Goal: Complete application form

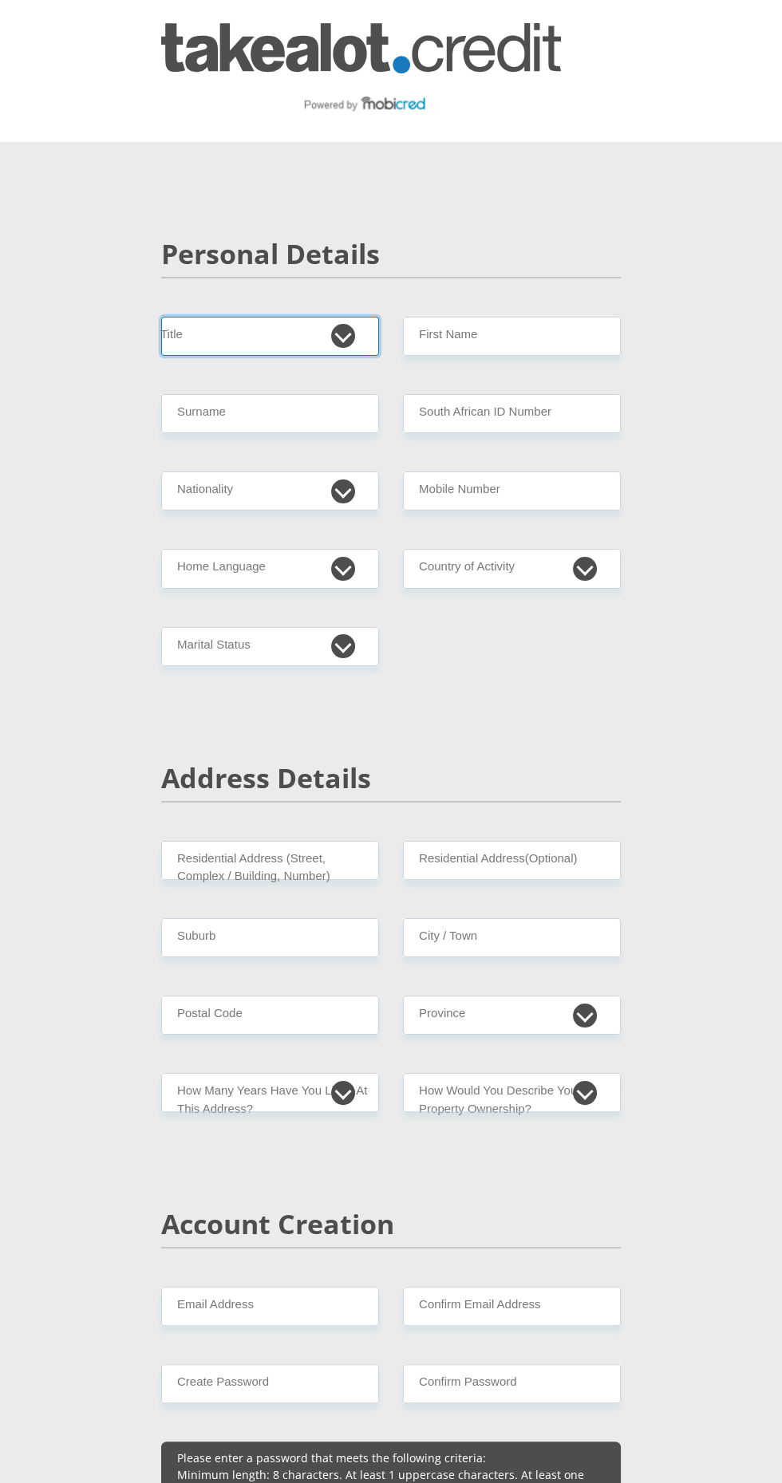
click at [242, 317] on select "Mr Ms Mrs Dr [PERSON_NAME]" at bounding box center [270, 336] width 218 height 39
select select "Ms"
click at [161, 317] on select "Mr Ms Mrs Dr [PERSON_NAME]" at bounding box center [270, 336] width 218 height 39
click at [211, 430] on input "Surname" at bounding box center [270, 413] width 218 height 39
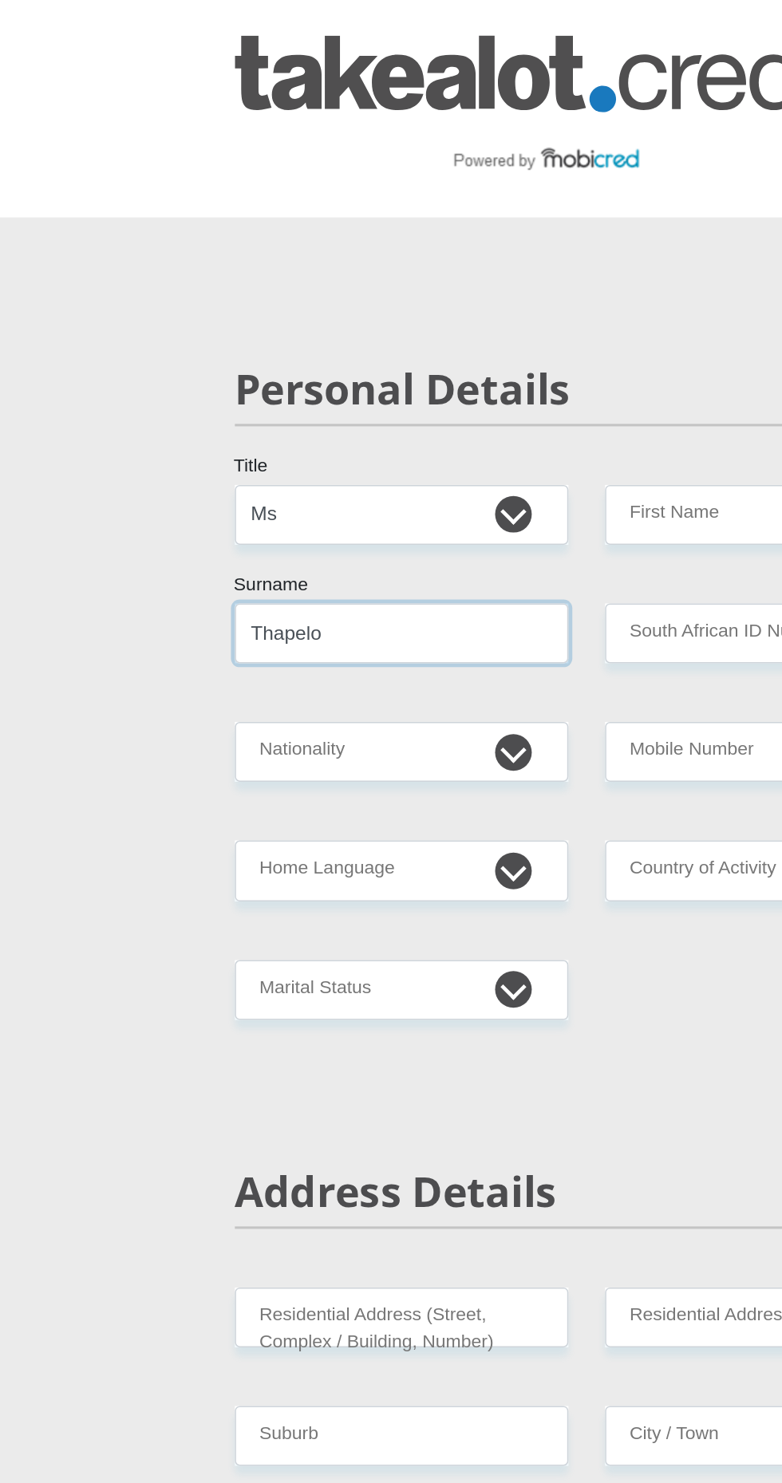
type input "Thapelo"
click at [467, 337] on input "First Name" at bounding box center [512, 336] width 218 height 39
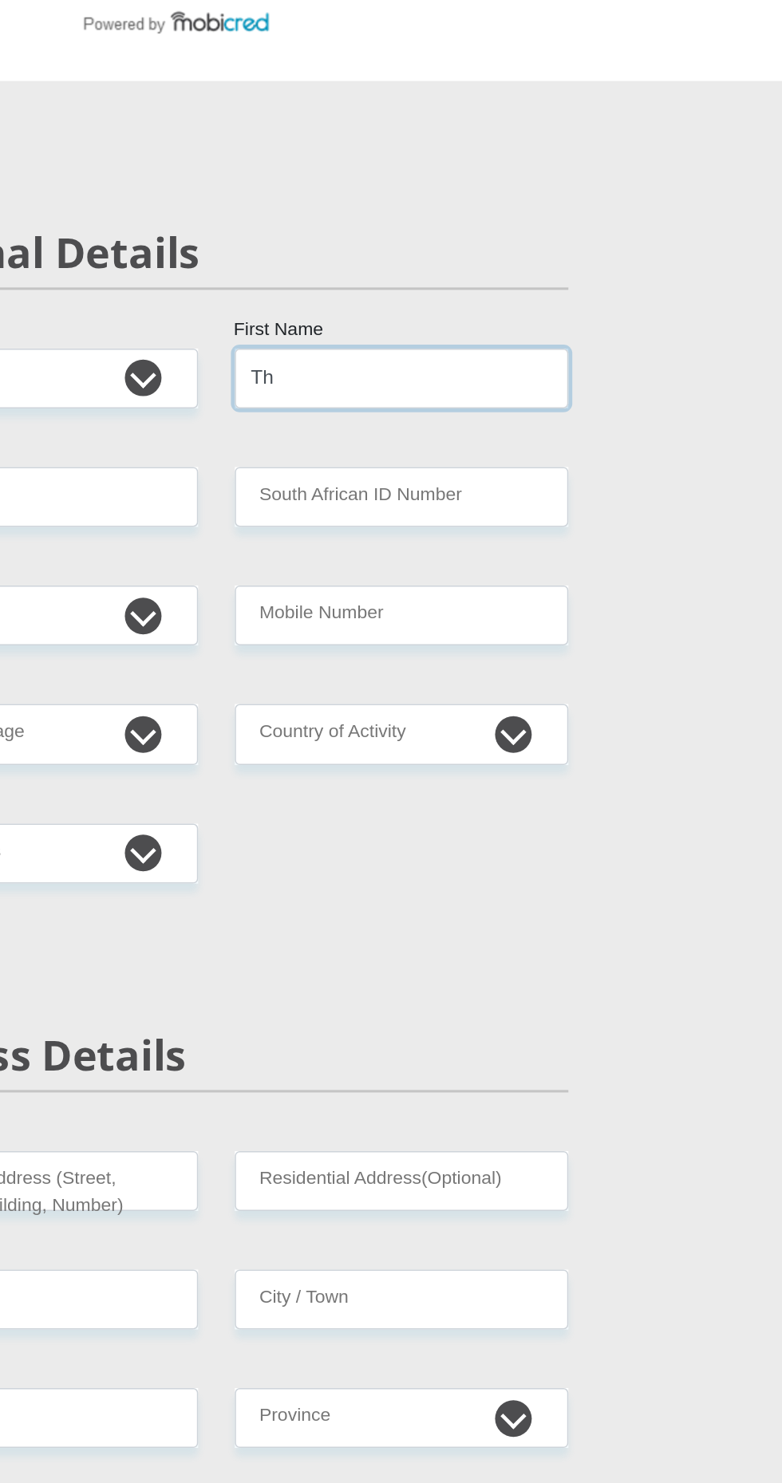
type input "T"
type input "StephneThapelo"
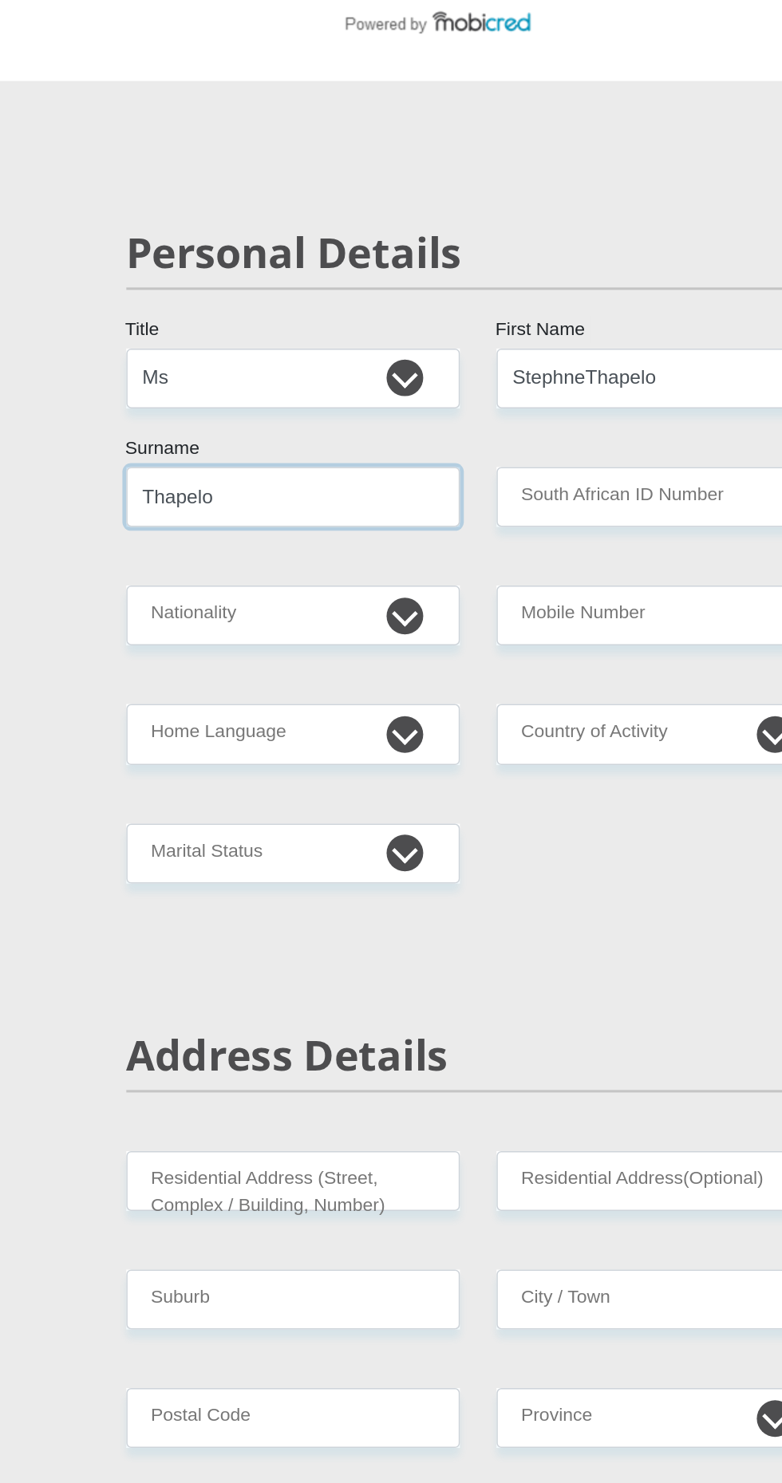
click at [231, 410] on input "Thapelo" at bounding box center [270, 413] width 218 height 39
type input "T"
type input "Hadebe"
click at [530, 415] on input "South African ID Number" at bounding box center [512, 413] width 218 height 39
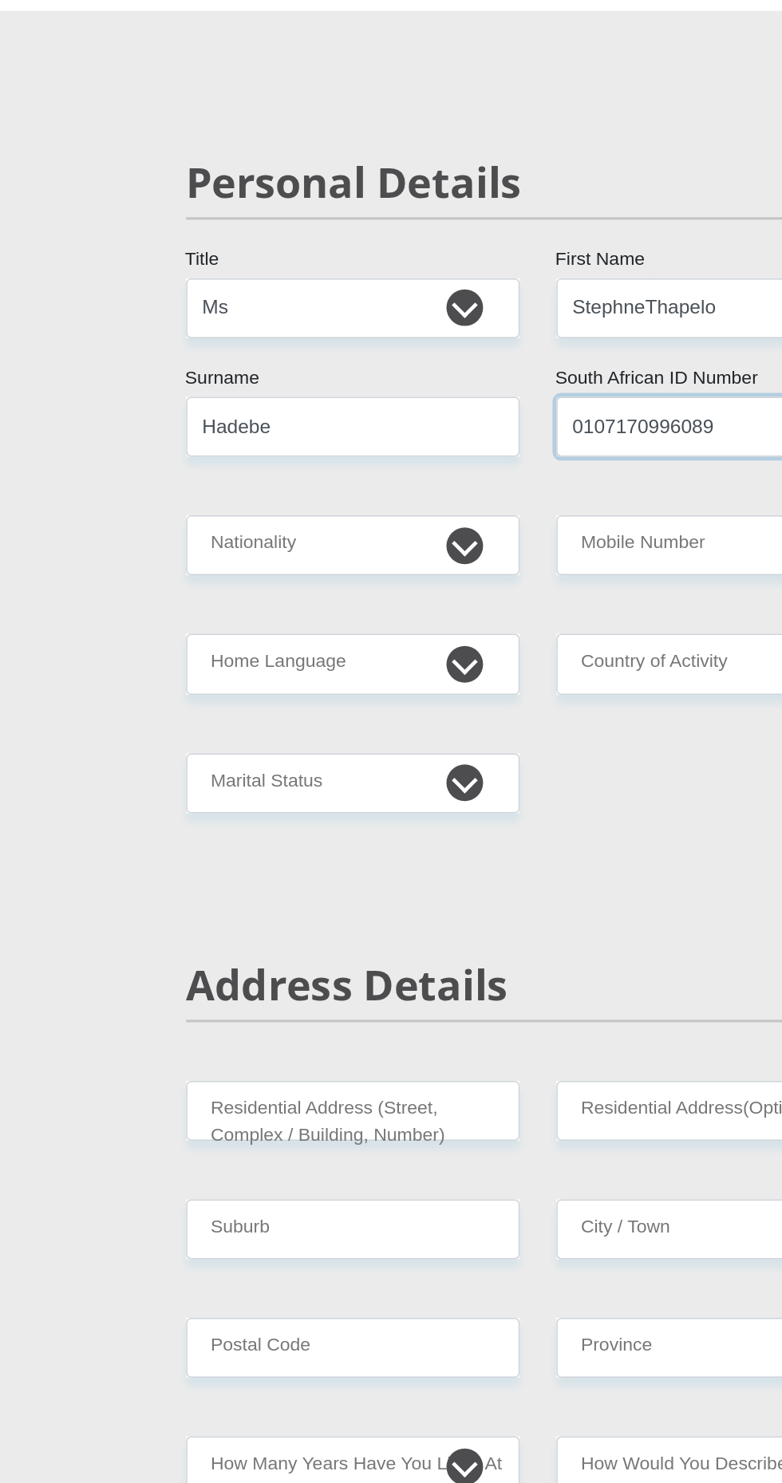
type input "0107170996089"
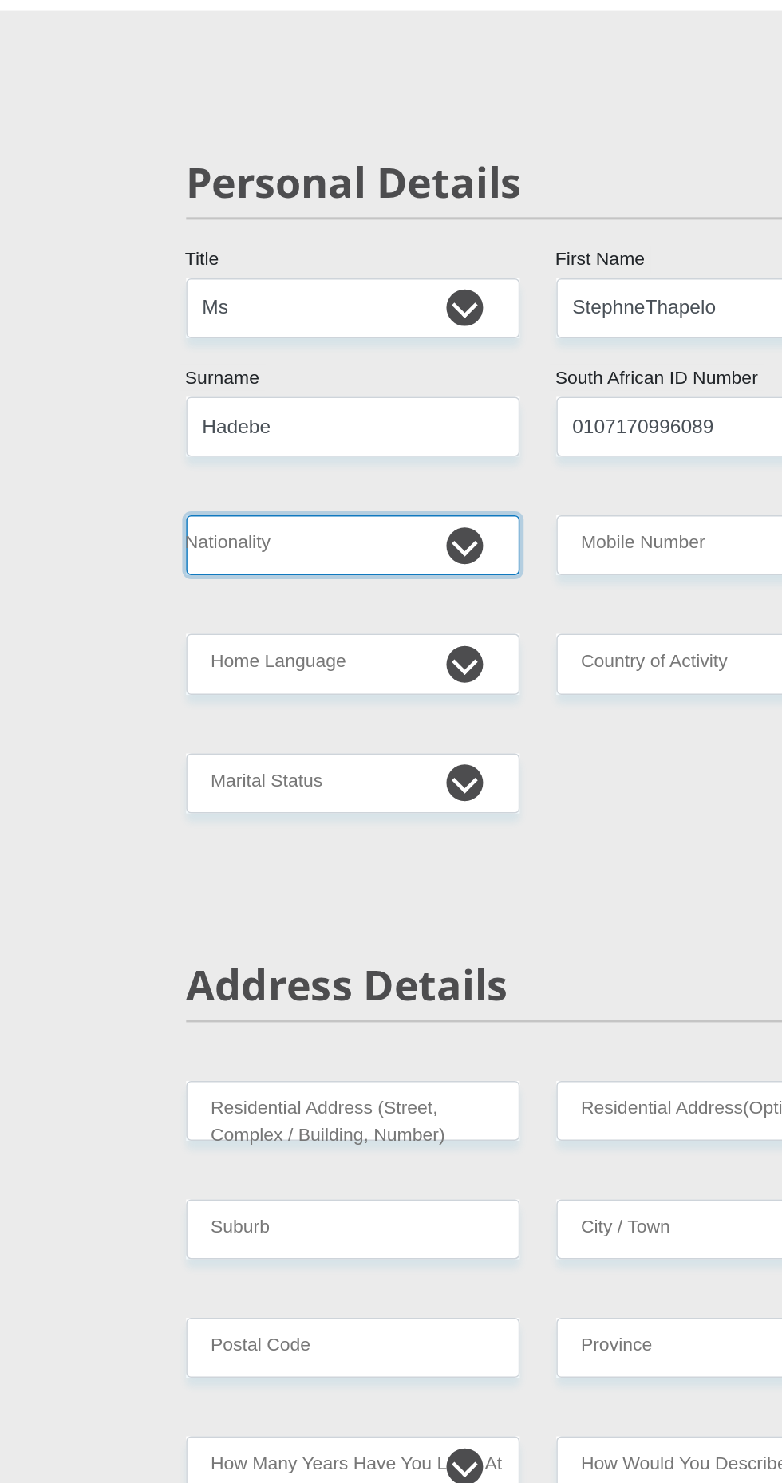
click at [353, 499] on select "[GEOGRAPHIC_DATA] [GEOGRAPHIC_DATA] [GEOGRAPHIC_DATA] [GEOGRAPHIC_DATA] [GEOGRA…" at bounding box center [270, 490] width 218 height 39
select select "ZAF"
click at [161, 471] on select "[GEOGRAPHIC_DATA] [GEOGRAPHIC_DATA] [GEOGRAPHIC_DATA] [GEOGRAPHIC_DATA] [GEOGRA…" at bounding box center [270, 490] width 218 height 39
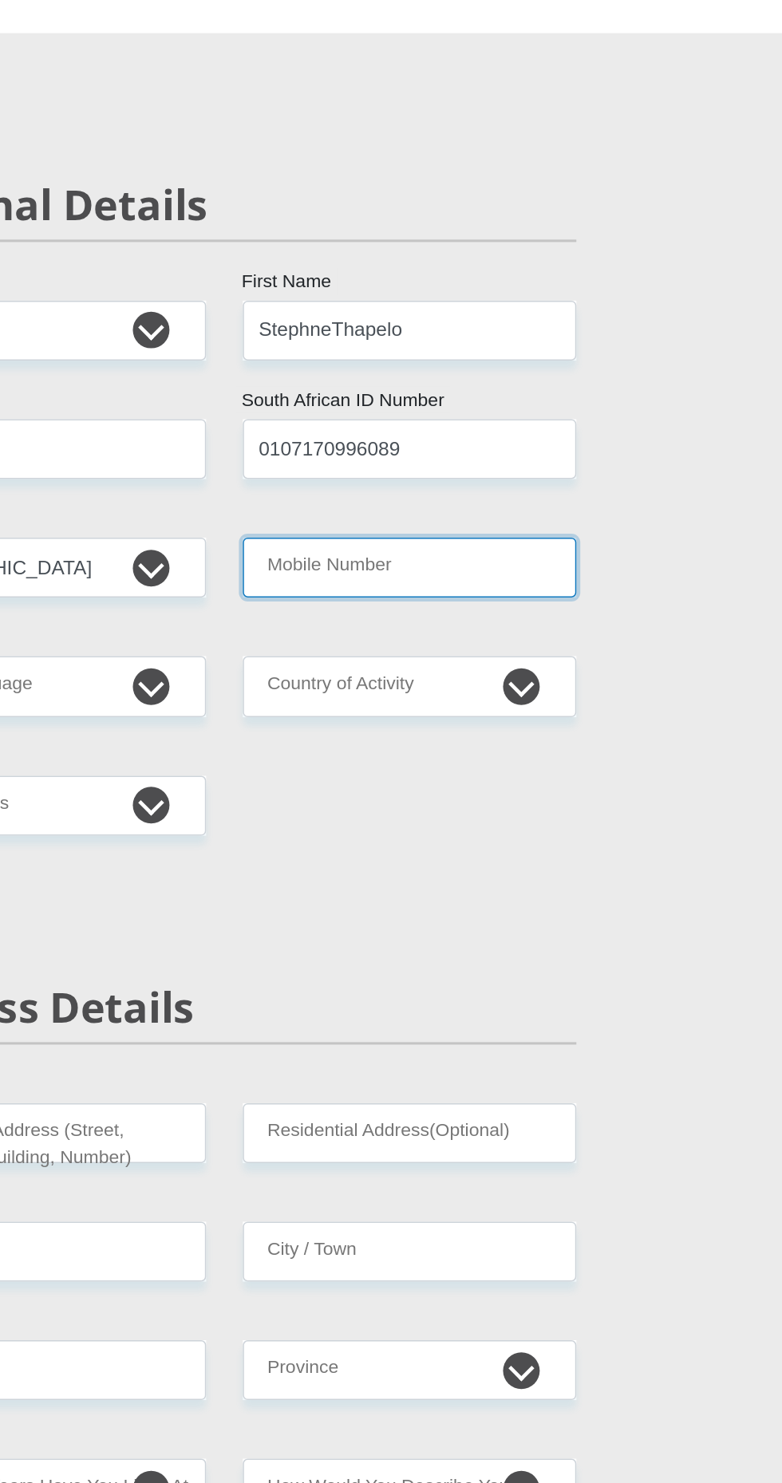
click at [552, 498] on input "Mobile Number" at bounding box center [512, 490] width 218 height 39
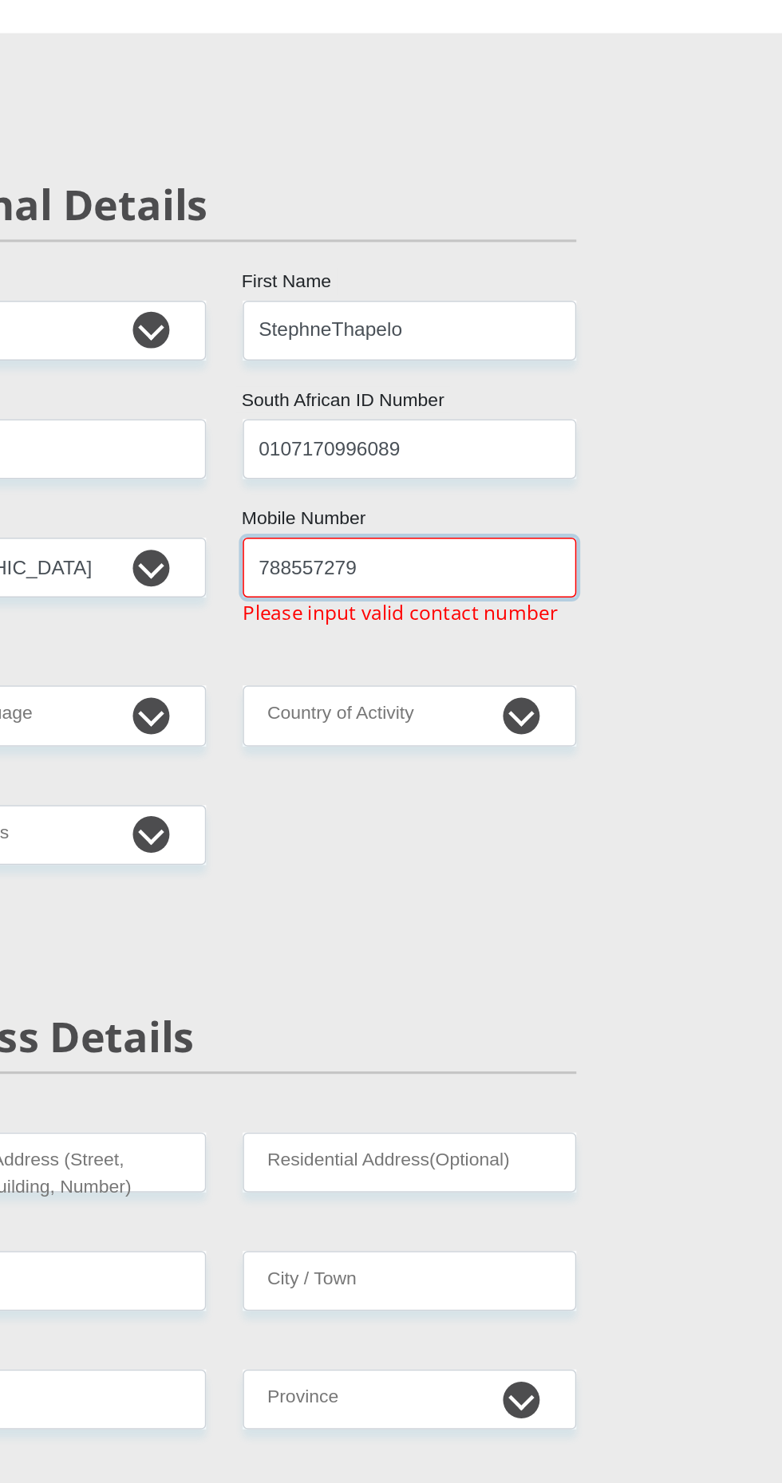
click at [418, 491] on input "788557279" at bounding box center [512, 490] width 218 height 39
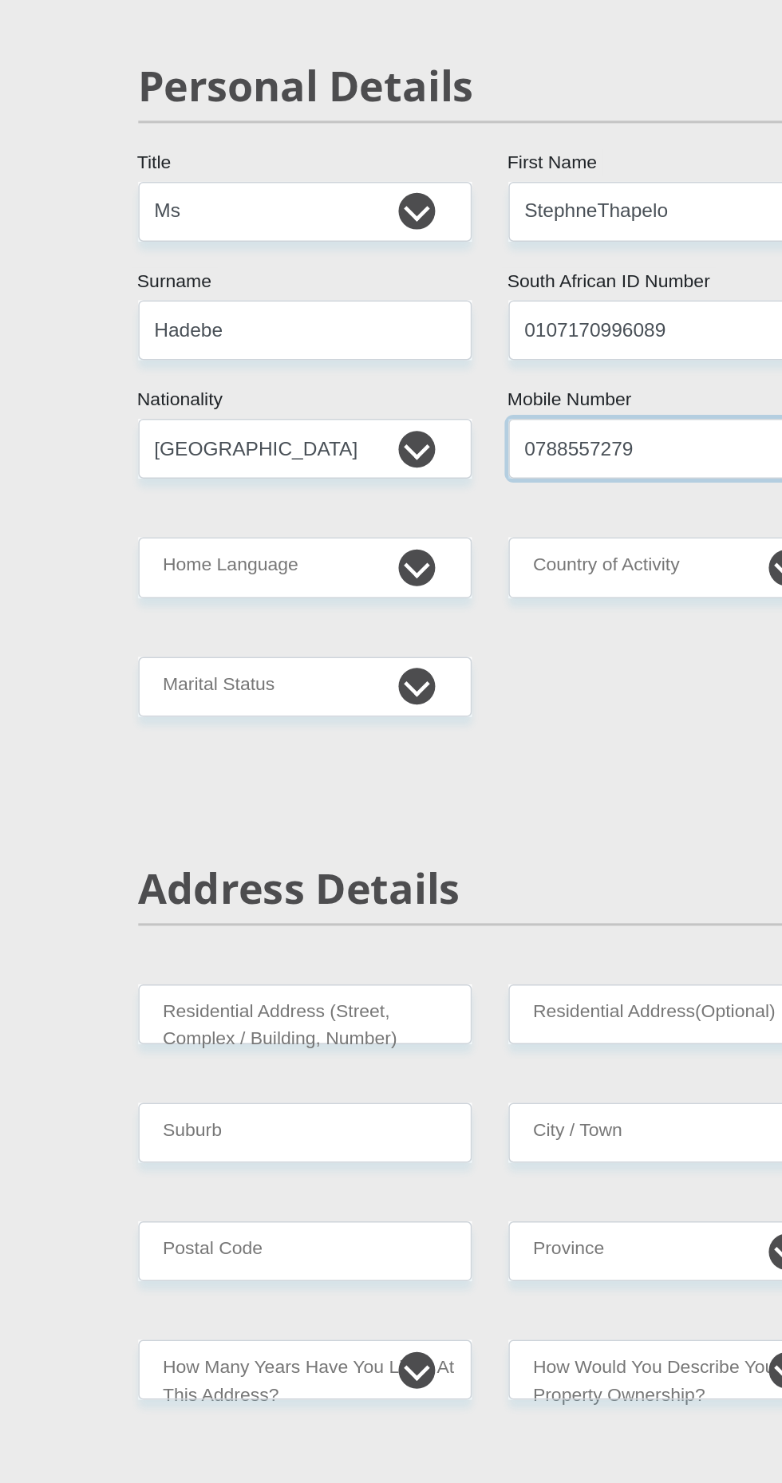
type input "0788557279"
click at [339, 572] on select "Afrikaans English Sepedi South Ndebele Southern Sotho Swati Tsonga Tswana Venda…" at bounding box center [270, 568] width 218 height 39
select select "zul"
click at [161, 549] on select "Afrikaans English Sepedi South Ndebele Southern Sotho Swati Tsonga Tswana Venda…" at bounding box center [270, 568] width 218 height 39
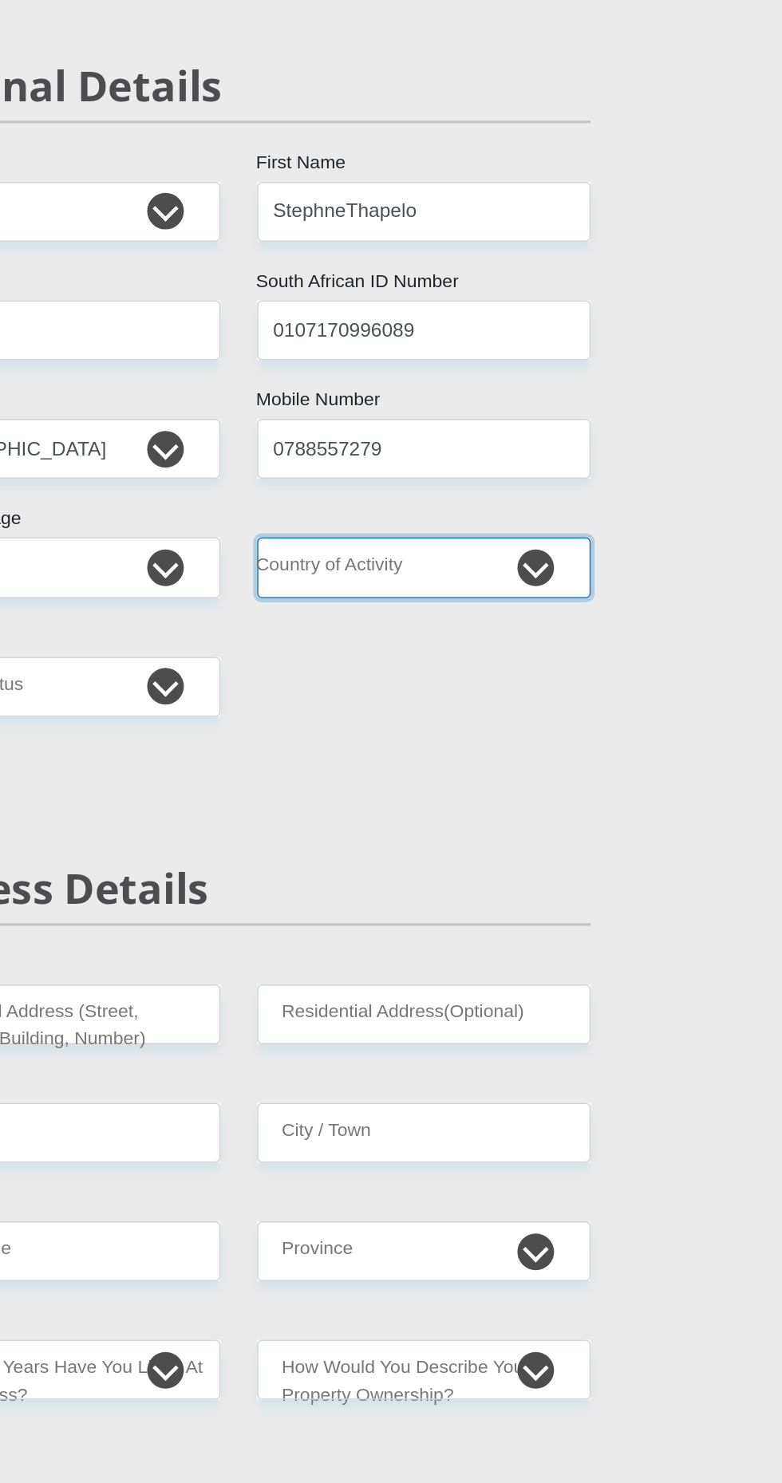
click at [585, 575] on select "South Africa Afghanistan Aland Islands Albania Algeria America Samoa American V…" at bounding box center [512, 568] width 218 height 39
select select "ZAF"
click at [403, 549] on select "South Africa Afghanistan Aland Islands Albania Algeria America Samoa American V…" at bounding box center [512, 568] width 218 height 39
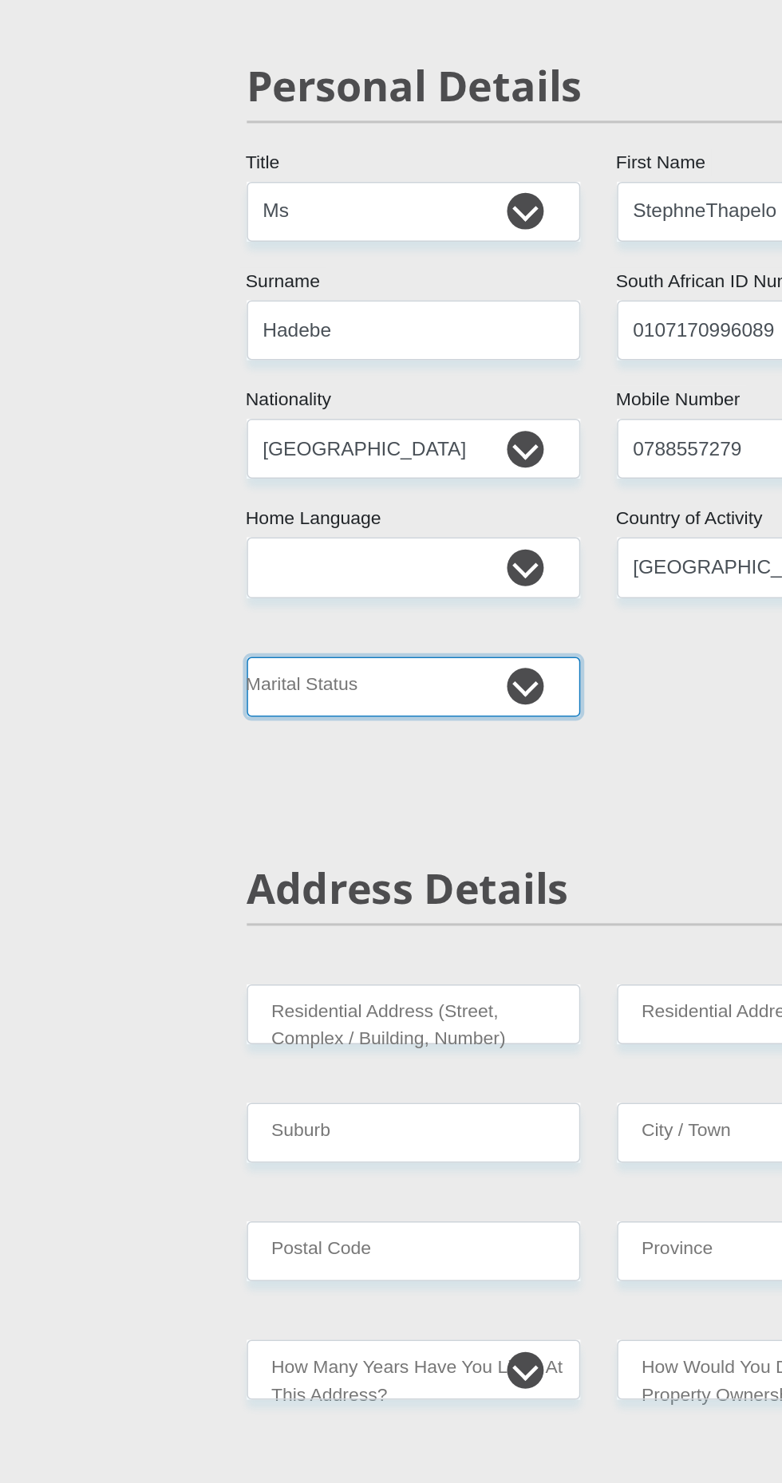
click at [347, 653] on select "Married ANC Single Divorced Widowed Married COP or Customary Law" at bounding box center [270, 646] width 218 height 39
select select "2"
click at [161, 627] on select "Married ANC Single Divorced Widowed Married COP or Customary Law" at bounding box center [270, 646] width 218 height 39
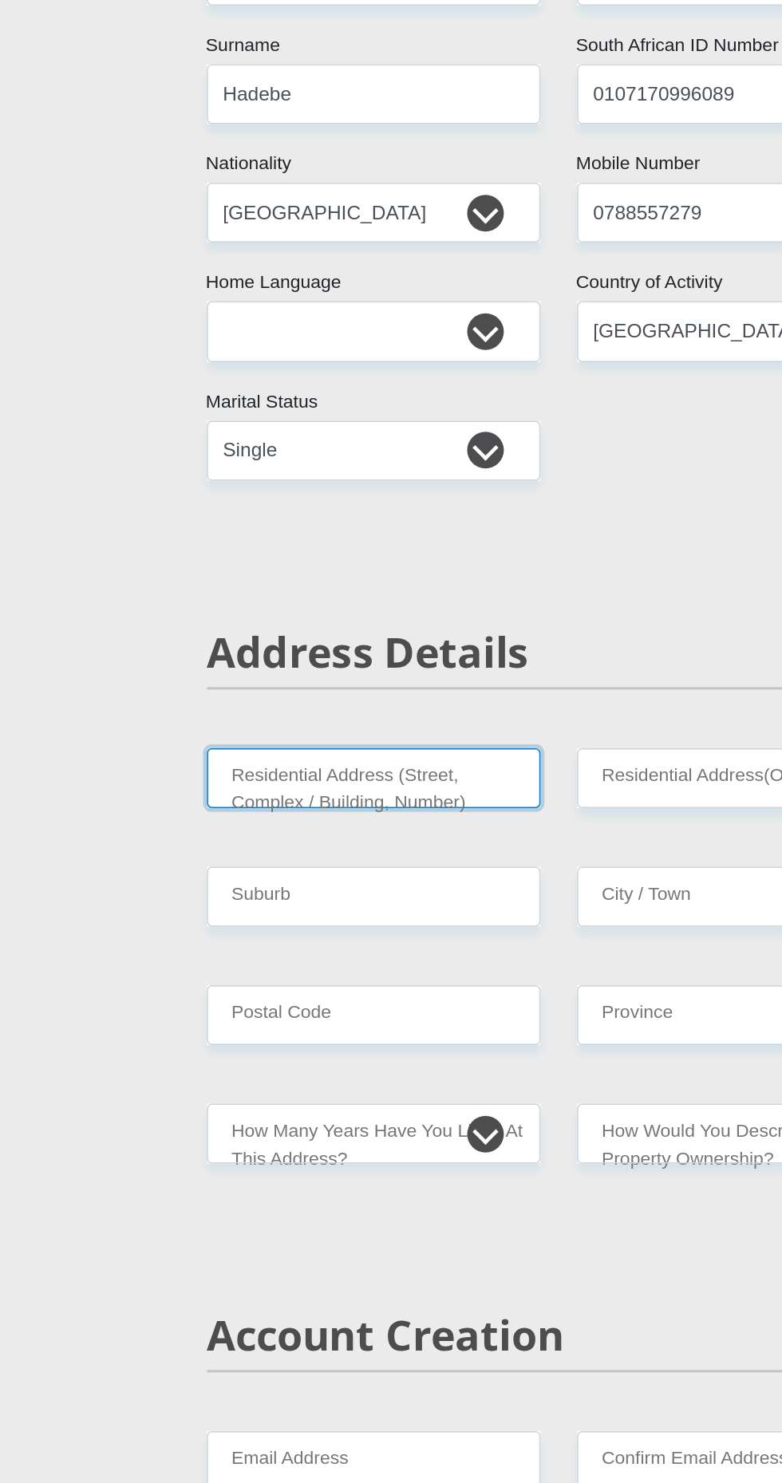
click at [325, 858] on input "Residential Address (Street, Complex / Building, Number)" at bounding box center [270, 860] width 218 height 39
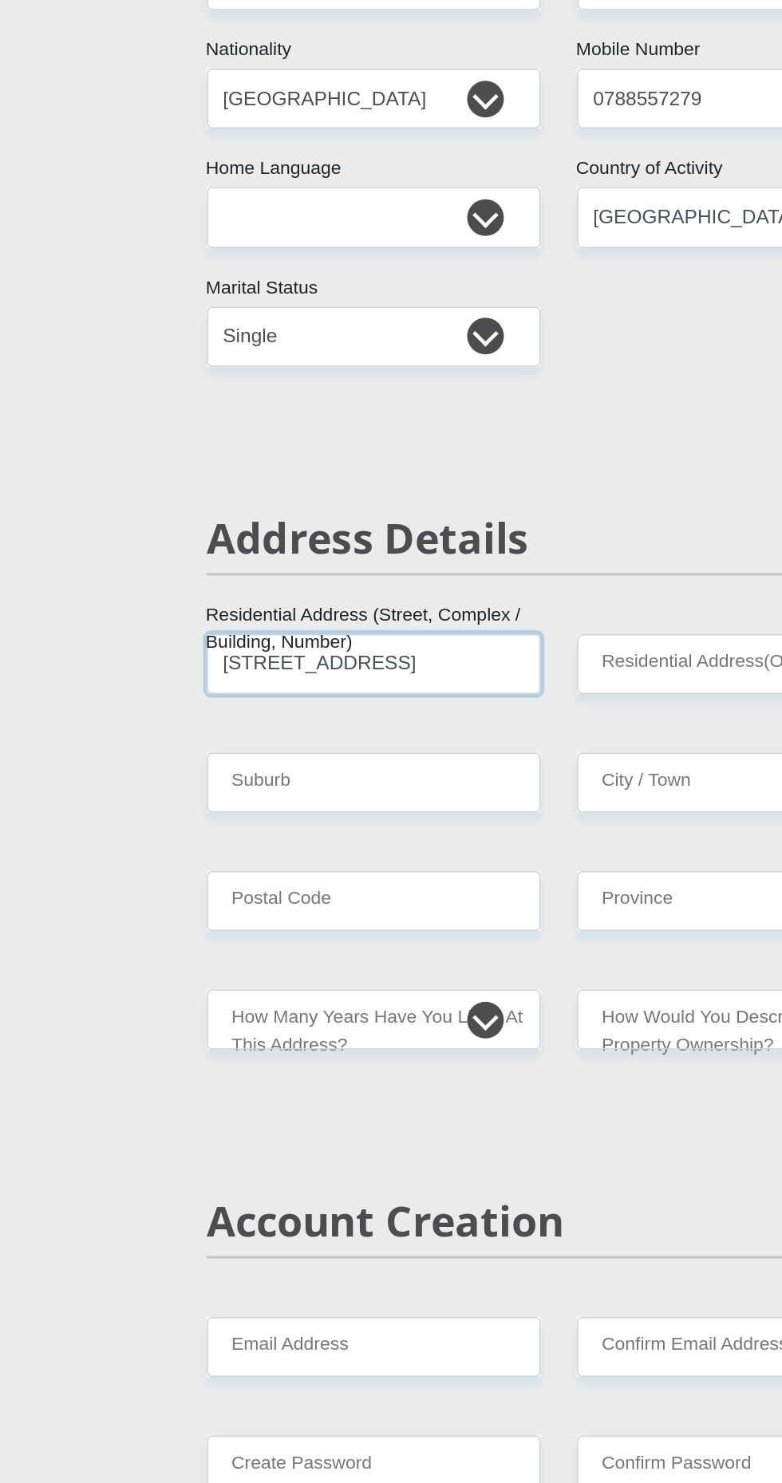
type input "21 verdi street"
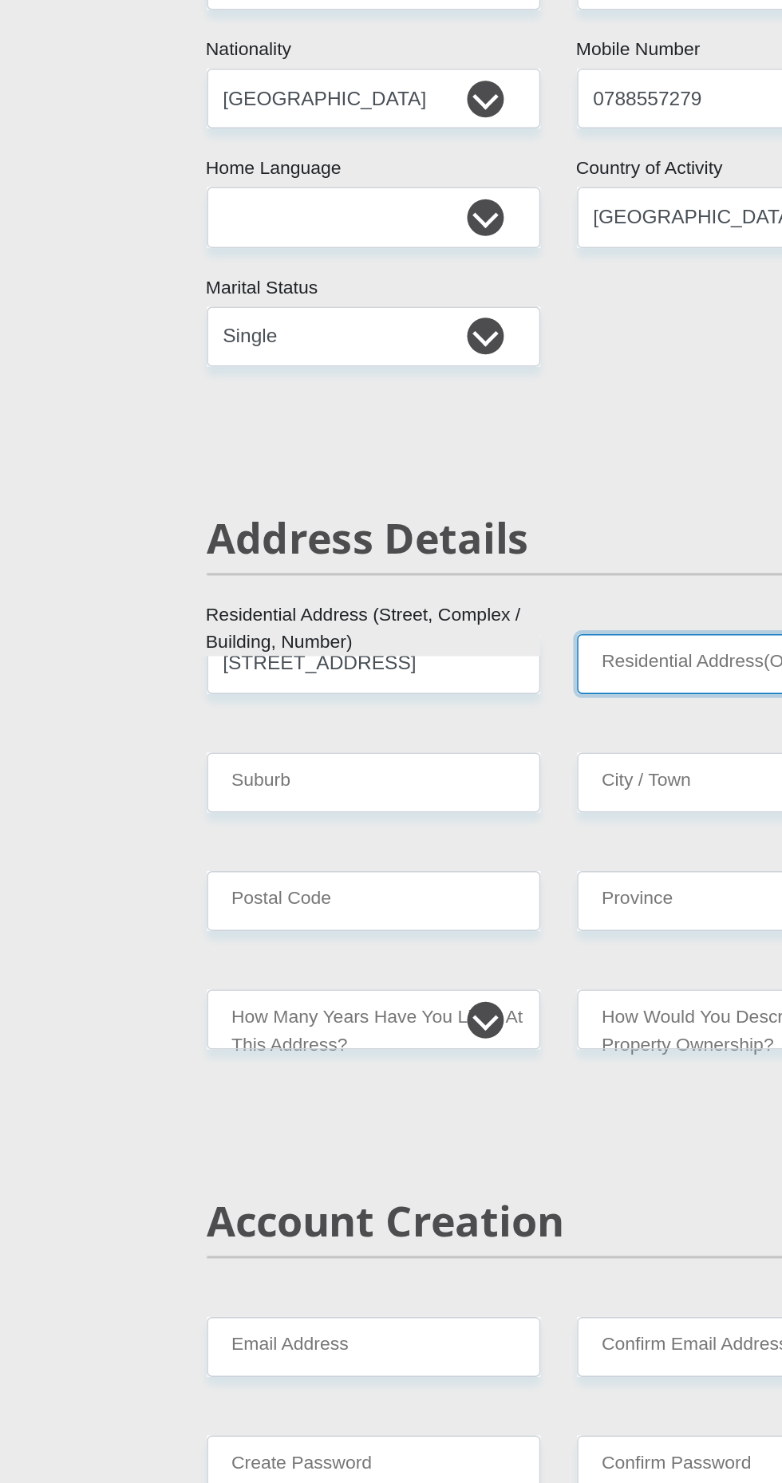
click at [493, 862] on input "Residential Address(Optional)" at bounding box center [512, 860] width 218 height 39
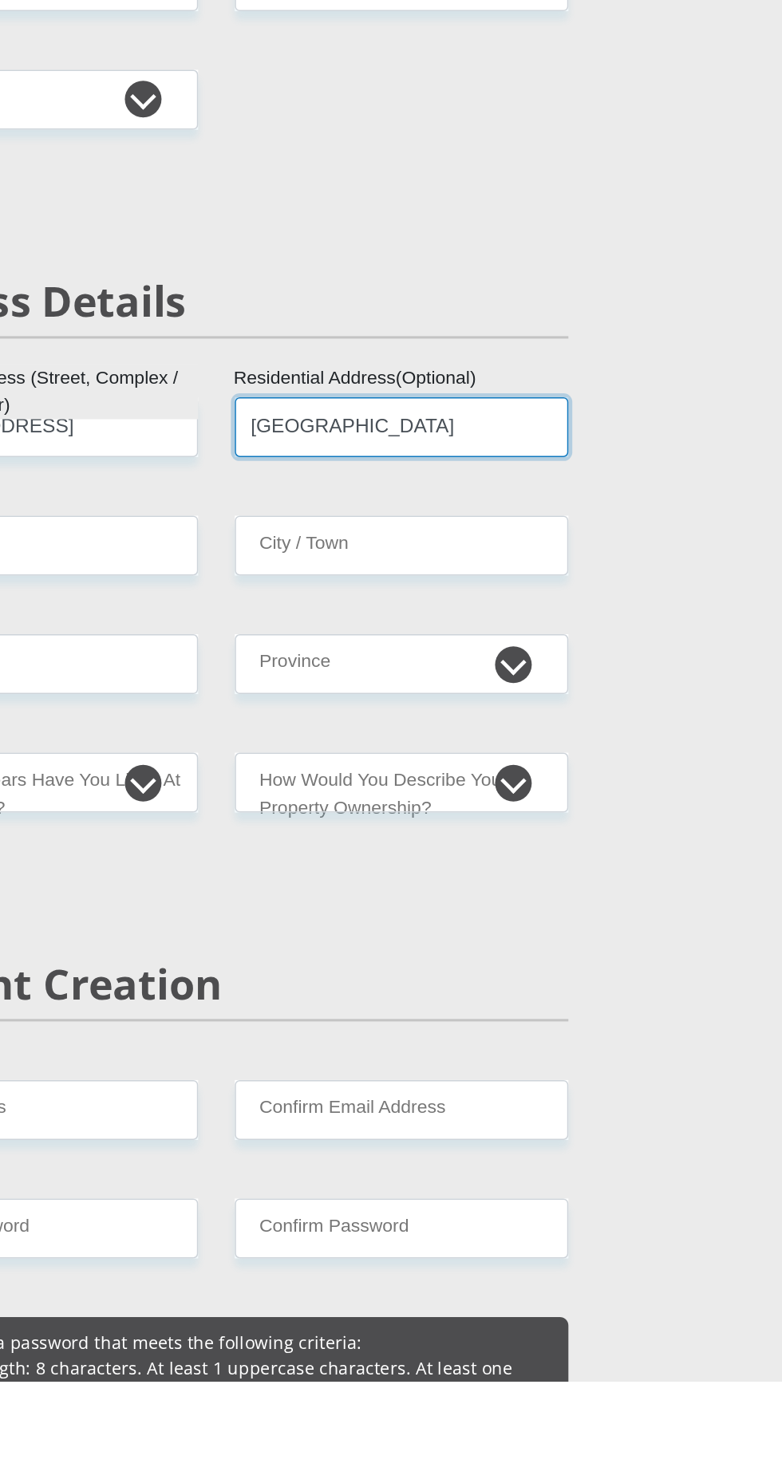
type input "Delft"
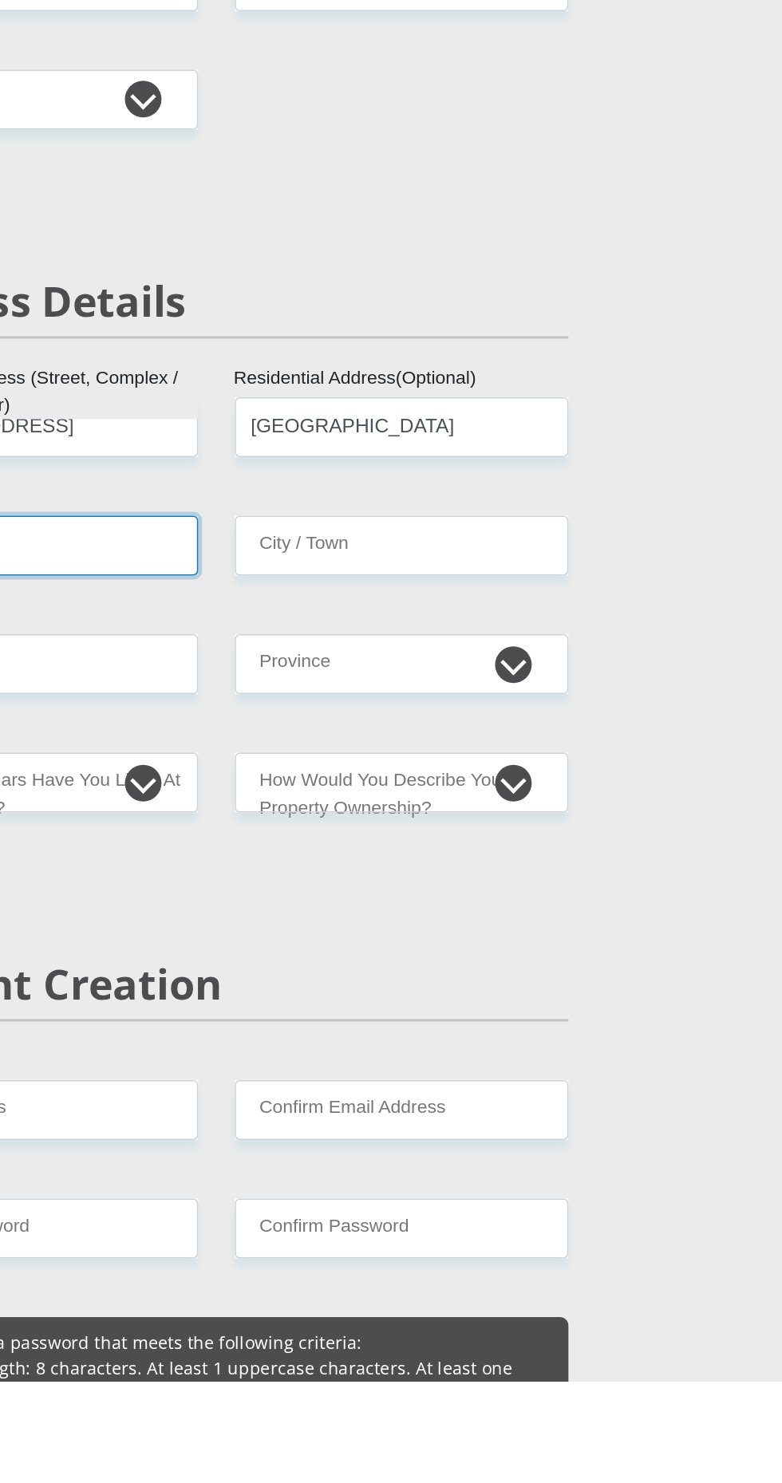
click at [325, 935] on input "Suburb" at bounding box center [270, 937] width 218 height 39
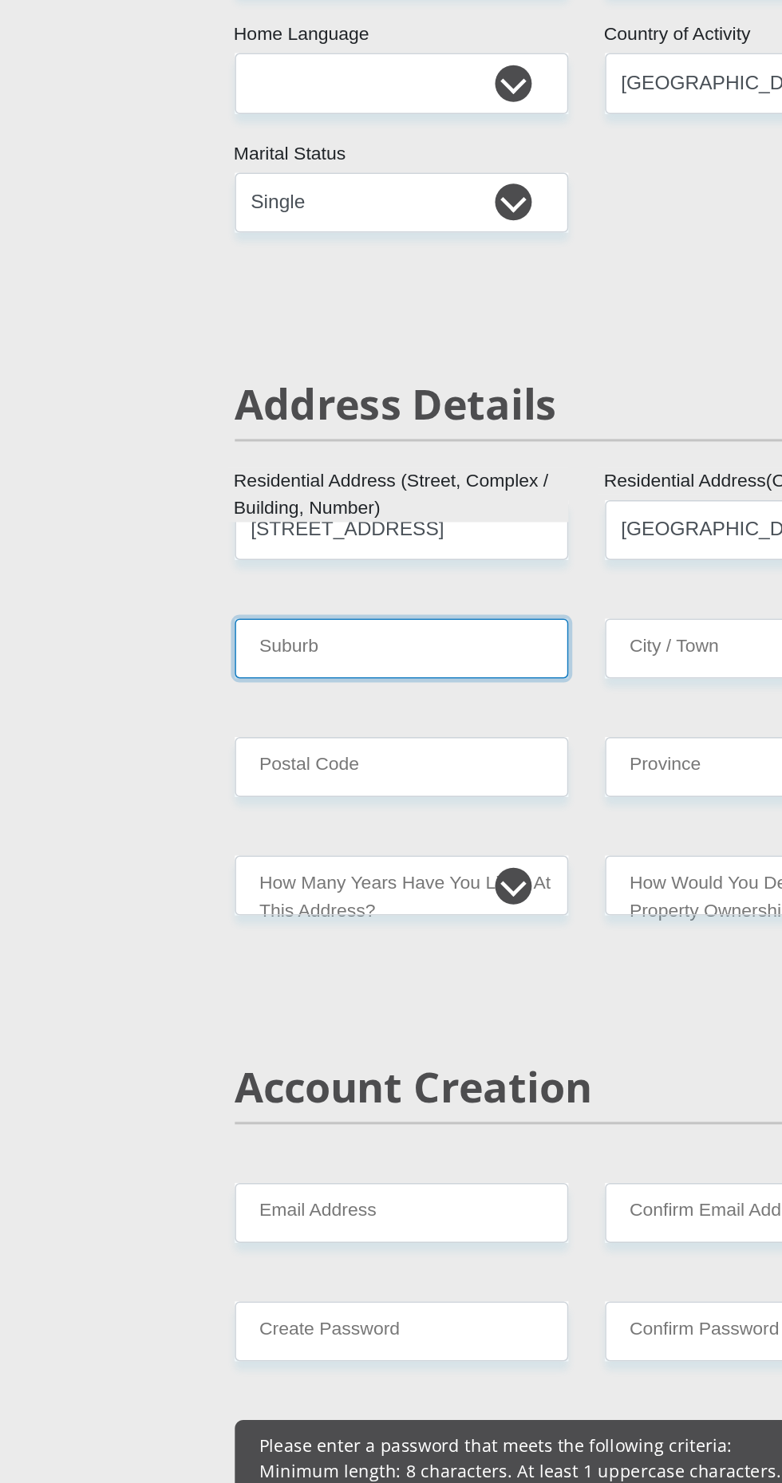
click at [277, 936] on input "Suburb" at bounding box center [270, 937] width 218 height 39
type input "Delft south"
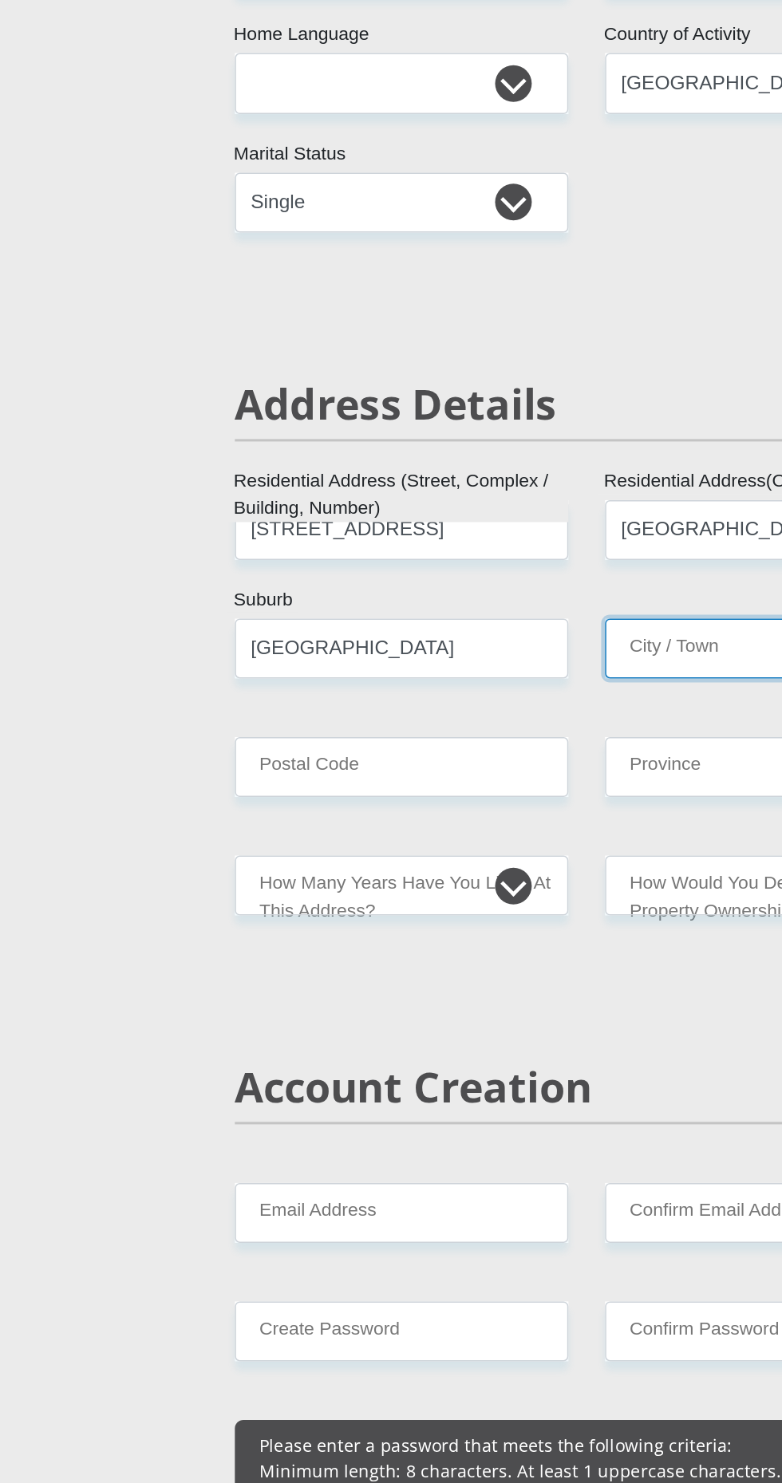
click at [473, 943] on input "City / Town" at bounding box center [512, 937] width 218 height 39
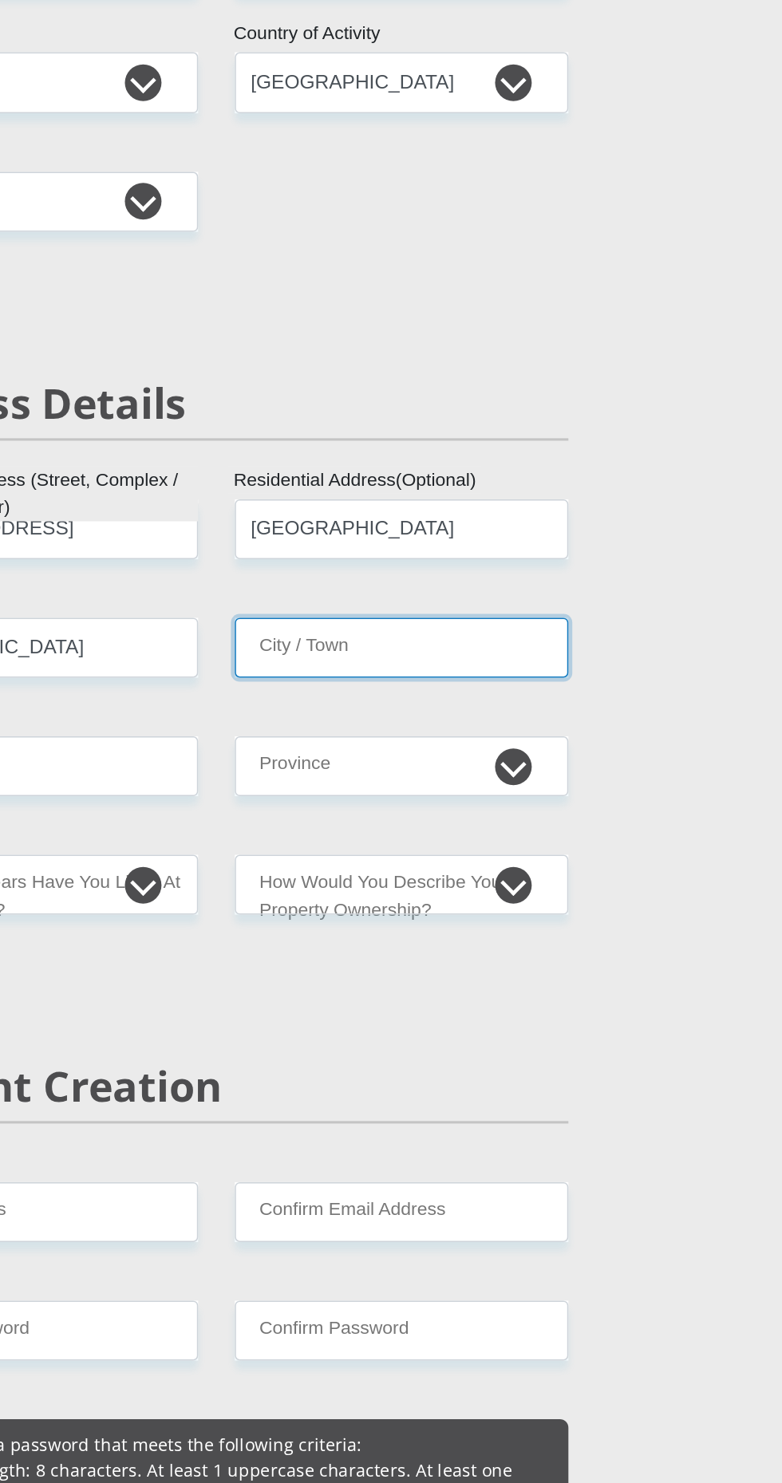
click at [502, 941] on input "City / Town" at bounding box center [512, 936] width 218 height 39
type input "Cape town"
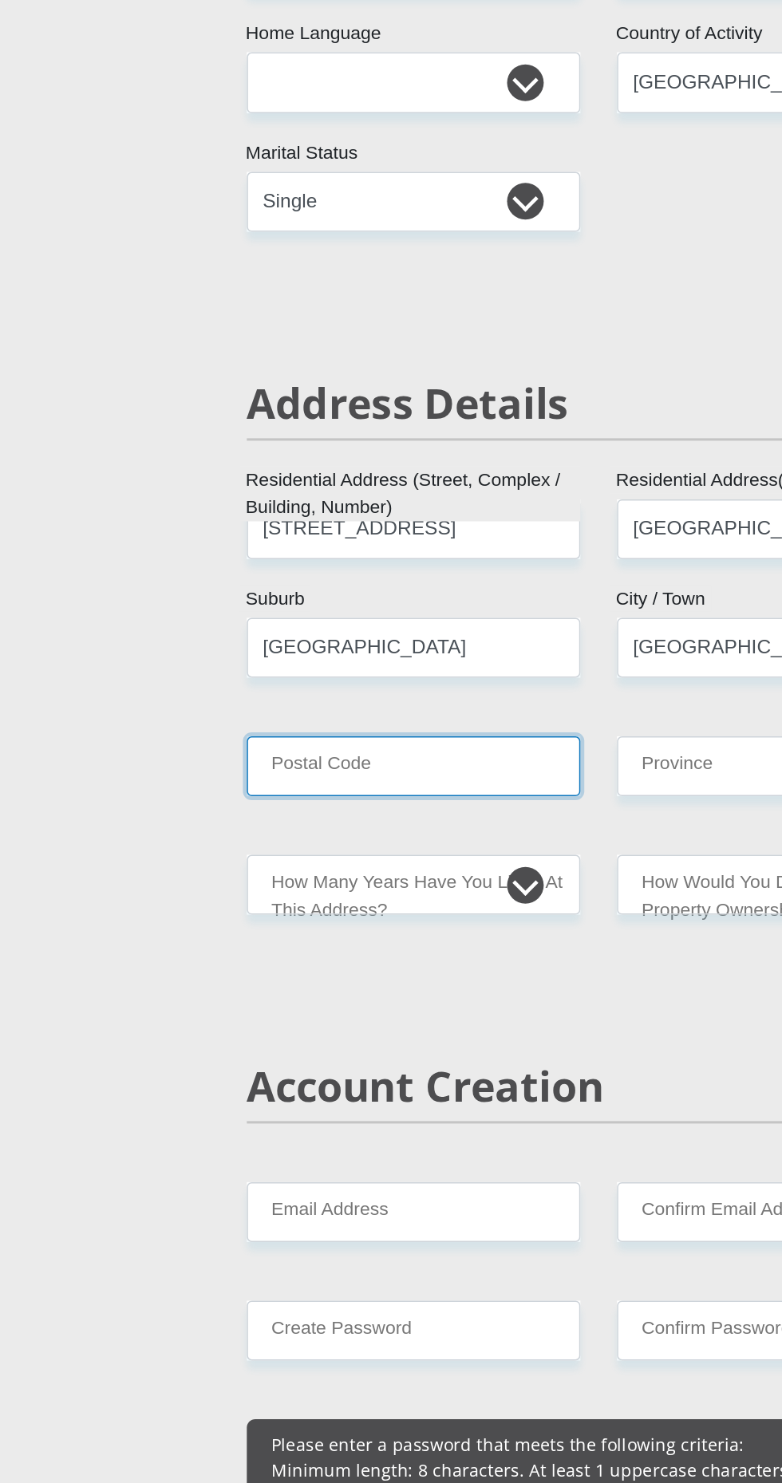
click at [299, 1014] on input "Postal Code" at bounding box center [270, 1014] width 218 height 39
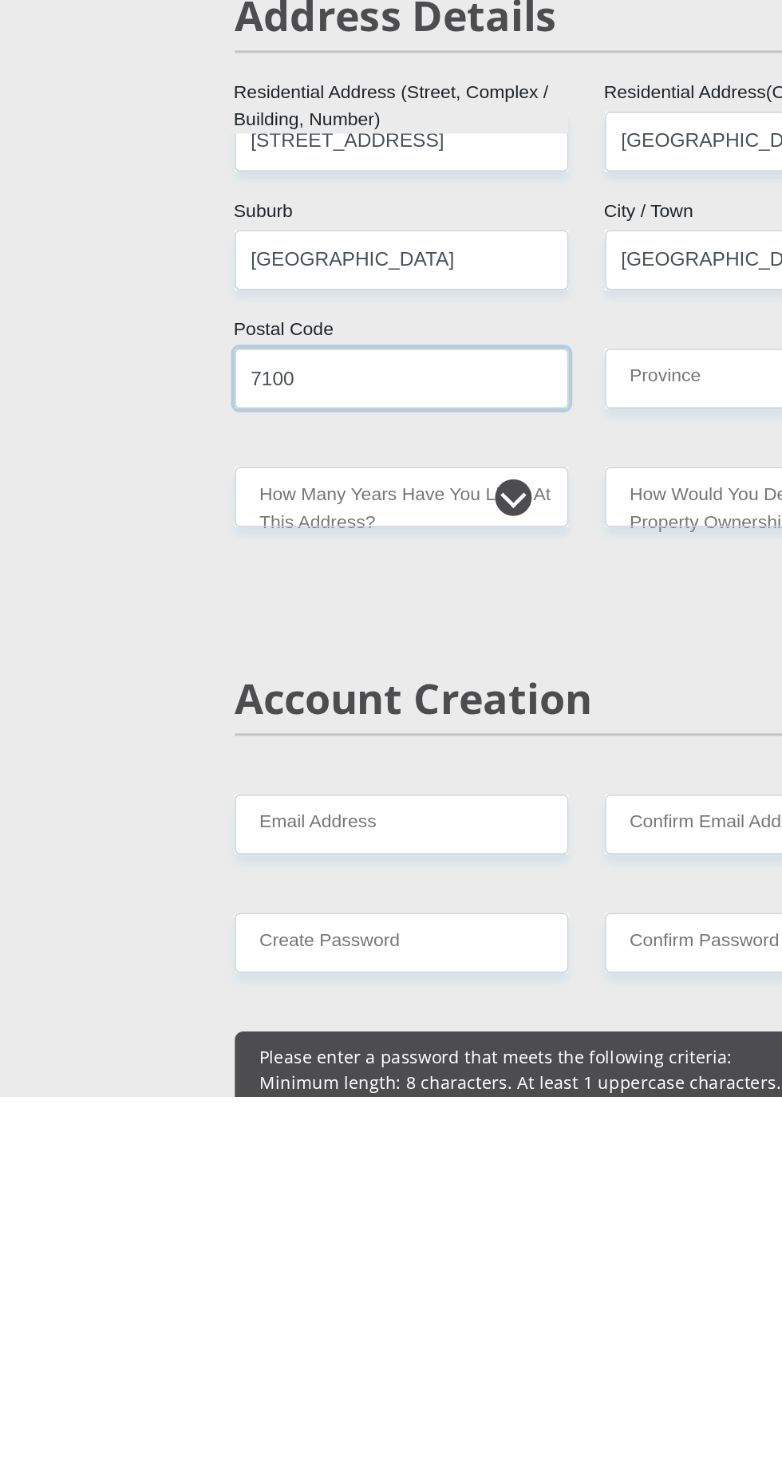
type input "7100"
click at [452, 1016] on select "Eastern Cape Free State Gauteng KwaZulu-Natal Limpopo Mpumalanga Northern Cape …" at bounding box center [512, 1014] width 218 height 39
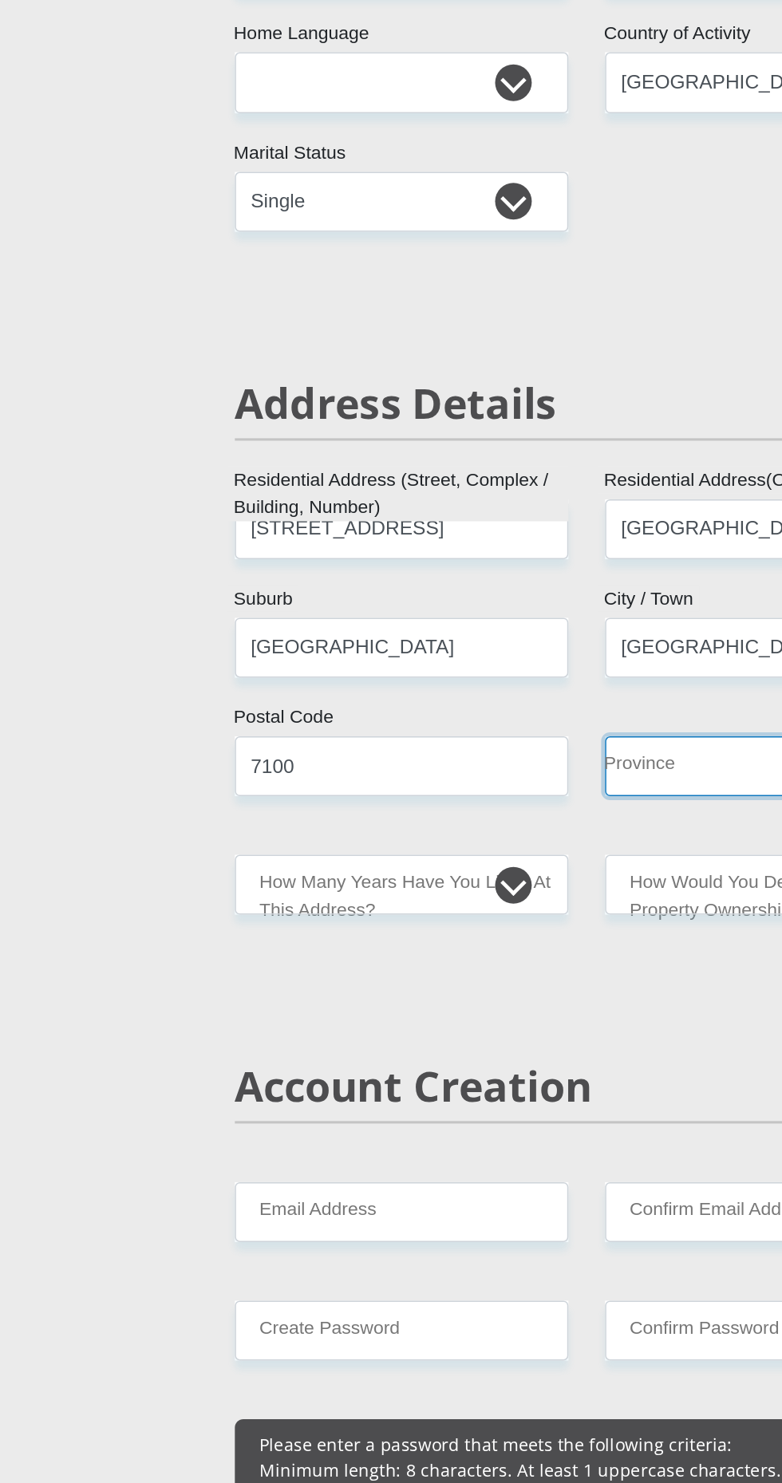
select select "Western Cape"
click at [403, 995] on select "Eastern Cape Free State Gauteng KwaZulu-Natal Limpopo Mpumalanga Northern Cape …" at bounding box center [512, 1014] width 218 height 39
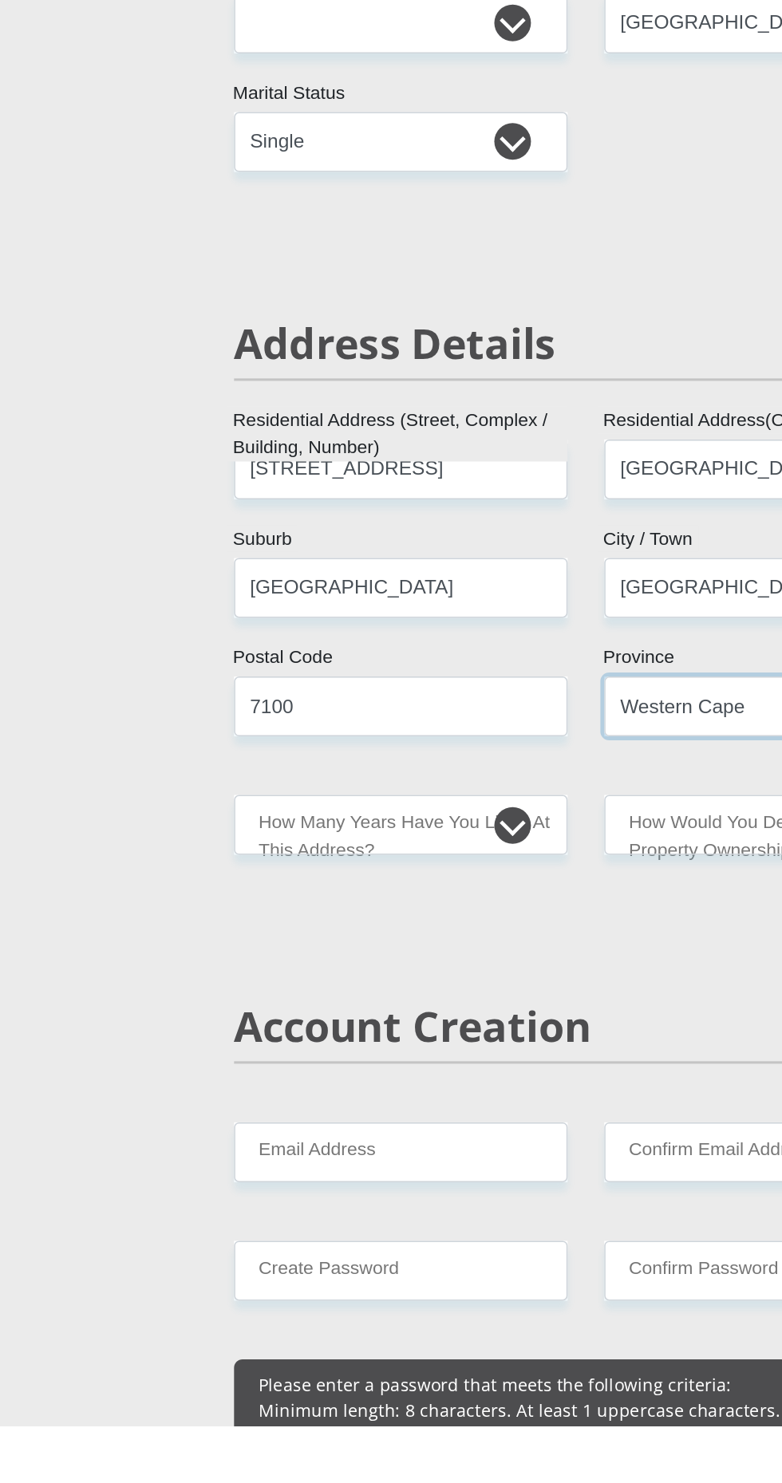
scroll to position [2, 0]
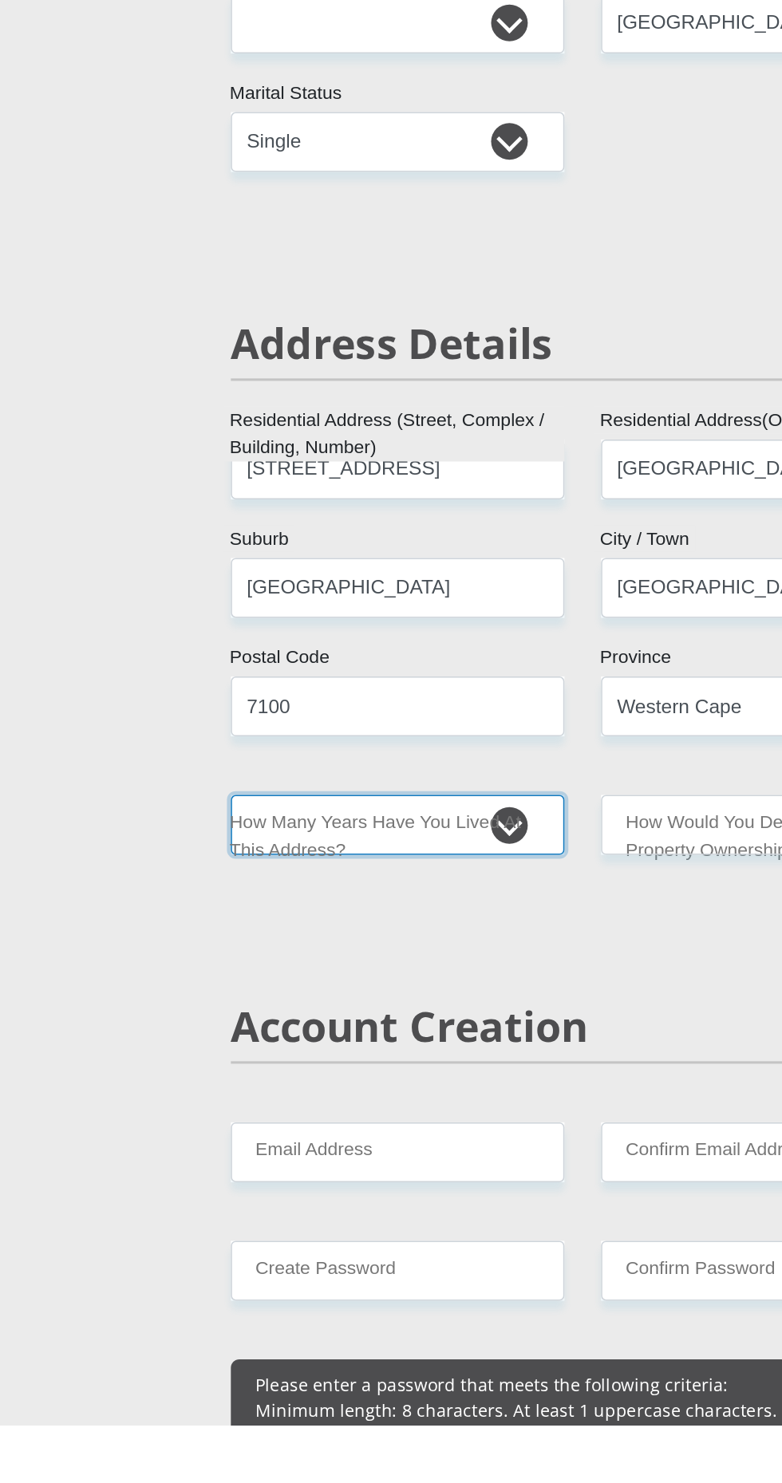
click at [344, 1087] on select "less than 1 year 1-3 years 3-5 years 5+ years" at bounding box center [270, 1090] width 218 height 39
select select "2"
click at [161, 1071] on select "less than 1 year 1-3 years 3-5 years 5+ years" at bounding box center [270, 1090] width 218 height 39
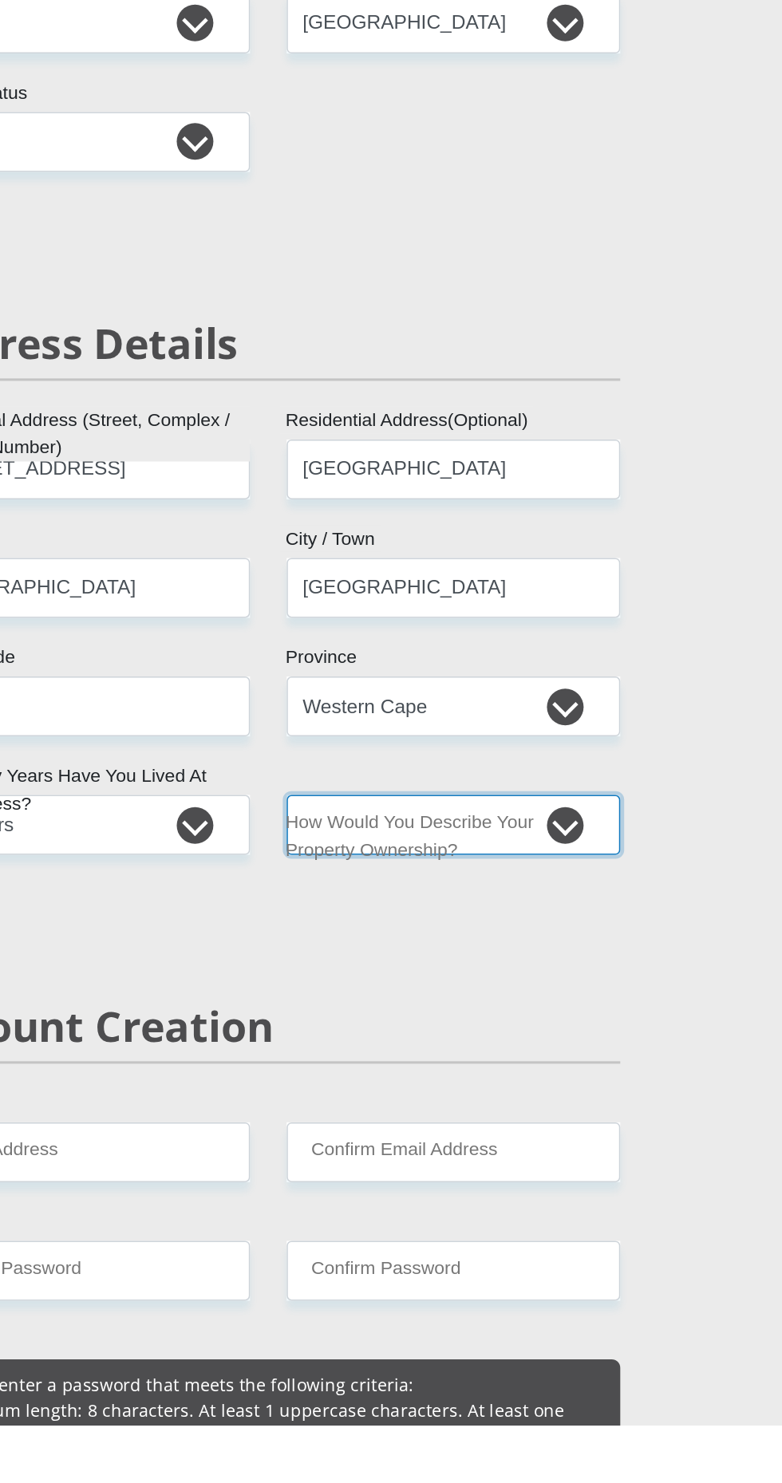
click at [595, 1099] on select "Owned Rented Family Owned Company Dwelling" at bounding box center [512, 1090] width 218 height 39
select select "parents"
click at [403, 1071] on select "Owned Rented Family Owned Company Dwelling" at bounding box center [512, 1090] width 218 height 39
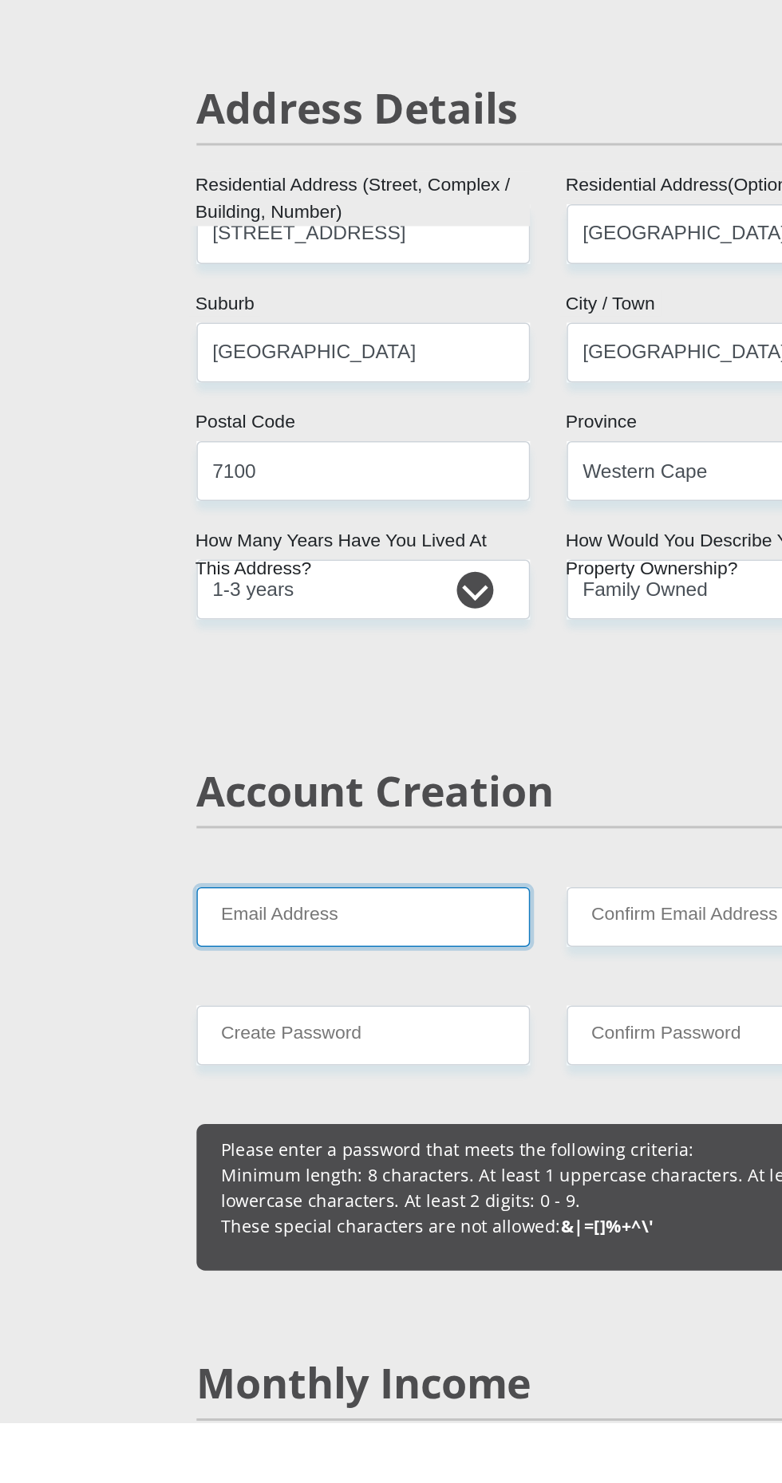
click at [313, 1150] on input "Email Address" at bounding box center [270, 1152] width 218 height 39
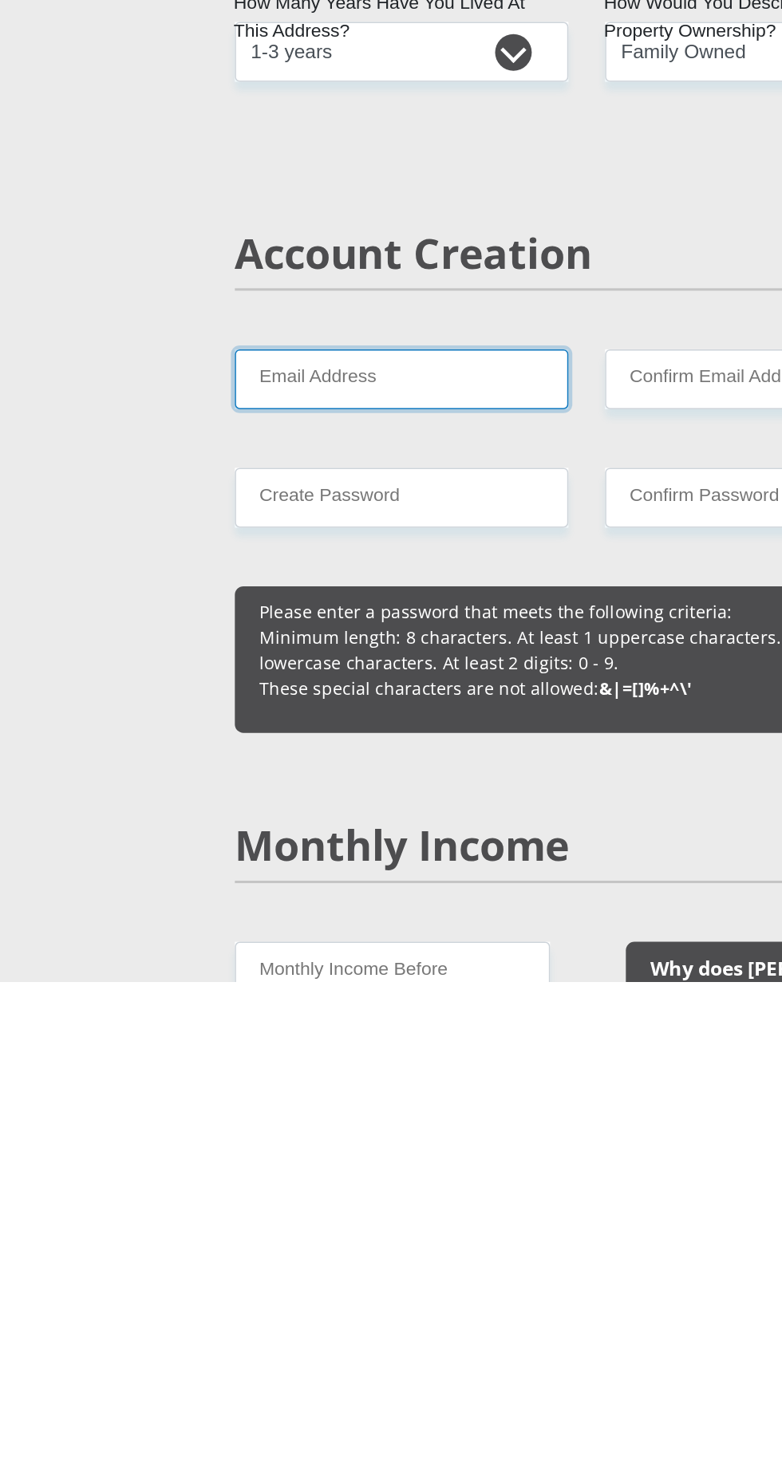
type input "thapelostephne@gmail.com"
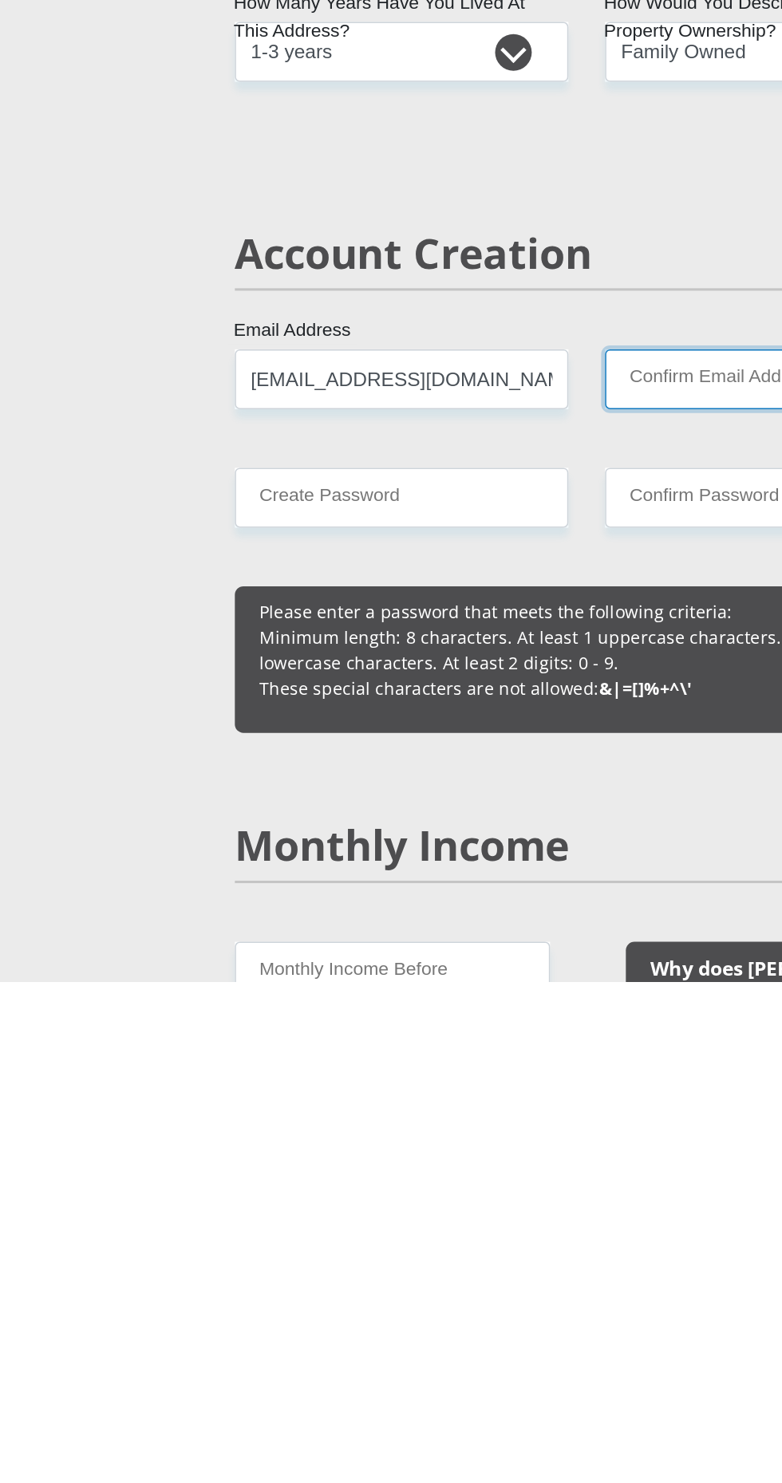
type input "thapelostephne@gmail.com"
type input "788557279"
type input "Thapelo Stephen"
type input "Hadebe"
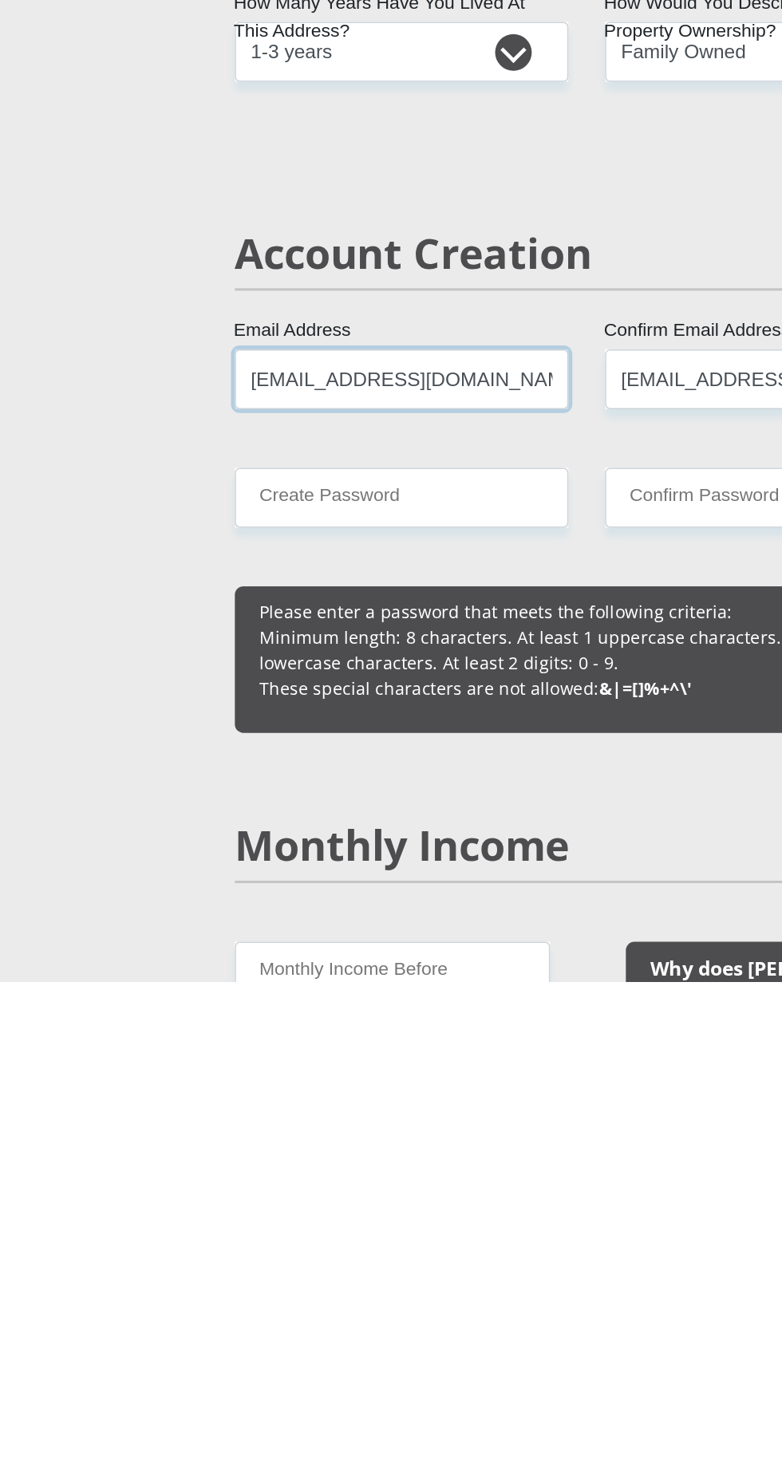
scroll to position [217, 0]
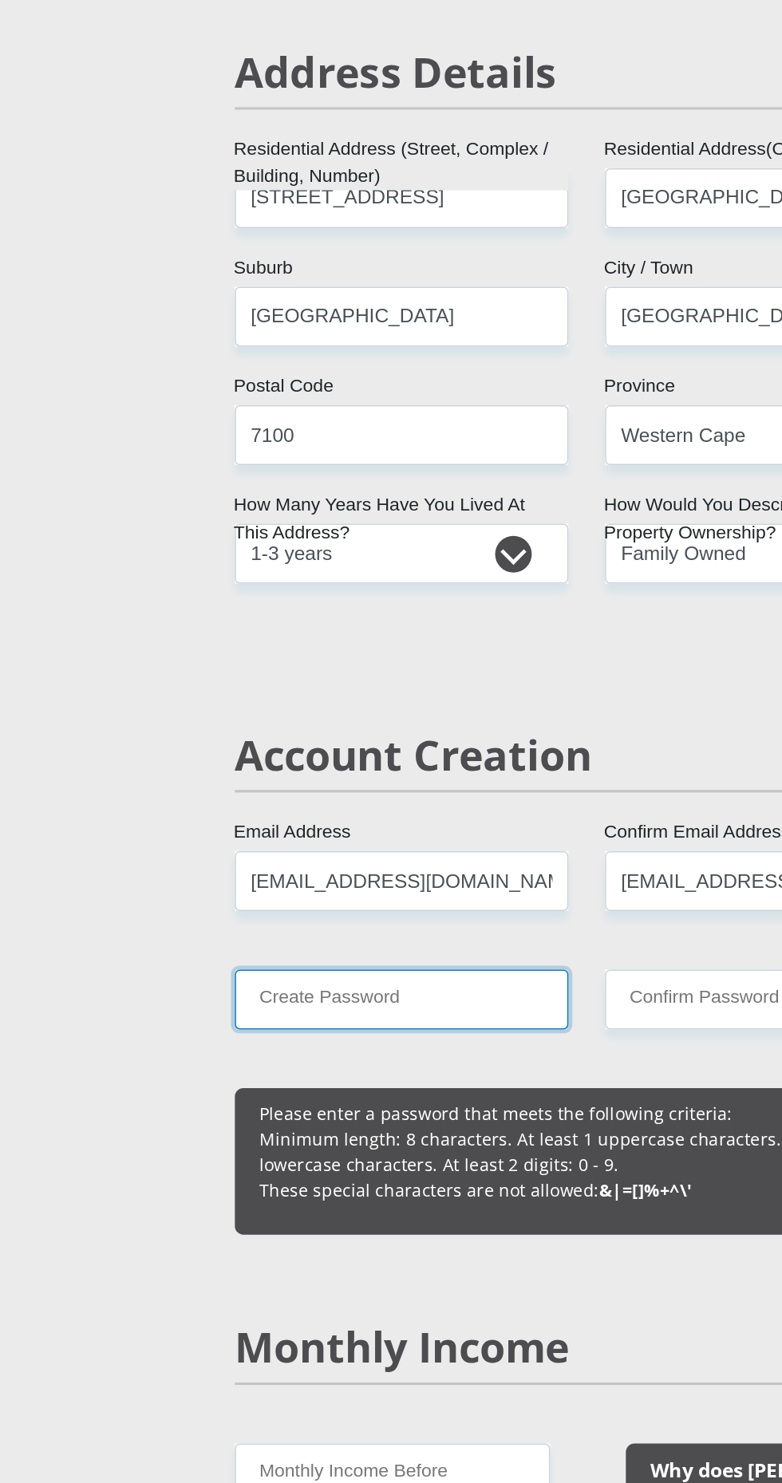
click at [298, 1171] on input "Create Password" at bounding box center [270, 1166] width 218 height 39
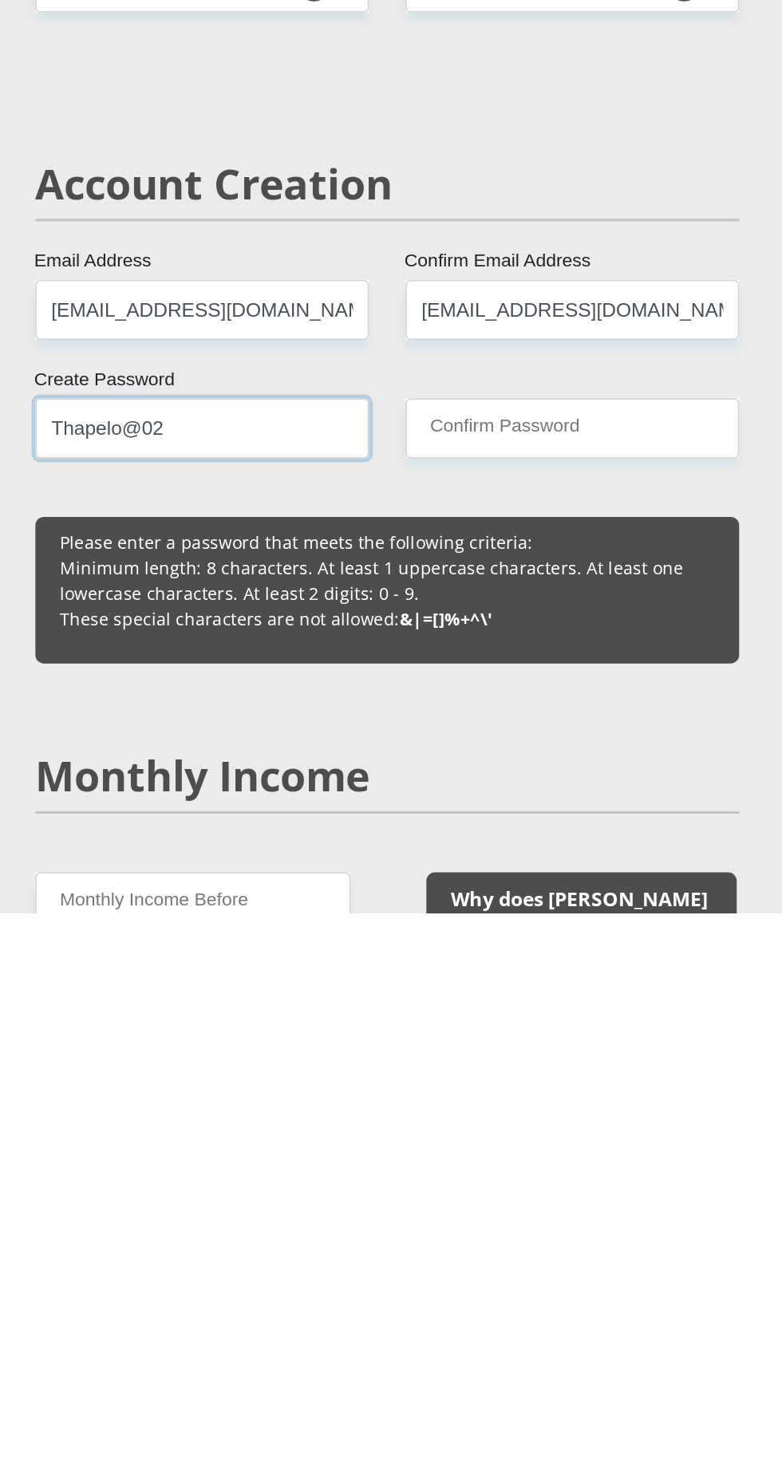
type input "Thapelo@02"
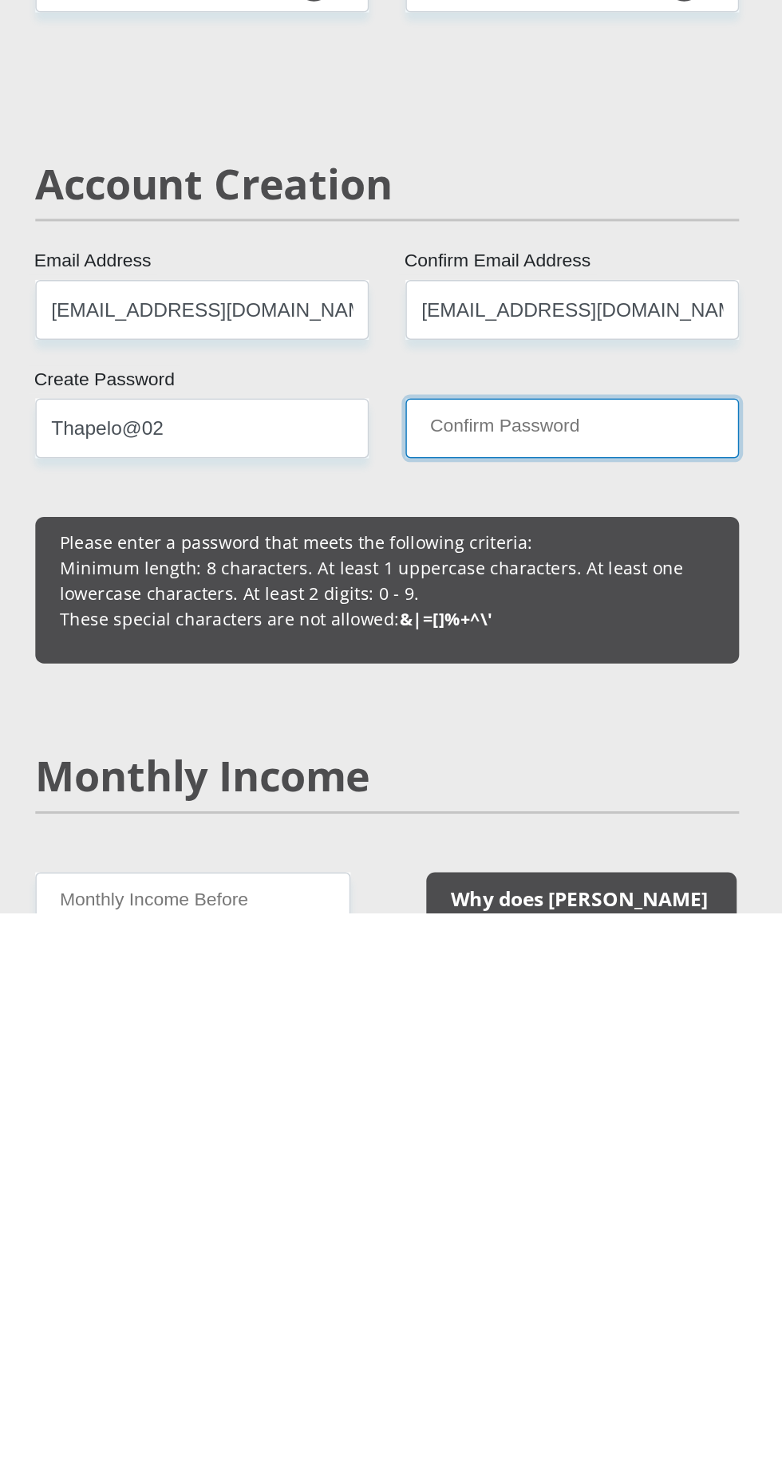
click at [511, 1165] on input "Confirm Password" at bounding box center [512, 1166] width 218 height 39
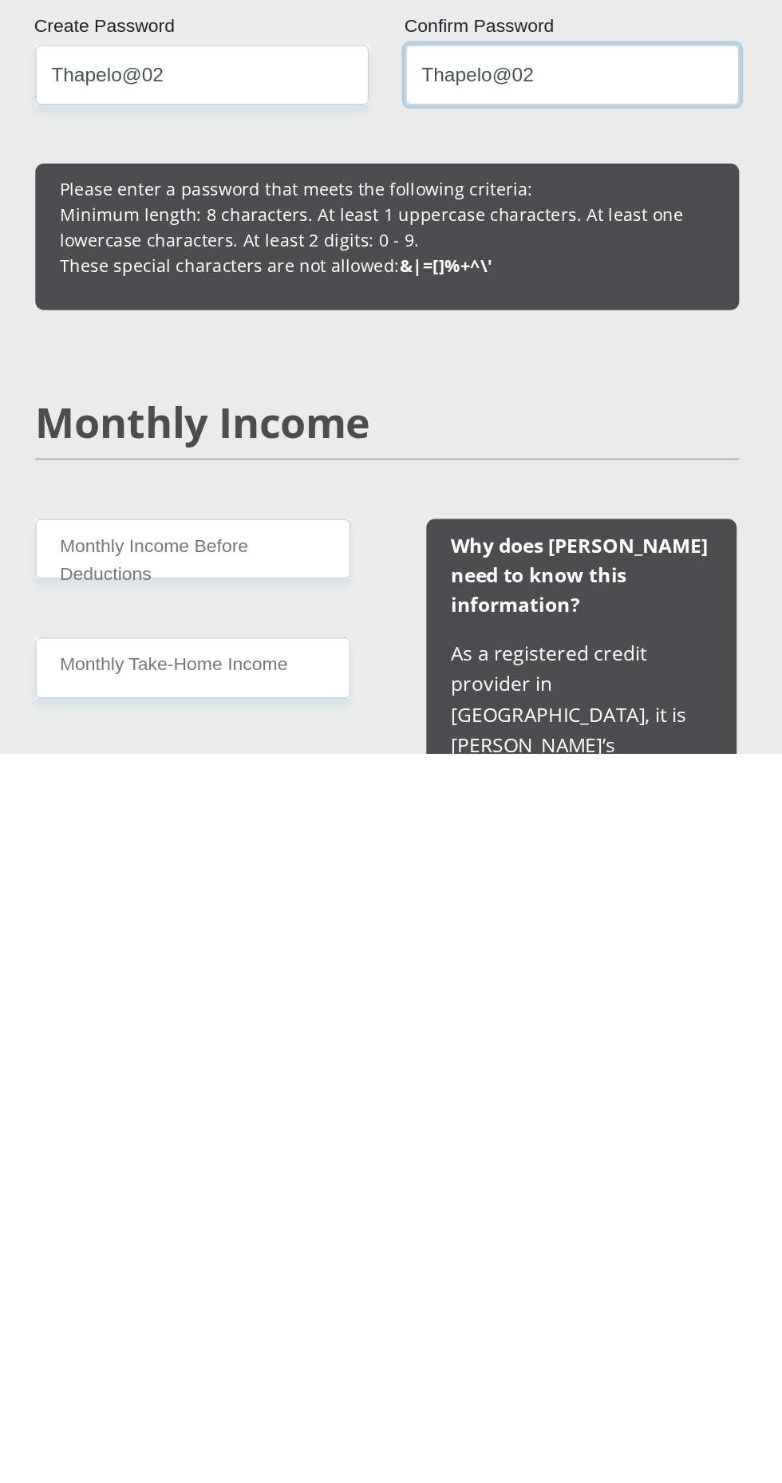
scroll to position [345, 0]
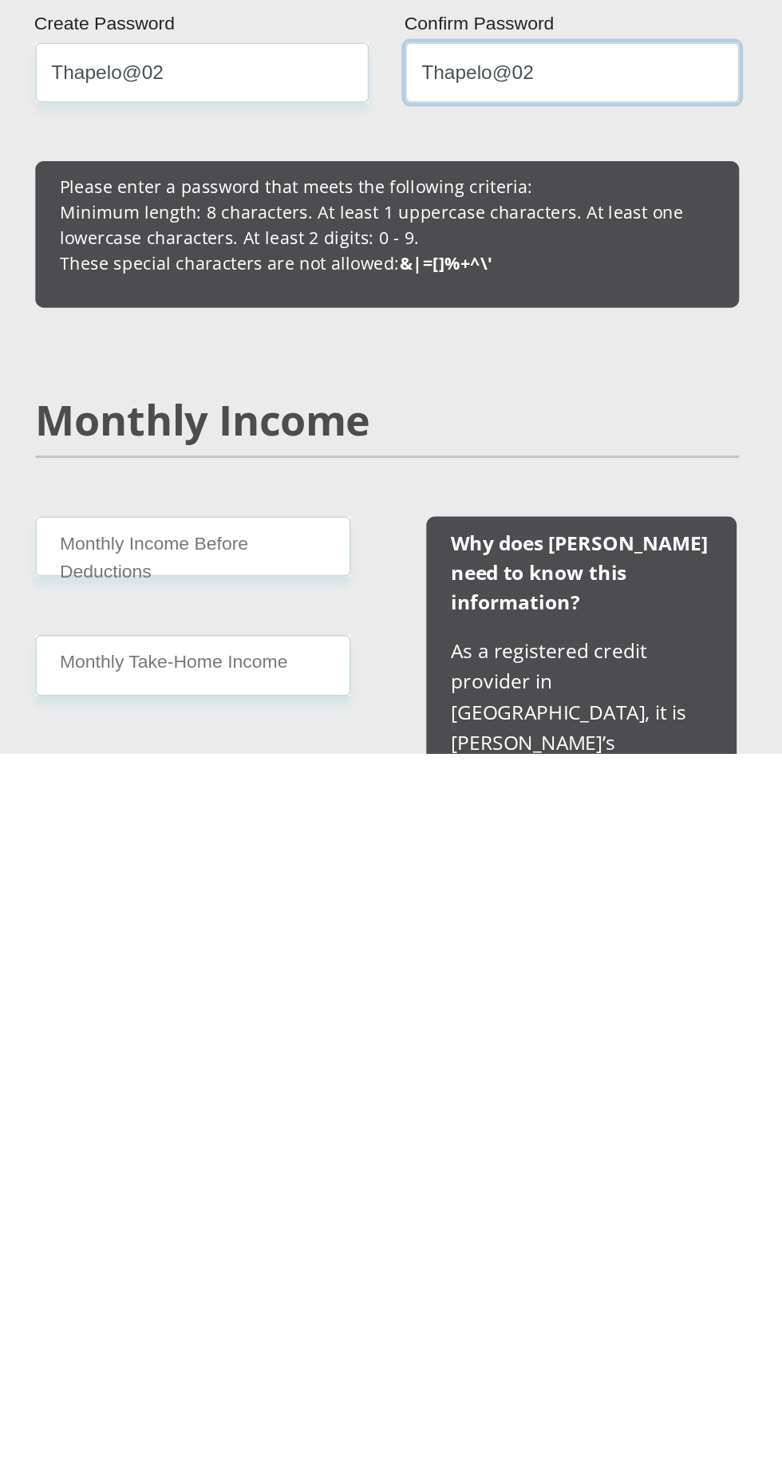
type input "Thapelo@02"
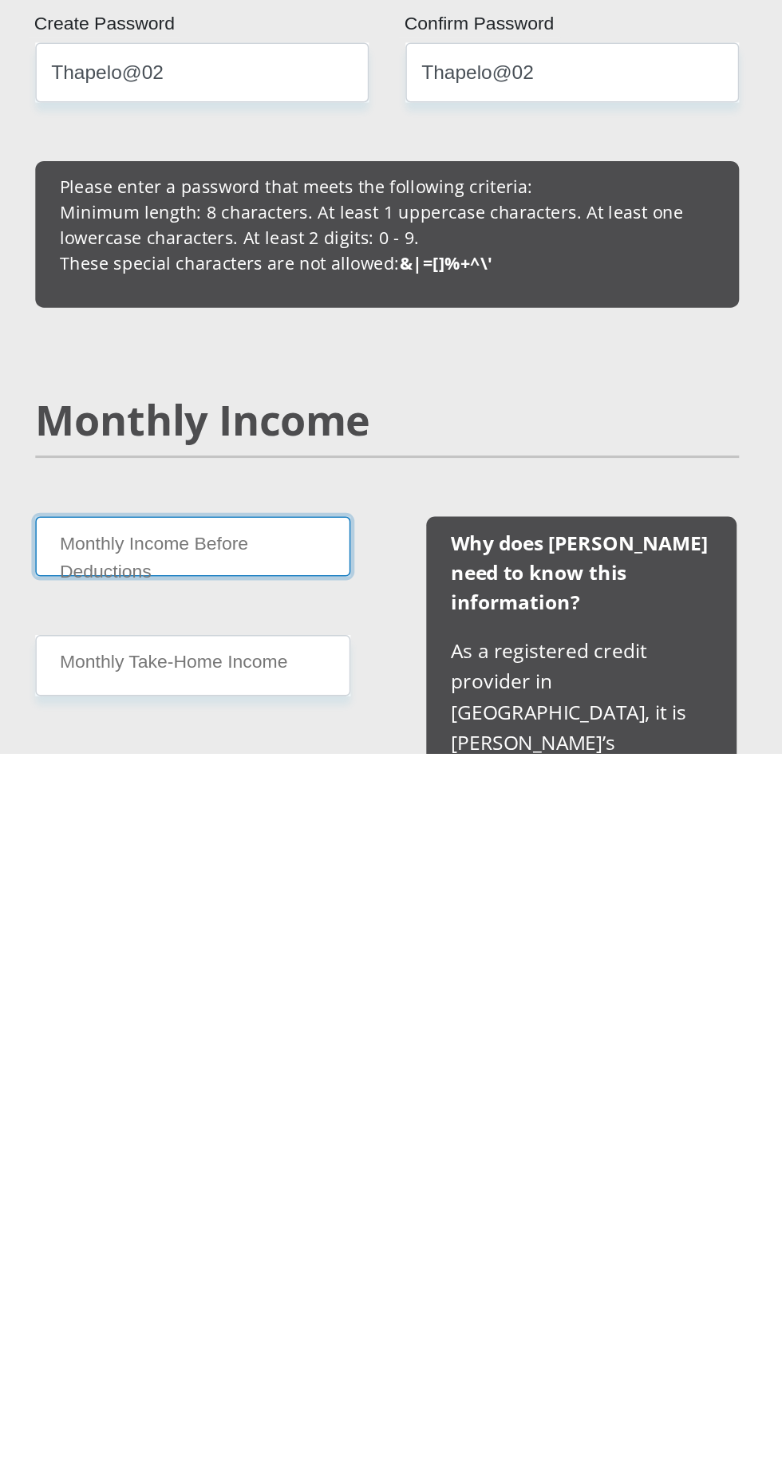
click at [311, 1351] on input "Monthly Income Before Deductions" at bounding box center [264, 1347] width 206 height 39
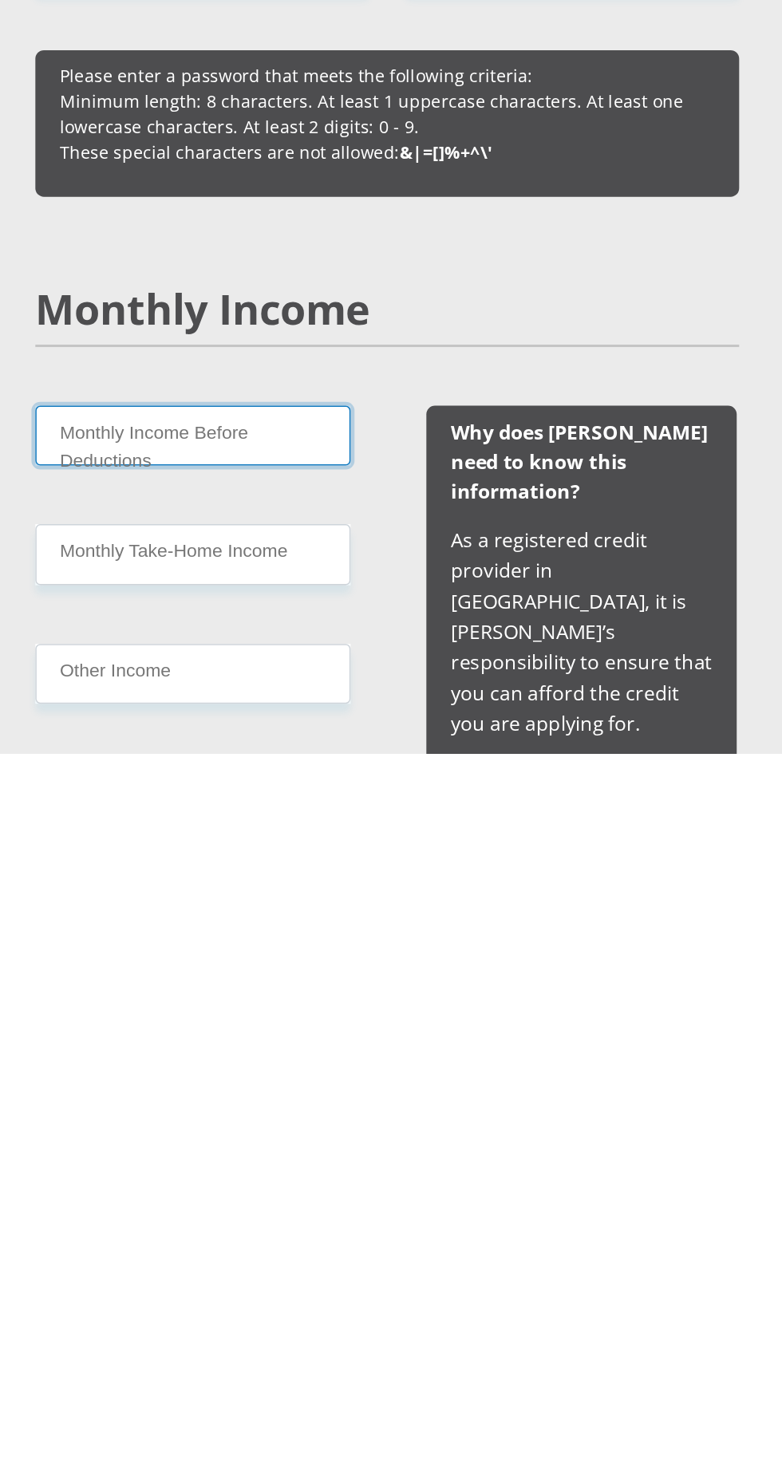
scroll to position [421, 0]
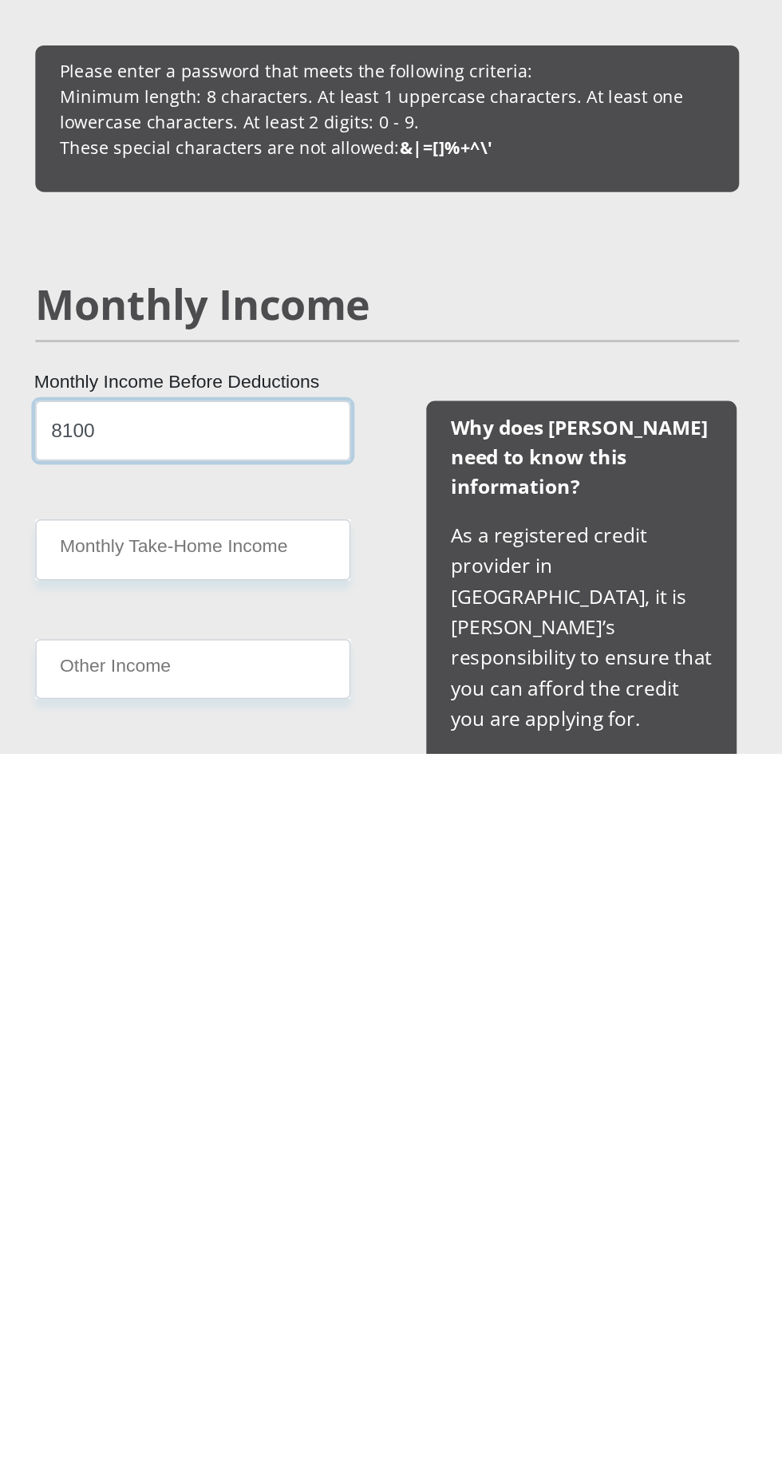
type input "8100"
click at [313, 1350] on input "Monthly Take-Home Income" at bounding box center [264, 1349] width 206 height 39
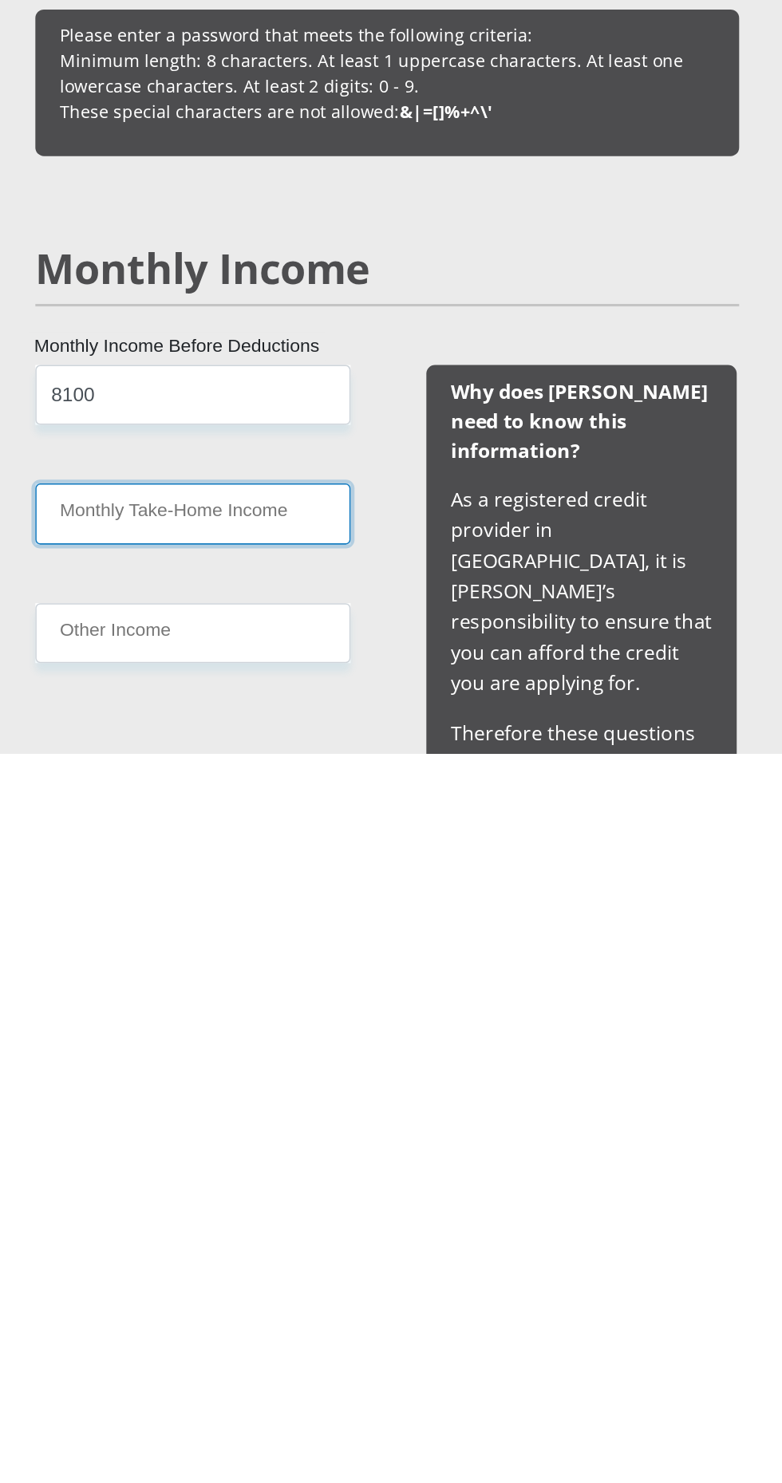
scroll to position [446, 0]
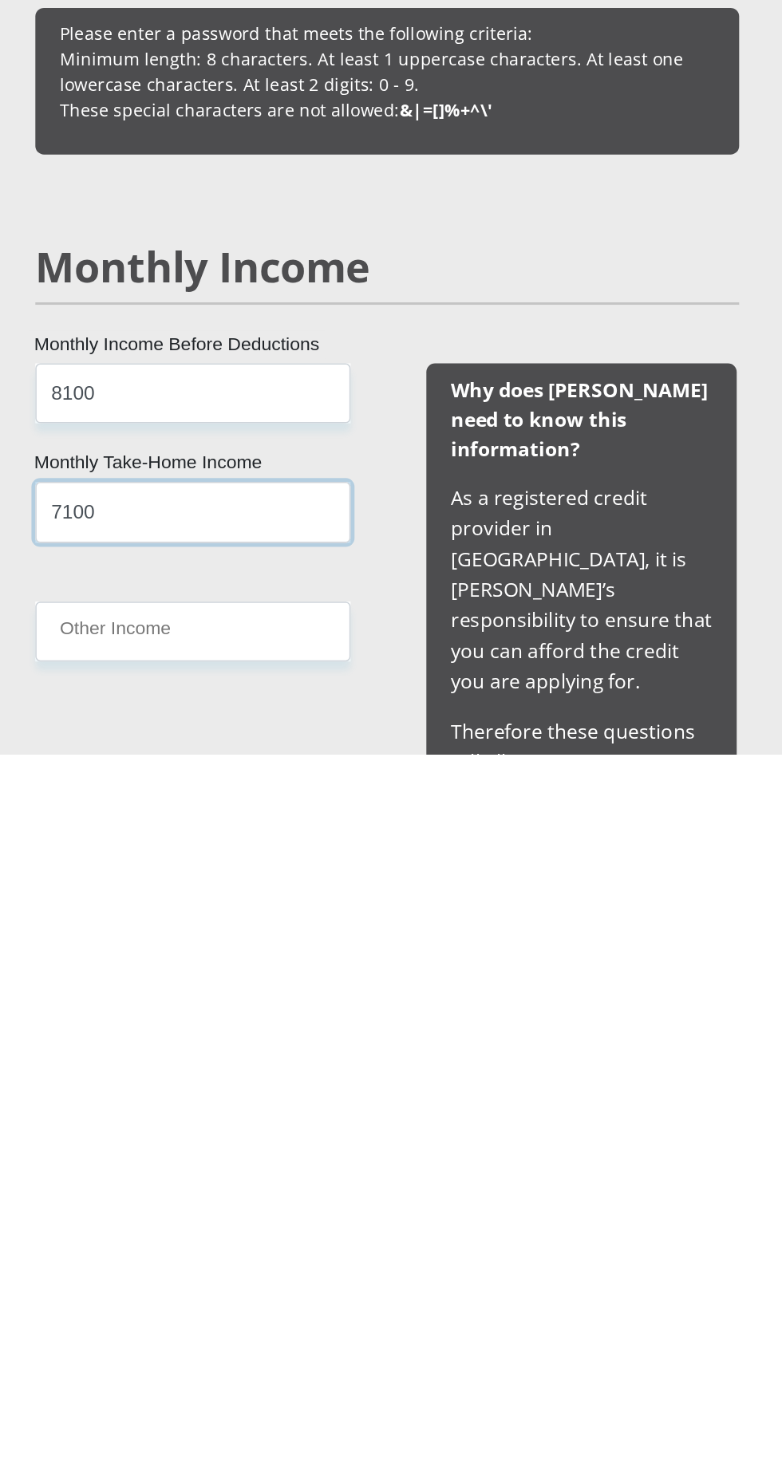
type input "7100"
click at [310, 1405] on input "Other Income" at bounding box center [264, 1402] width 206 height 39
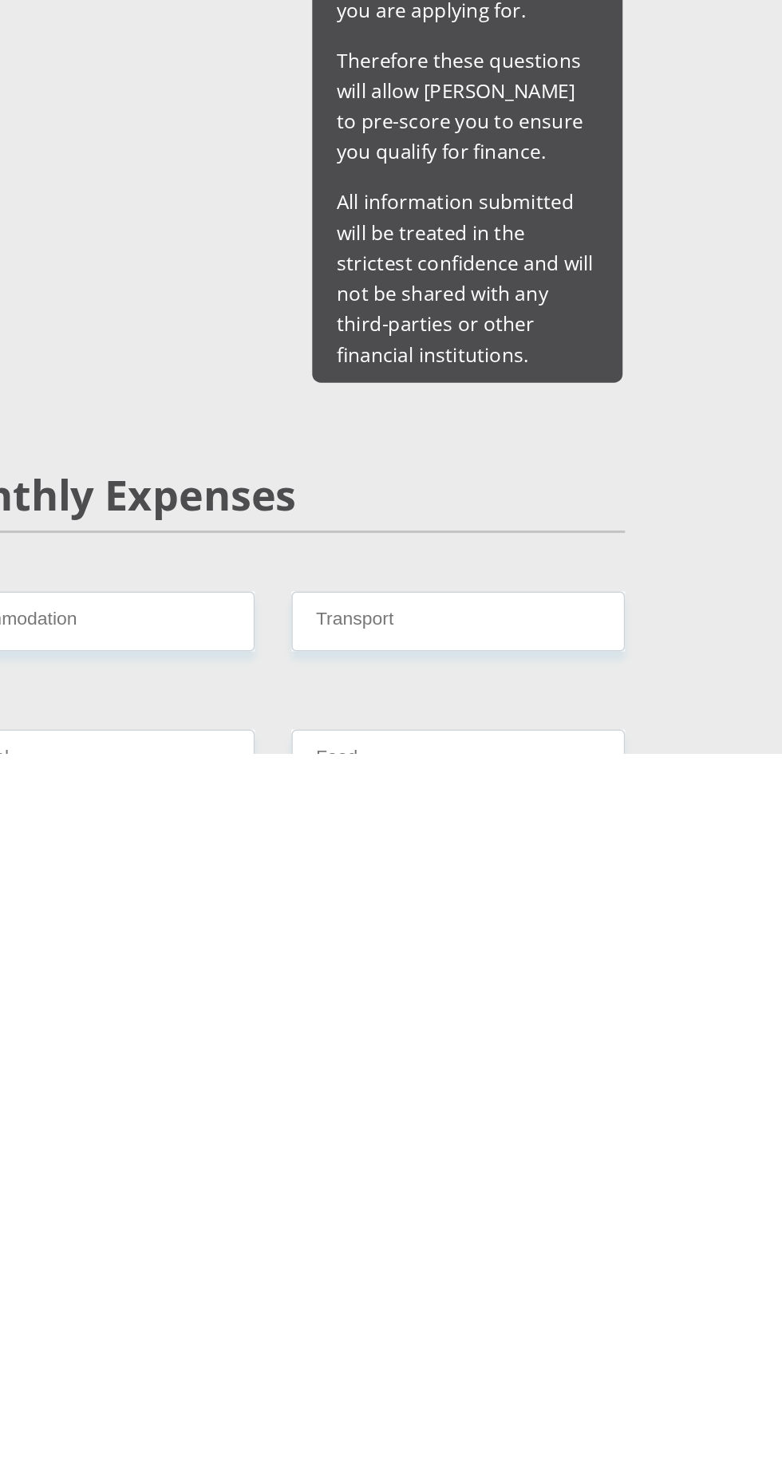
scroll to position [887, 0]
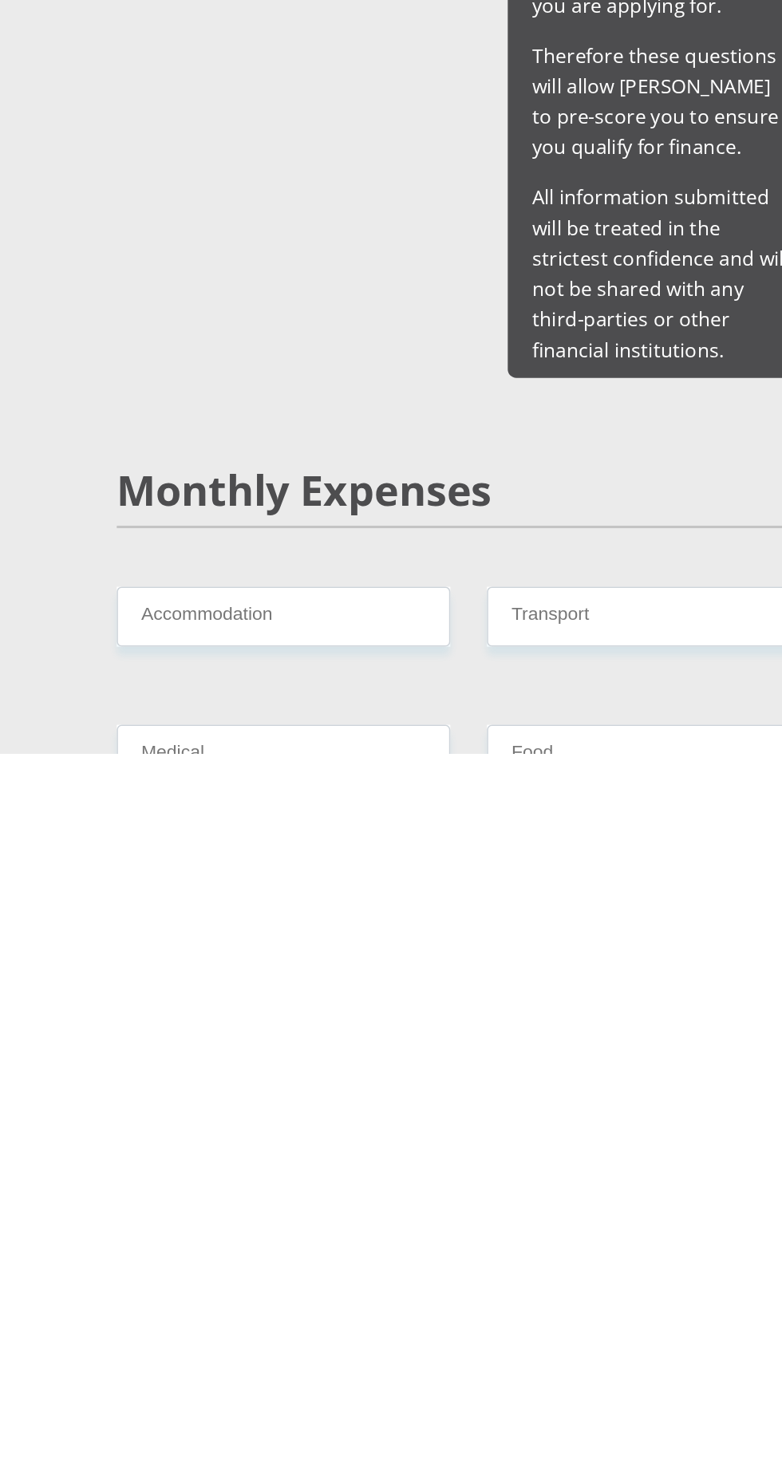
type input "3000"
click at [315, 1374] on input "Accommodation" at bounding box center [270, 1393] width 218 height 39
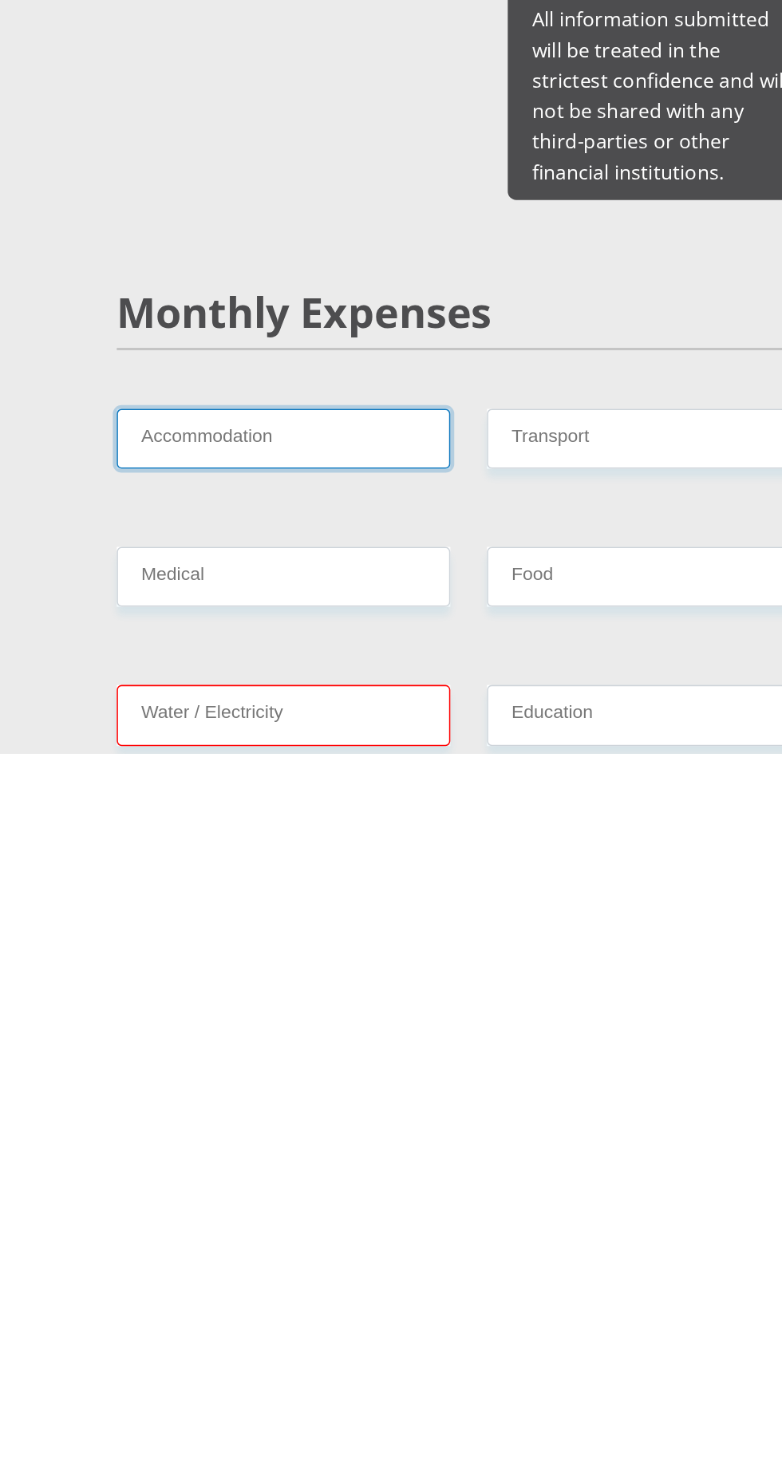
scroll to position [1021, 0]
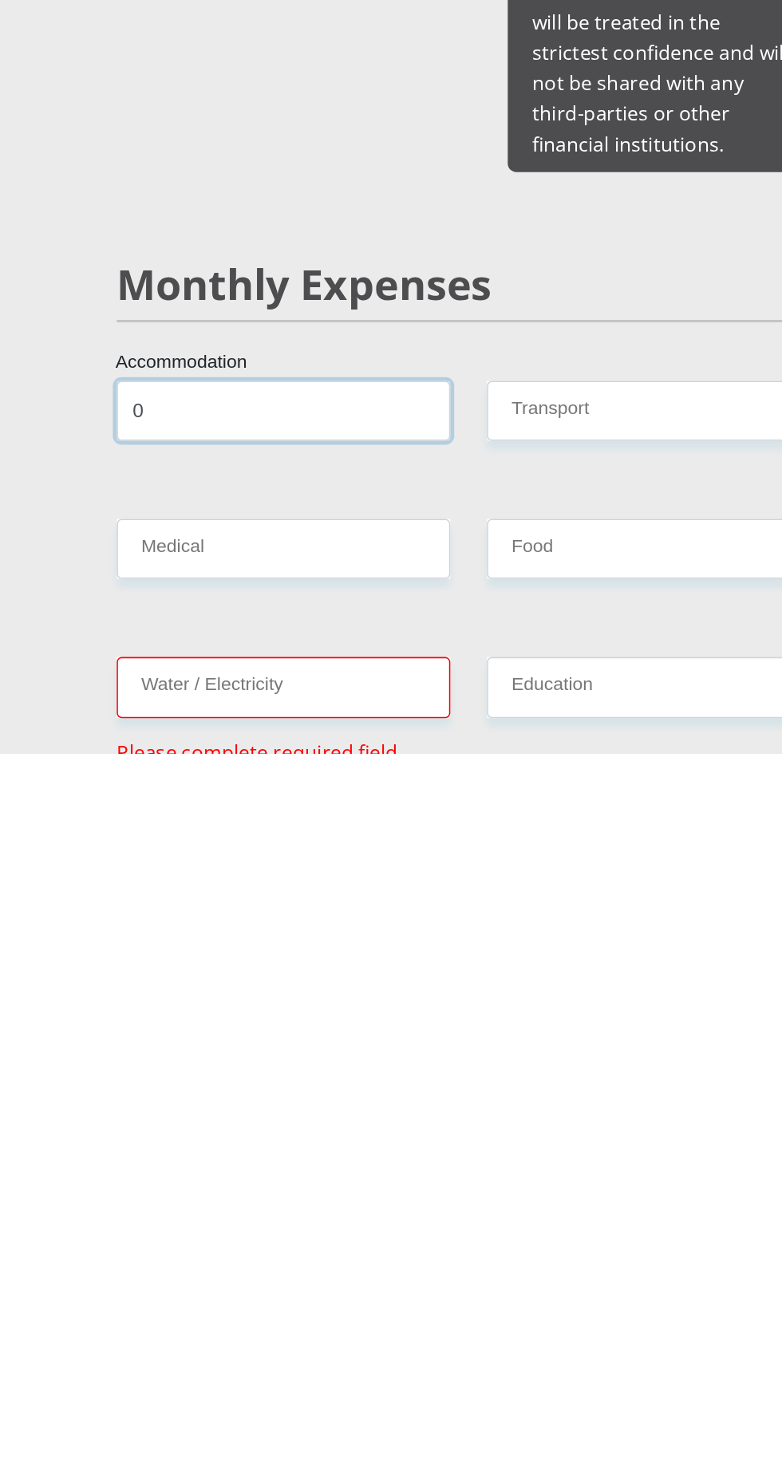
type input "0"
click at [513, 1240] on input "Transport" at bounding box center [512, 1259] width 218 height 39
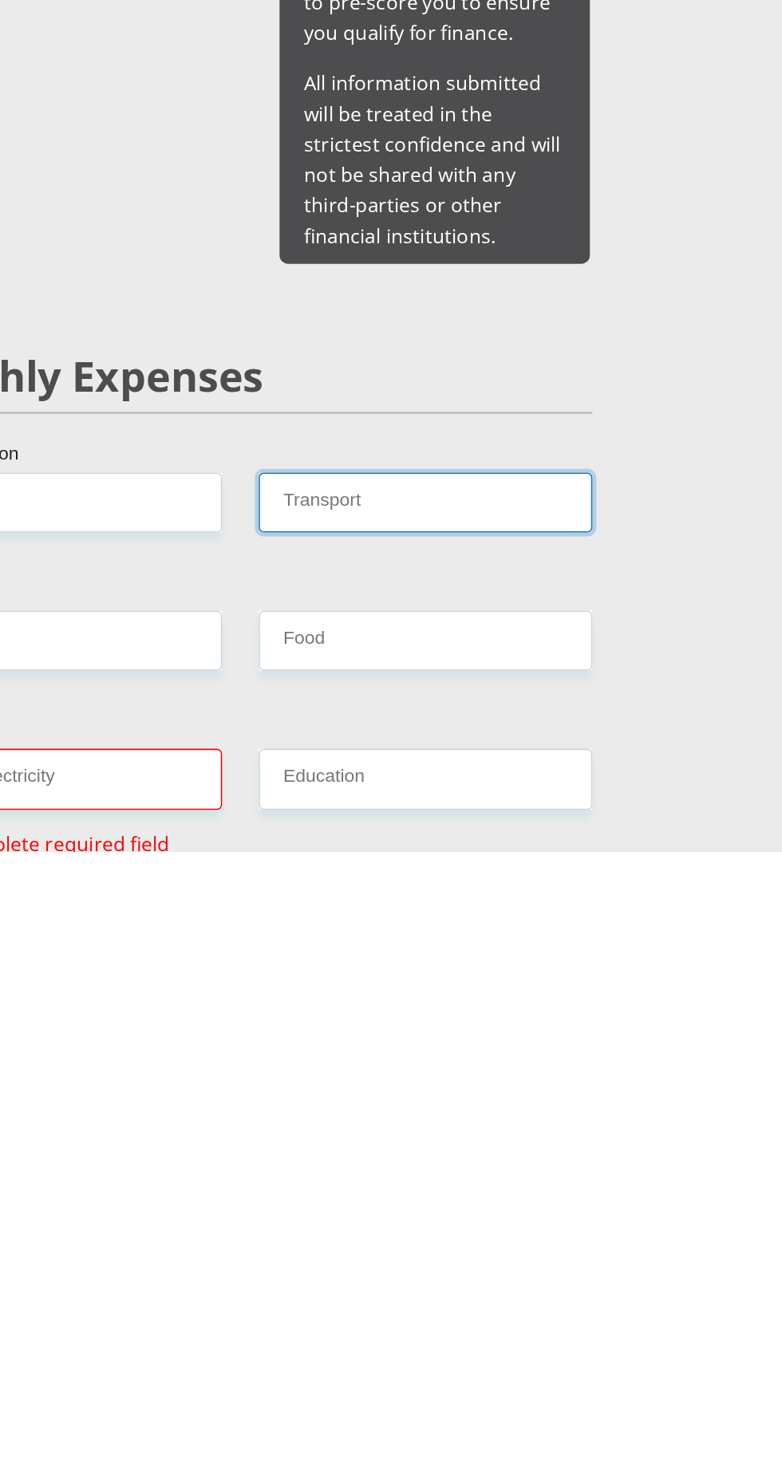
scroll to position [1026, 0]
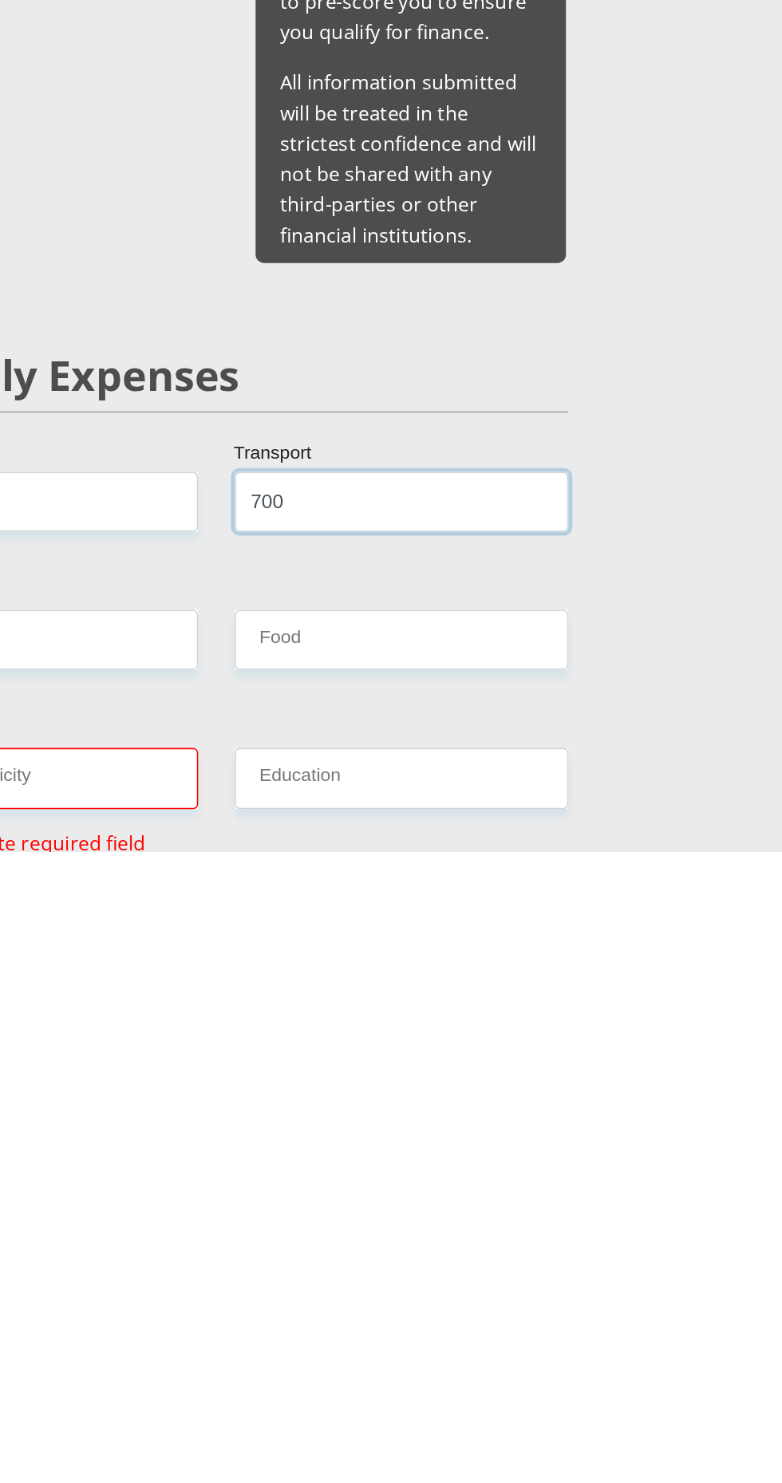
type input "700"
click at [339, 1325] on input "Medical" at bounding box center [270, 1344] width 218 height 39
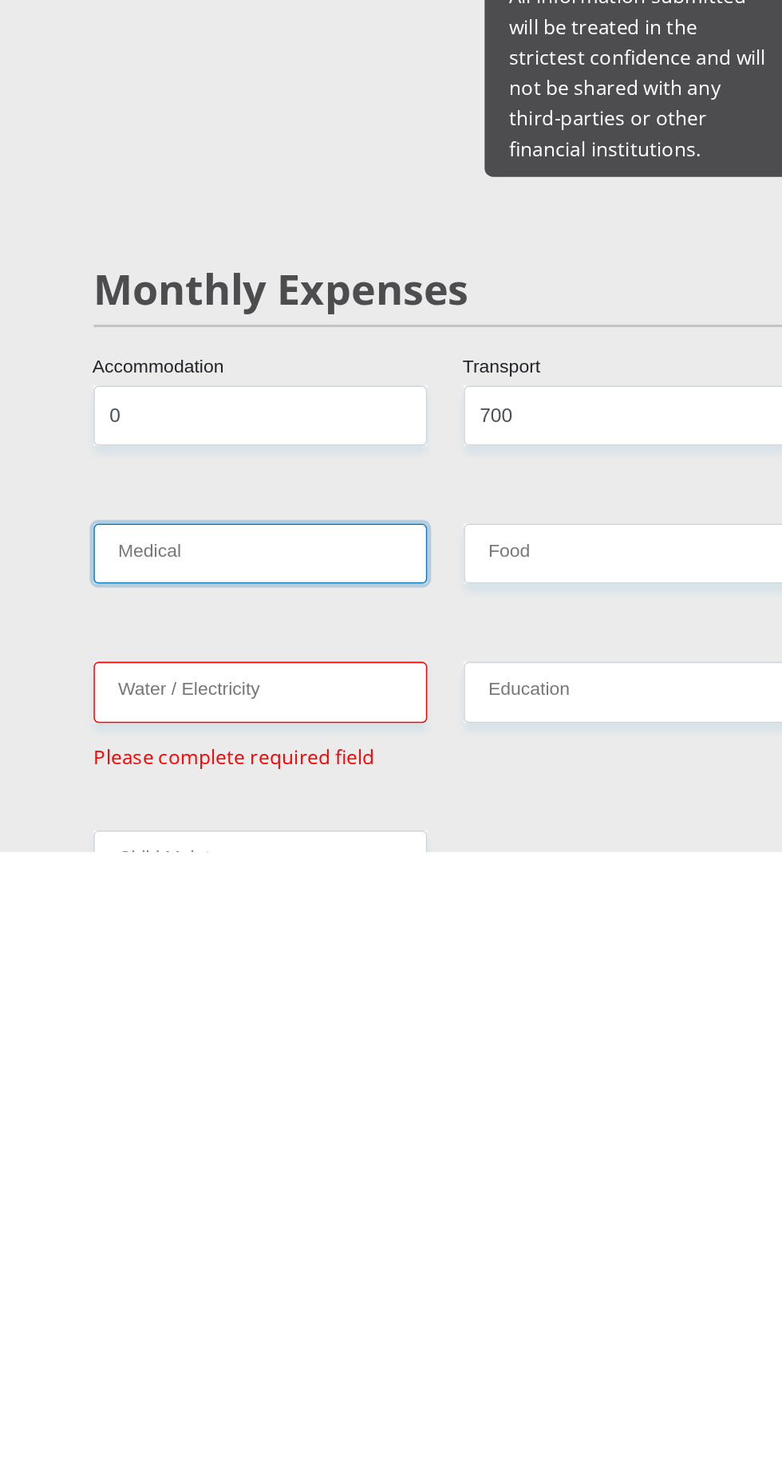
scroll to position [1116, 0]
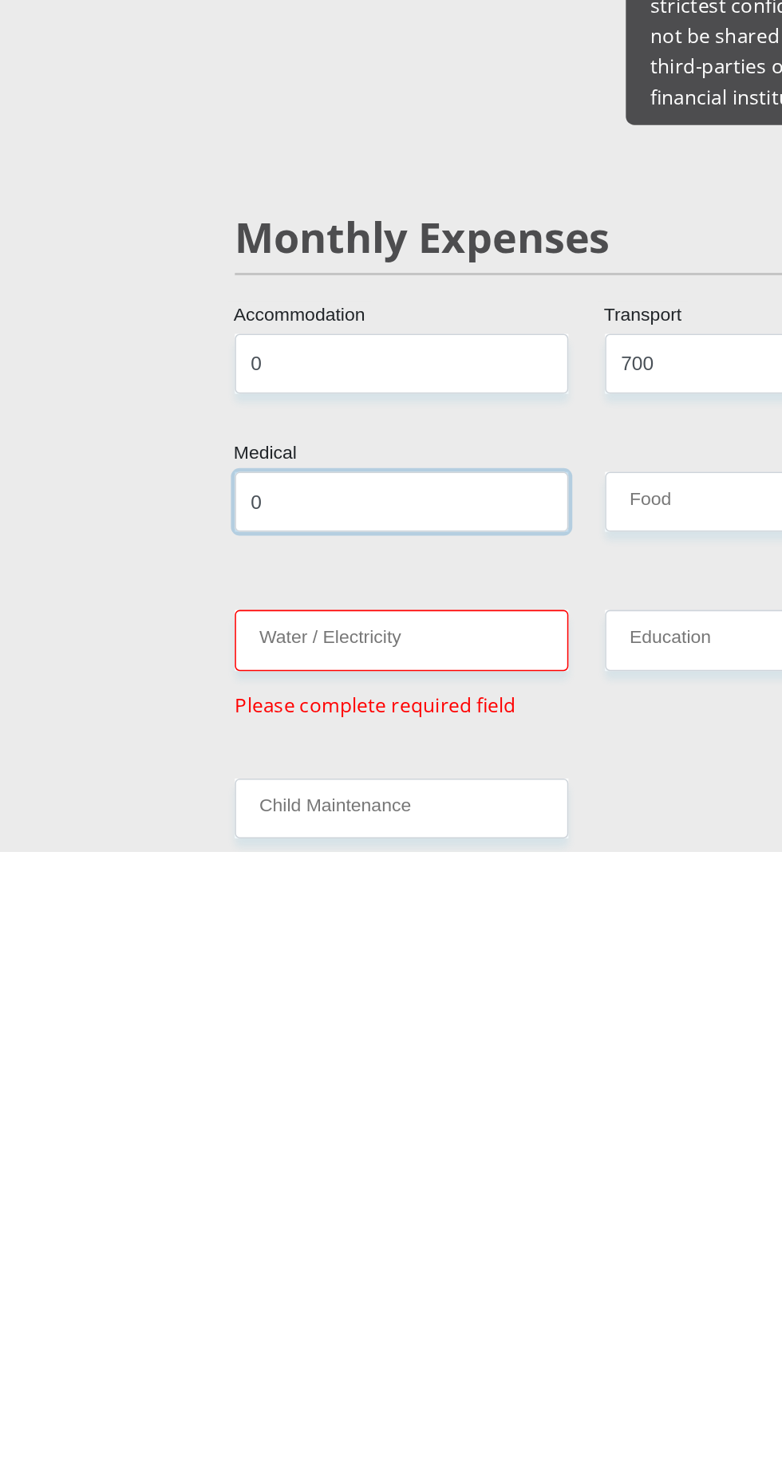
type input "0"
click at [466, 1235] on input "Food" at bounding box center [512, 1254] width 218 height 39
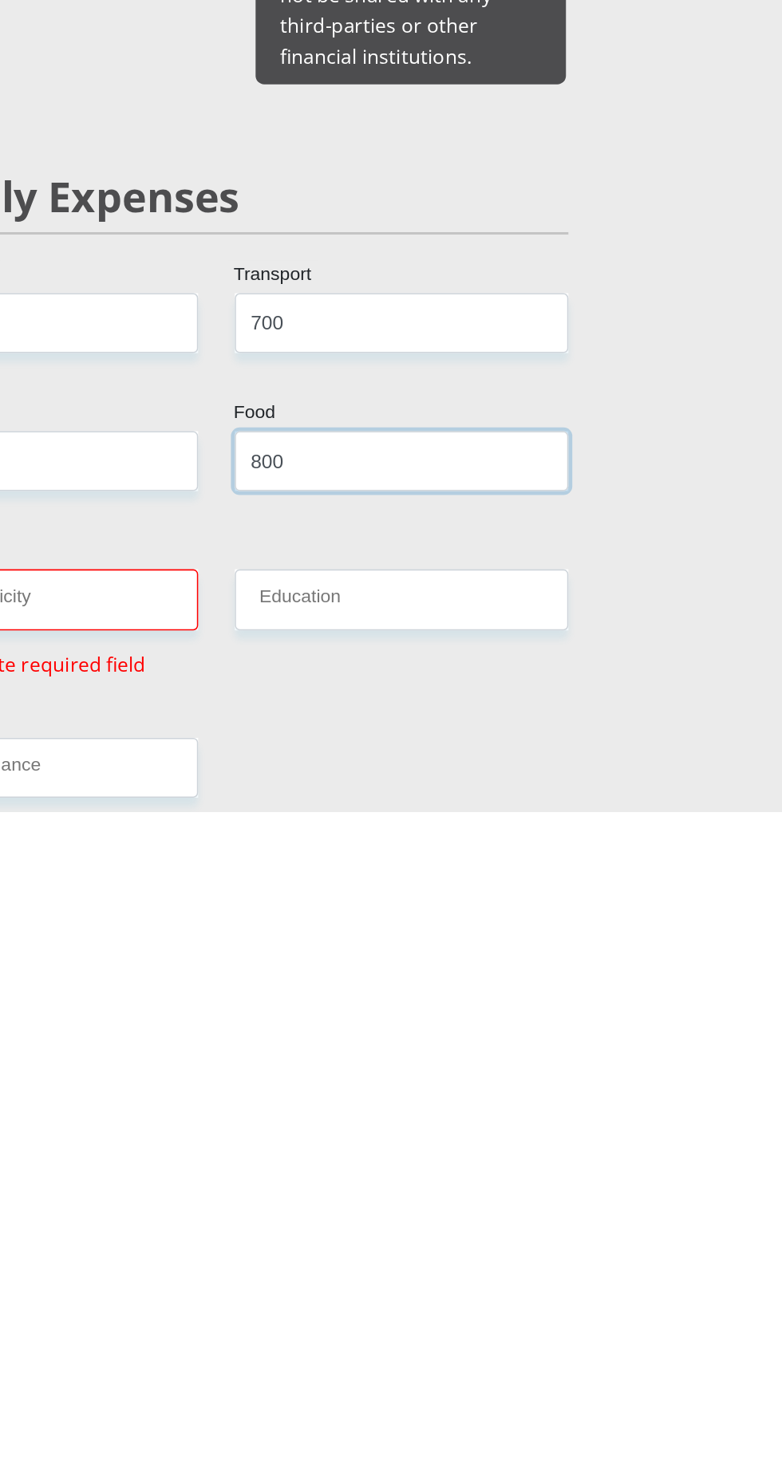
type input "800"
click at [328, 1325] on input "Water / Electricity" at bounding box center [270, 1344] width 218 height 39
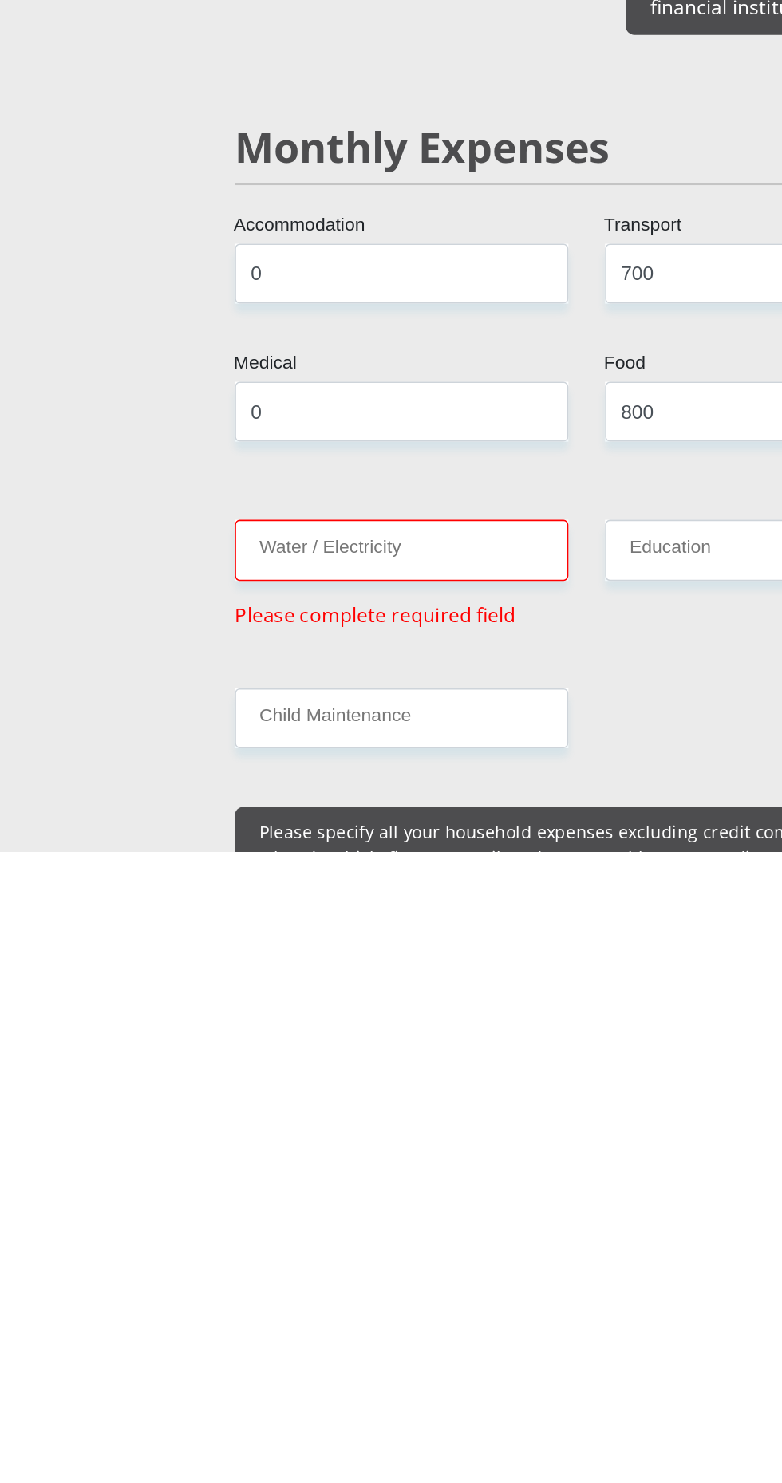
scroll to position [1175, 0]
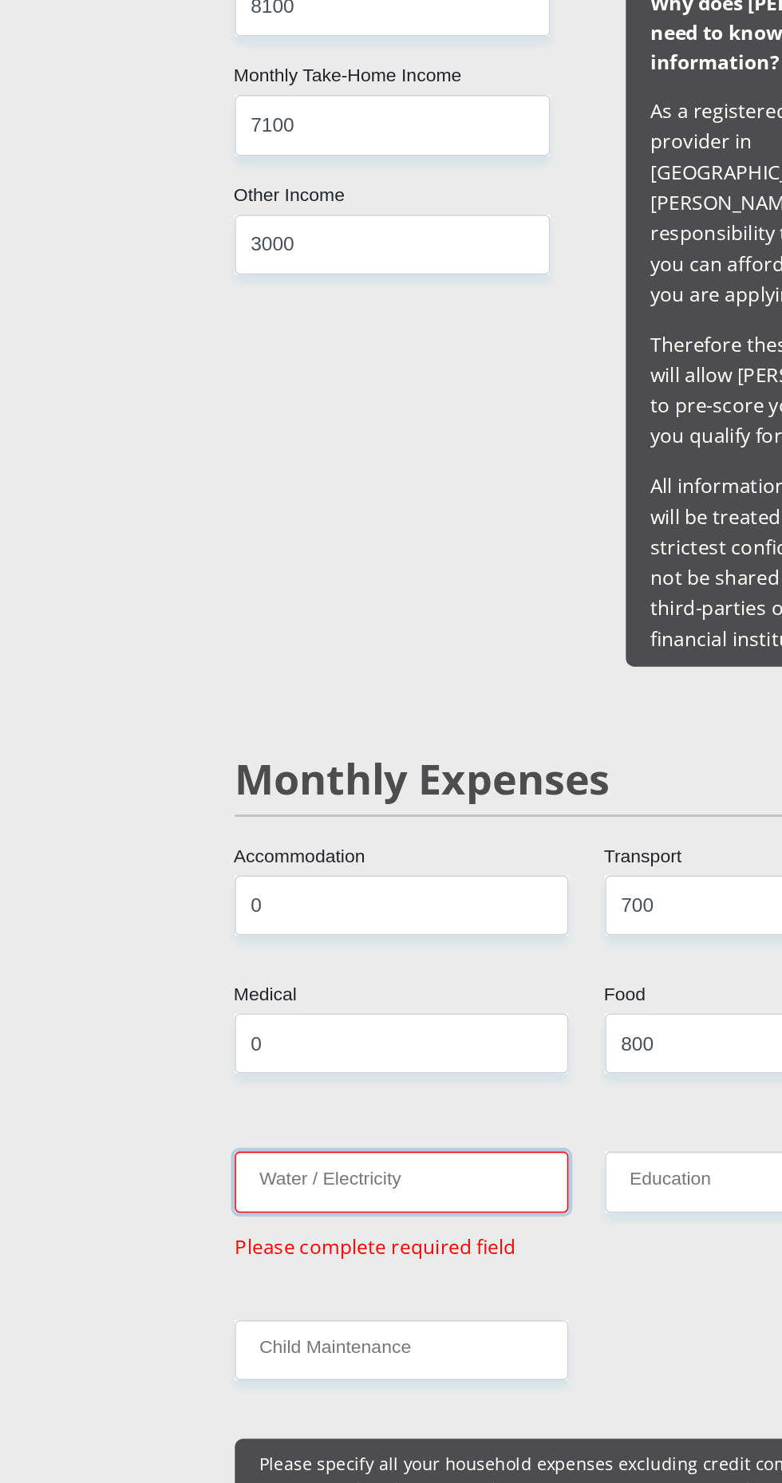
click at [313, 1266] on input "Water / Electricity" at bounding box center [270, 1285] width 218 height 39
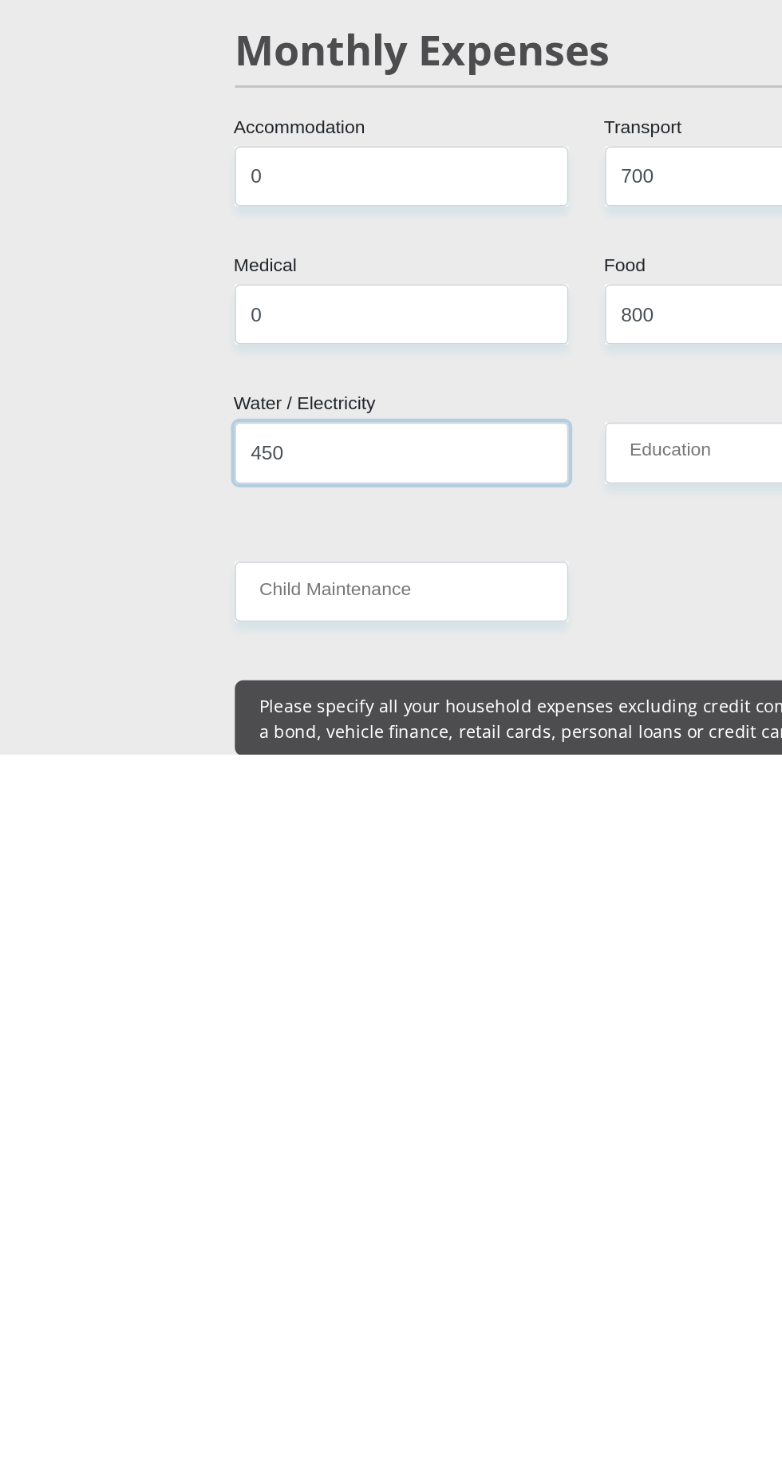
type input "450"
click at [452, 1266] on input "Education" at bounding box center [512, 1285] width 218 height 39
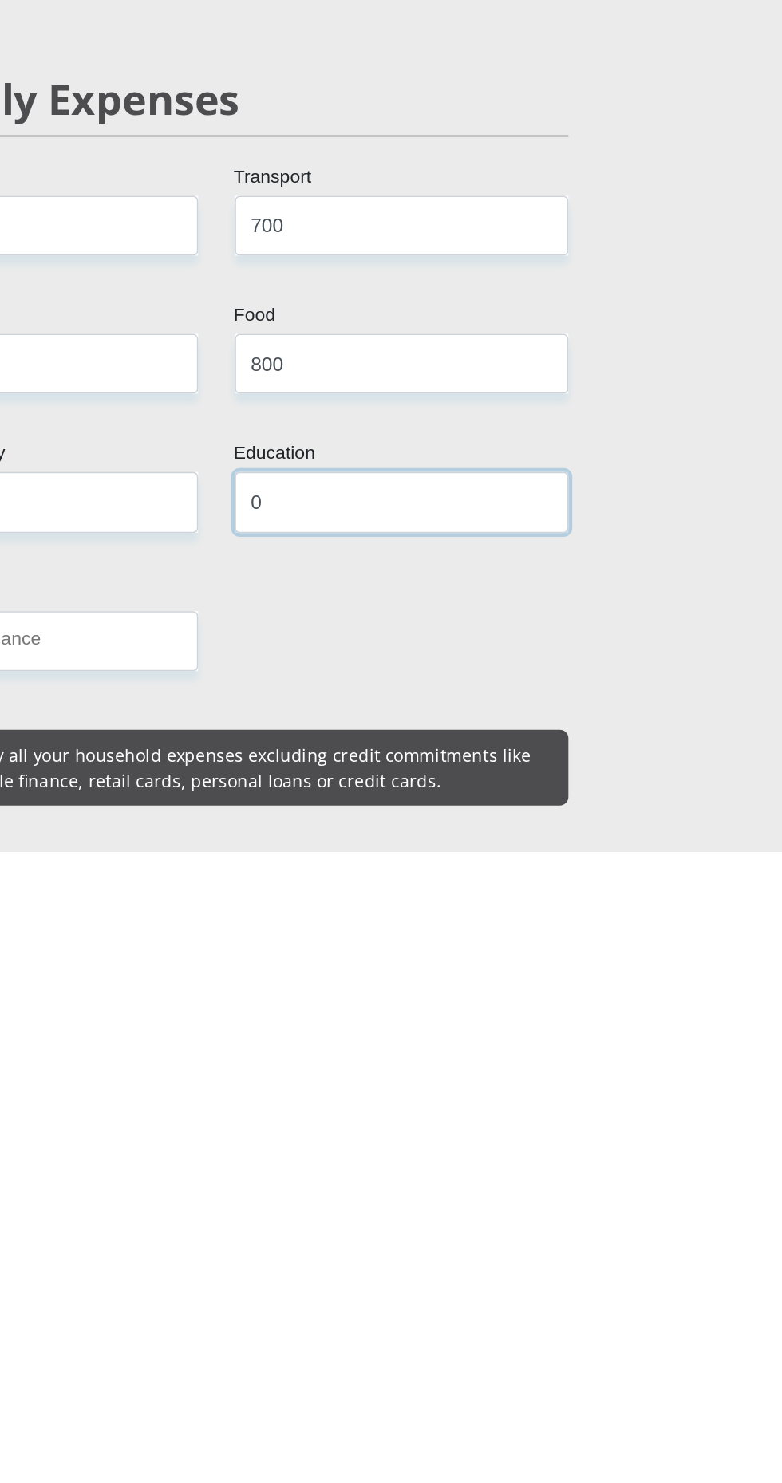
scroll to position [1206, 0]
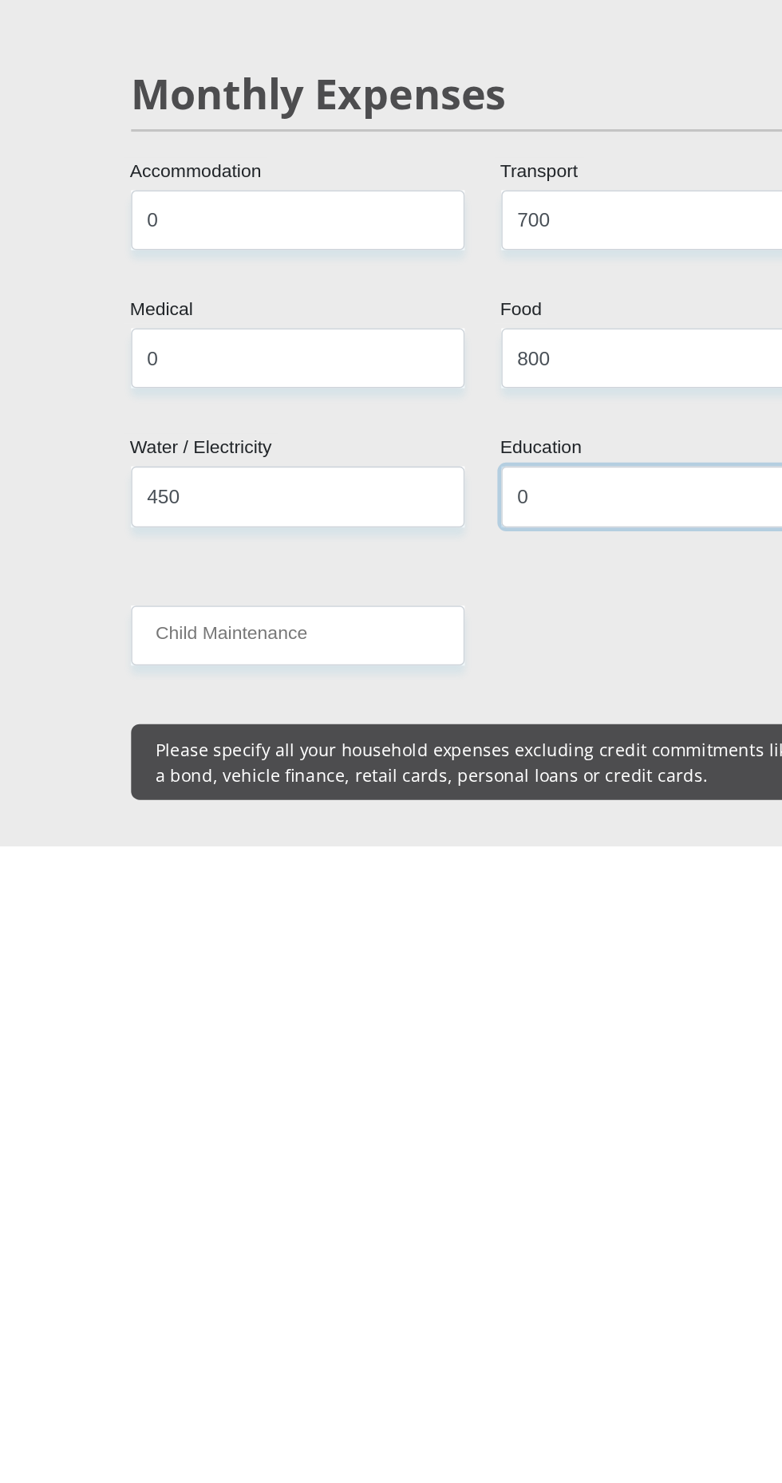
type input "0"
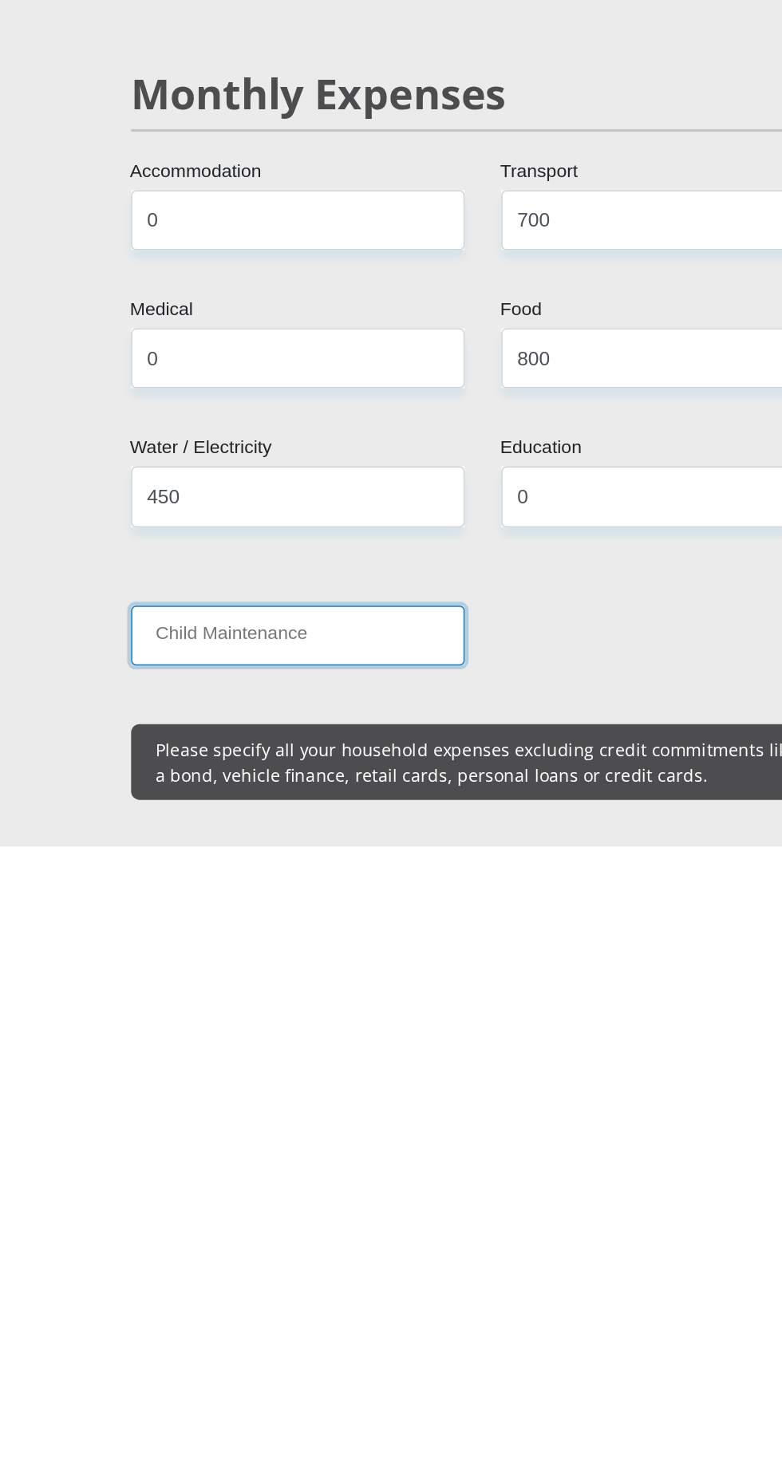
click at [321, 1326] on input "Child Maintenance" at bounding box center [270, 1345] width 218 height 39
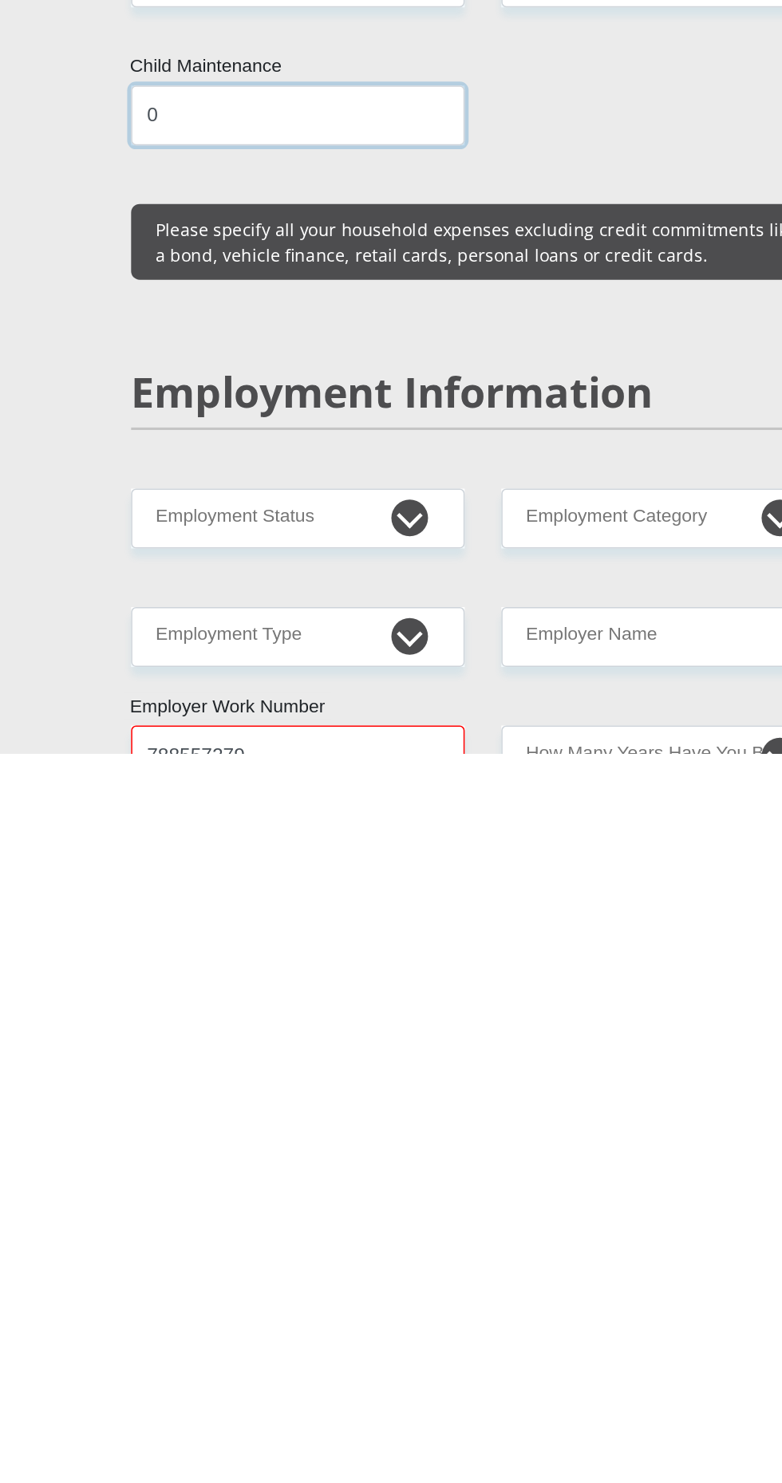
type input "0"
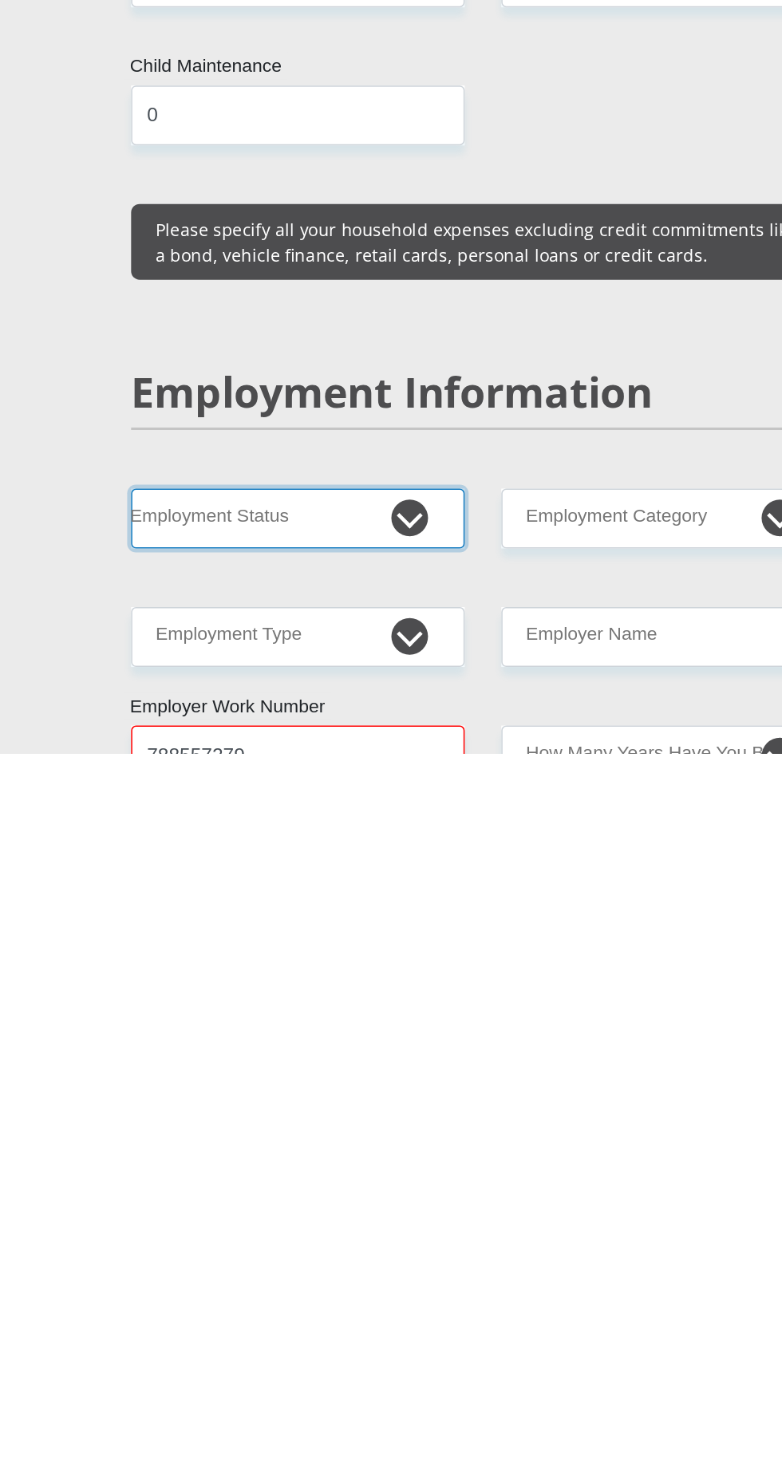
click at [323, 1310] on select "Permanent/Full-time Part-time/Casual Contract Worker Self-Employed Housewife Re…" at bounding box center [270, 1329] width 218 height 39
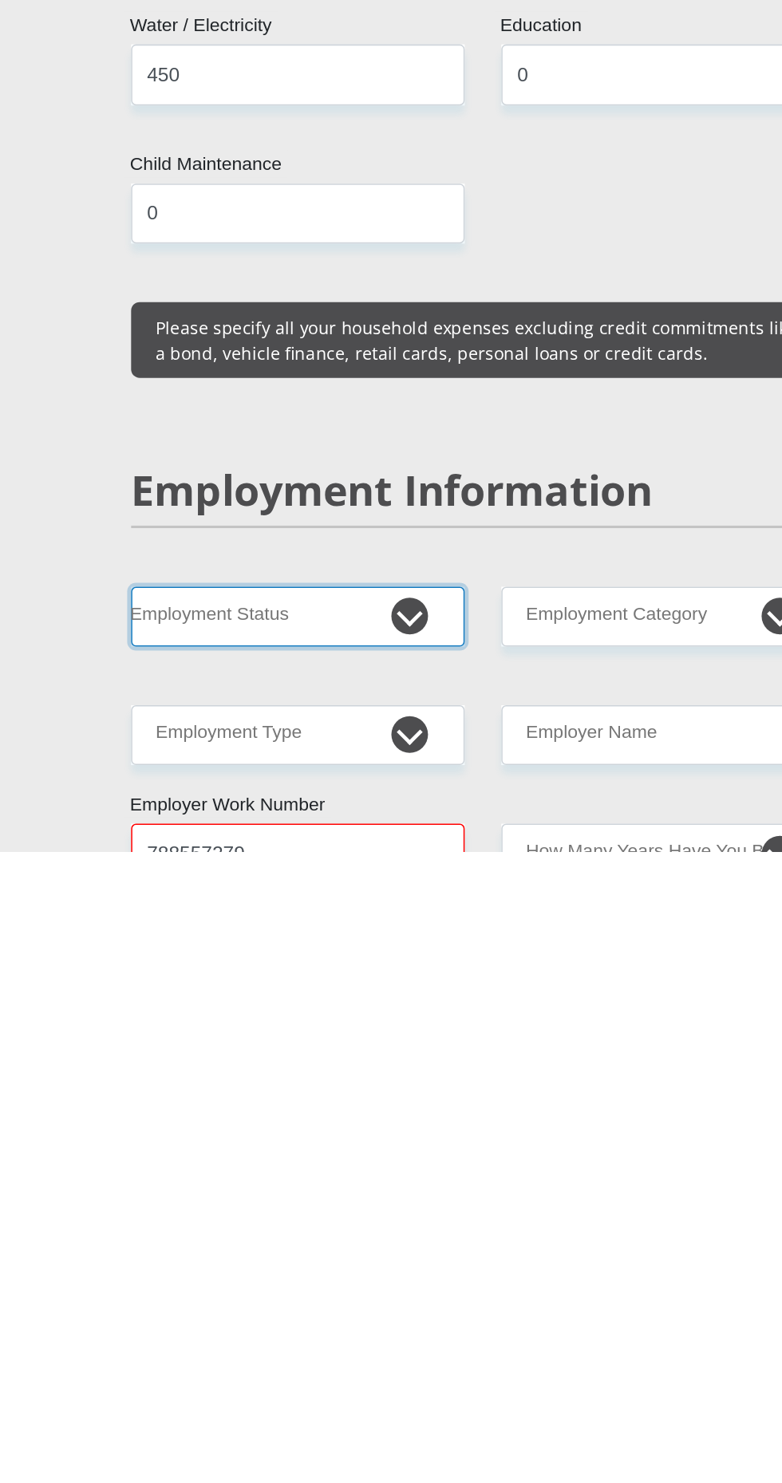
scroll to position [1486, 0]
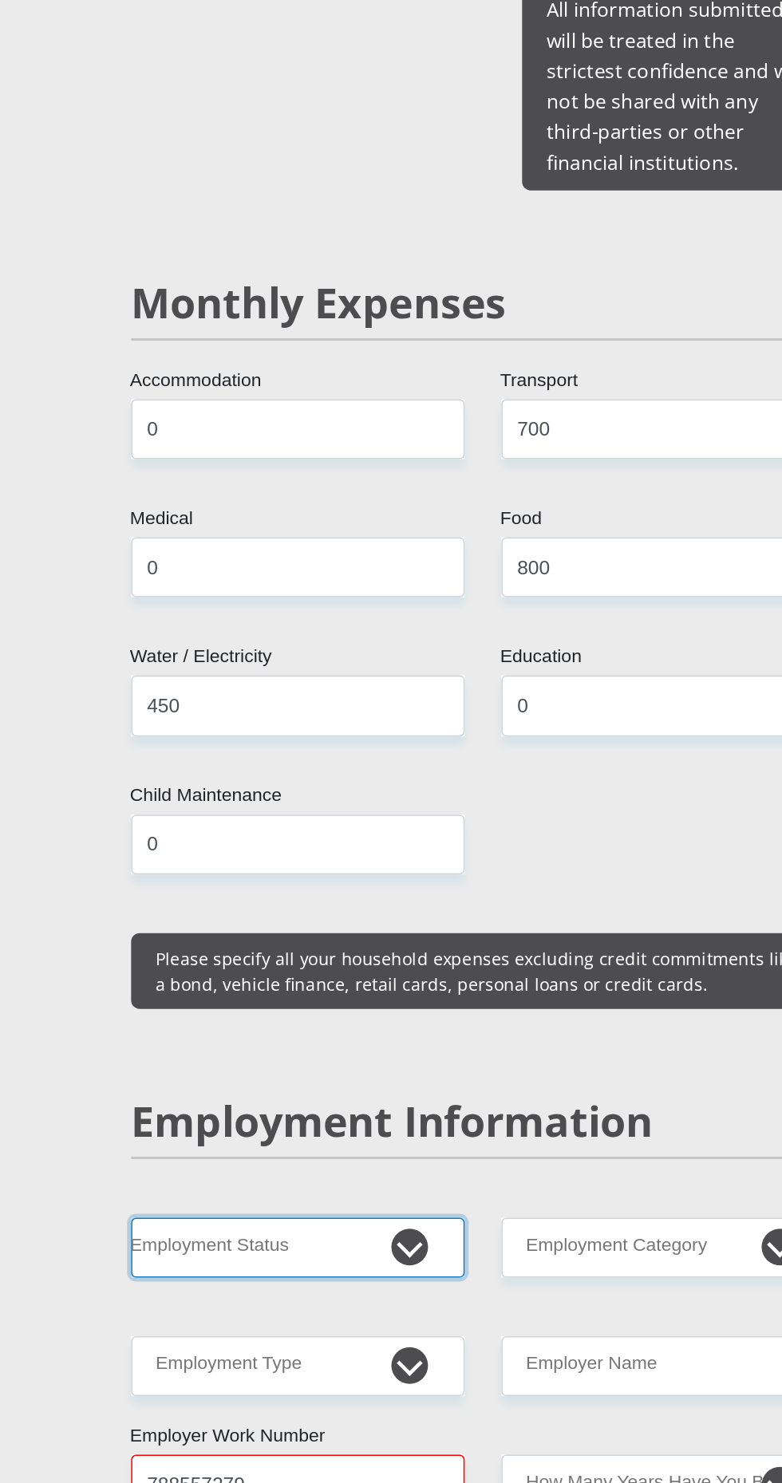
select select "1"
click at [161, 1309] on select "Permanent/Full-time Part-time/Casual Contract Worker Self-Employed Housewife Re…" at bounding box center [270, 1328] width 218 height 39
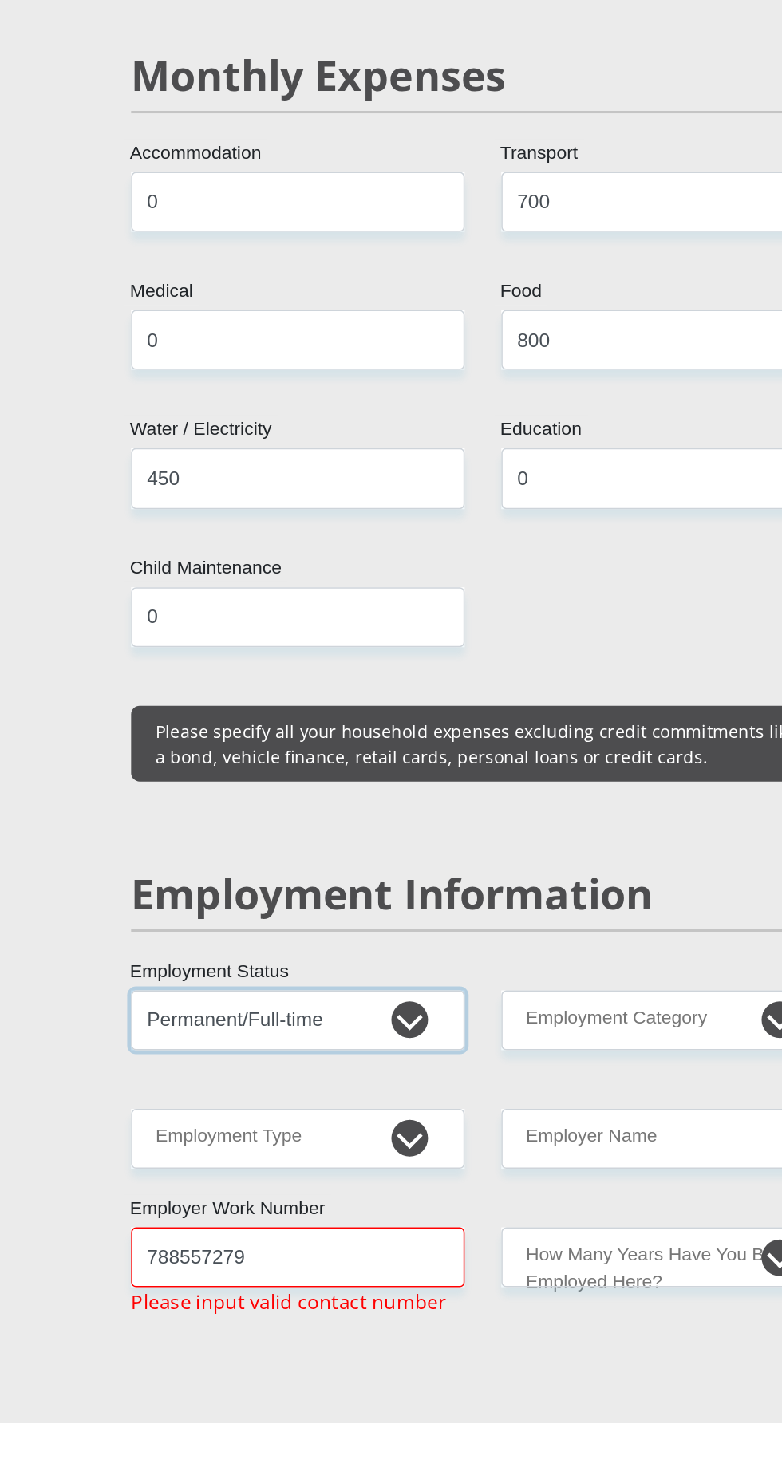
scroll to position [1595, 0]
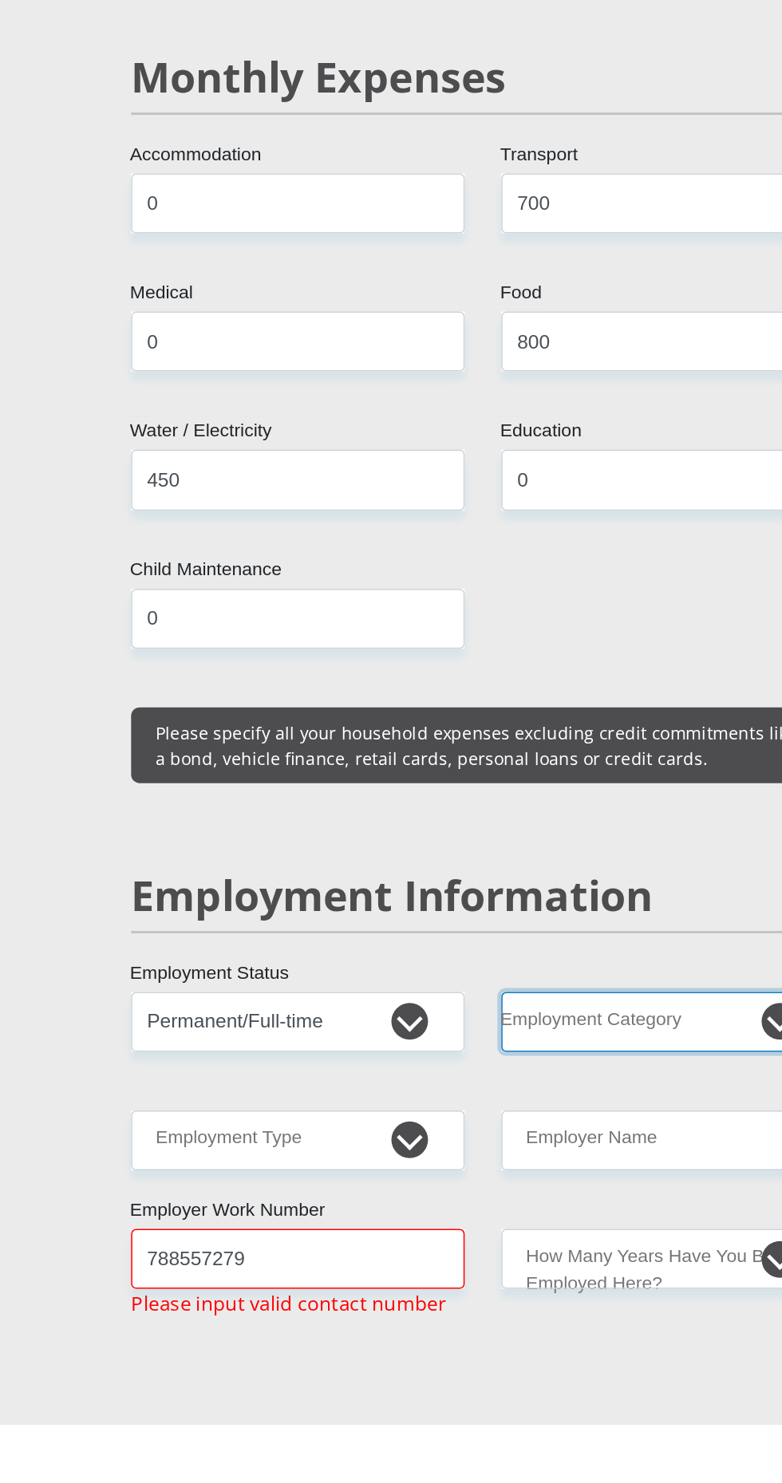
click at [564, 1201] on select "AGRICULTURE ALCOHOL & TOBACCO CONSTRUCTION MATERIALS METALLURGY EQUIPMENT FOR R…" at bounding box center [512, 1220] width 218 height 39
select select "30"
click at [403, 1201] on select "AGRICULTURE ALCOHOL & TOBACCO CONSTRUCTION MATERIALS METALLURGY EQUIPMENT FOR R…" at bounding box center [512, 1220] width 218 height 39
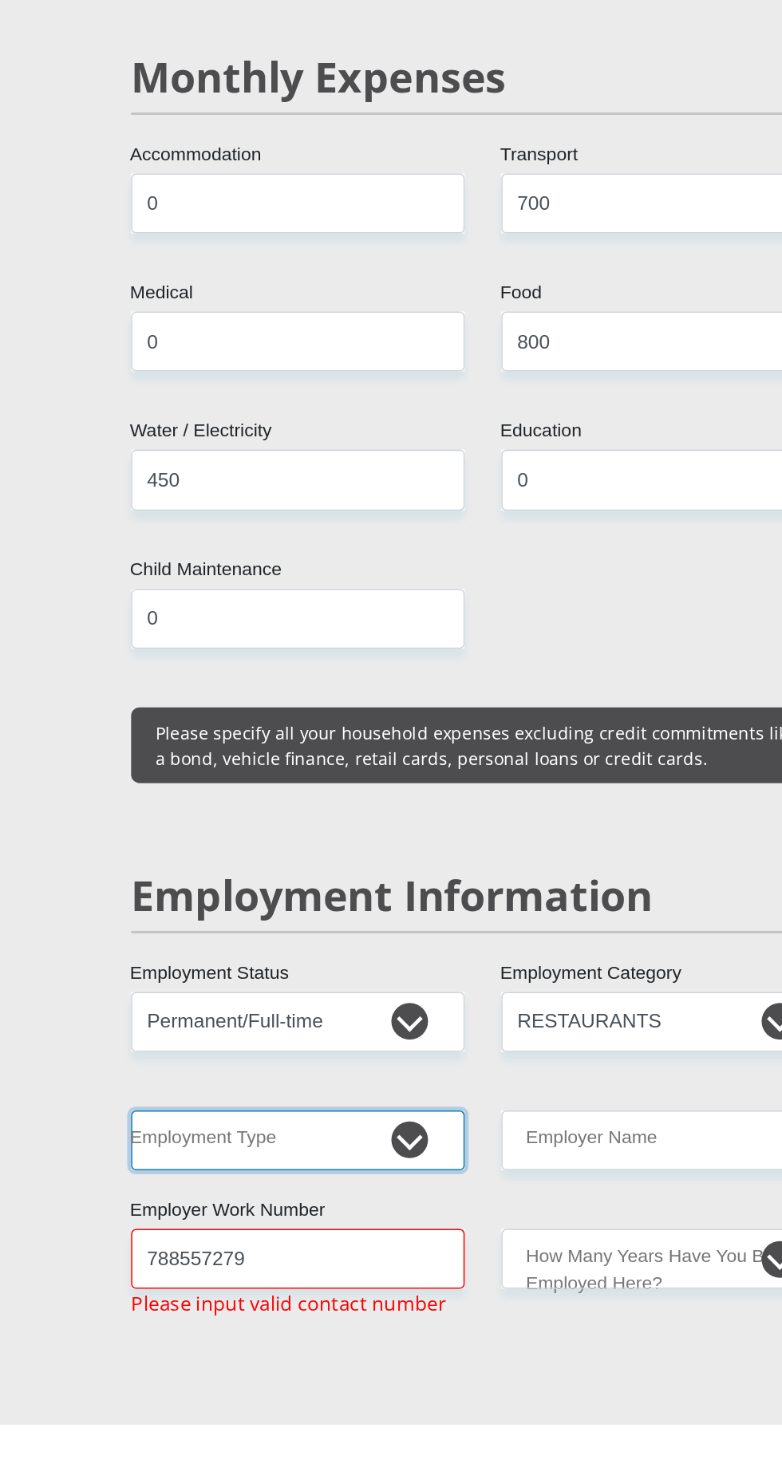
click at [344, 1278] on select "College/Lecturer Craft Seller Creative Driver Executive Farmer Forces - Non Com…" at bounding box center [270, 1297] width 218 height 39
select select "Semi-Professional Worker"
click at [161, 1278] on select "College/Lecturer Craft Seller Creative Driver Executive Farmer Forces - Non Com…" at bounding box center [270, 1297] width 218 height 39
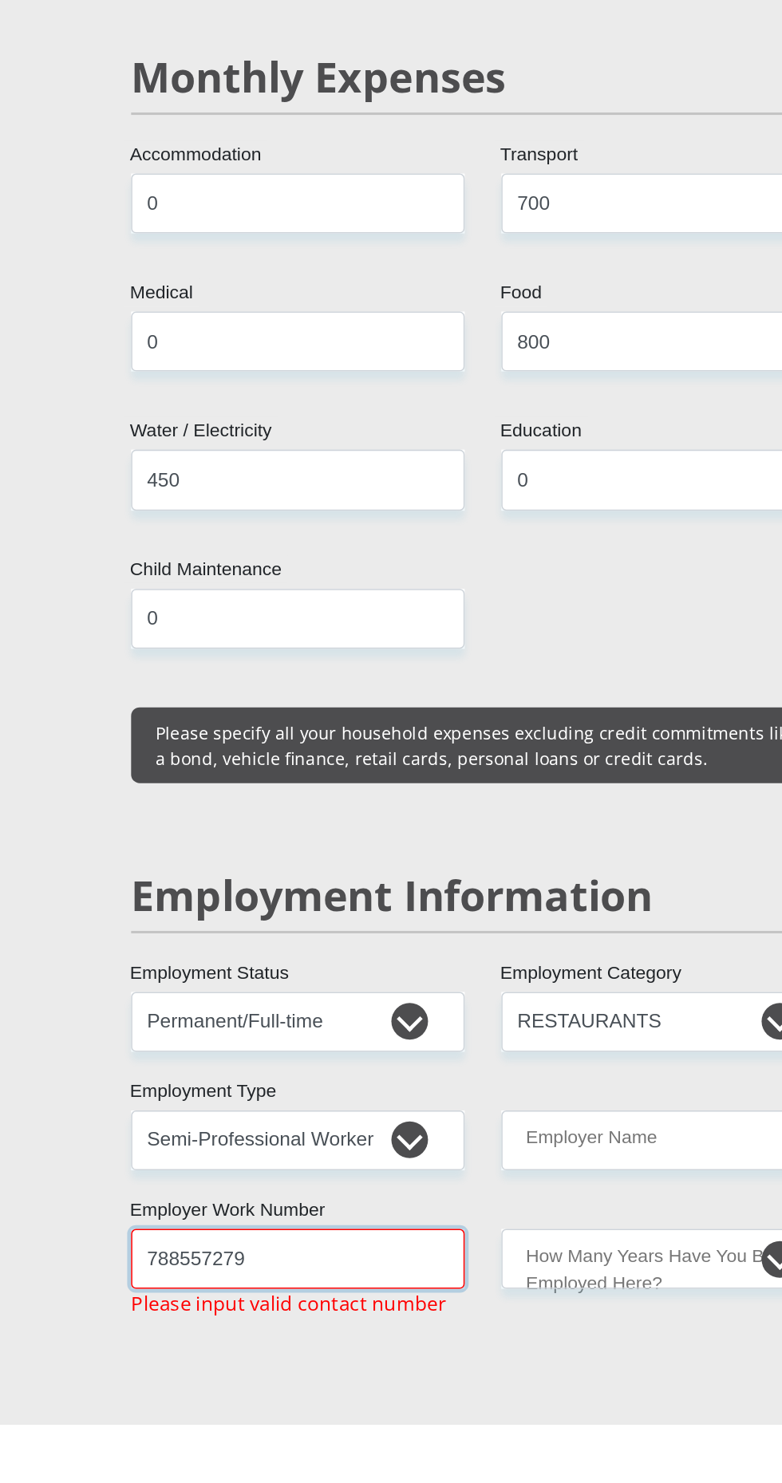
click at [273, 1355] on input "788557279" at bounding box center [270, 1374] width 218 height 39
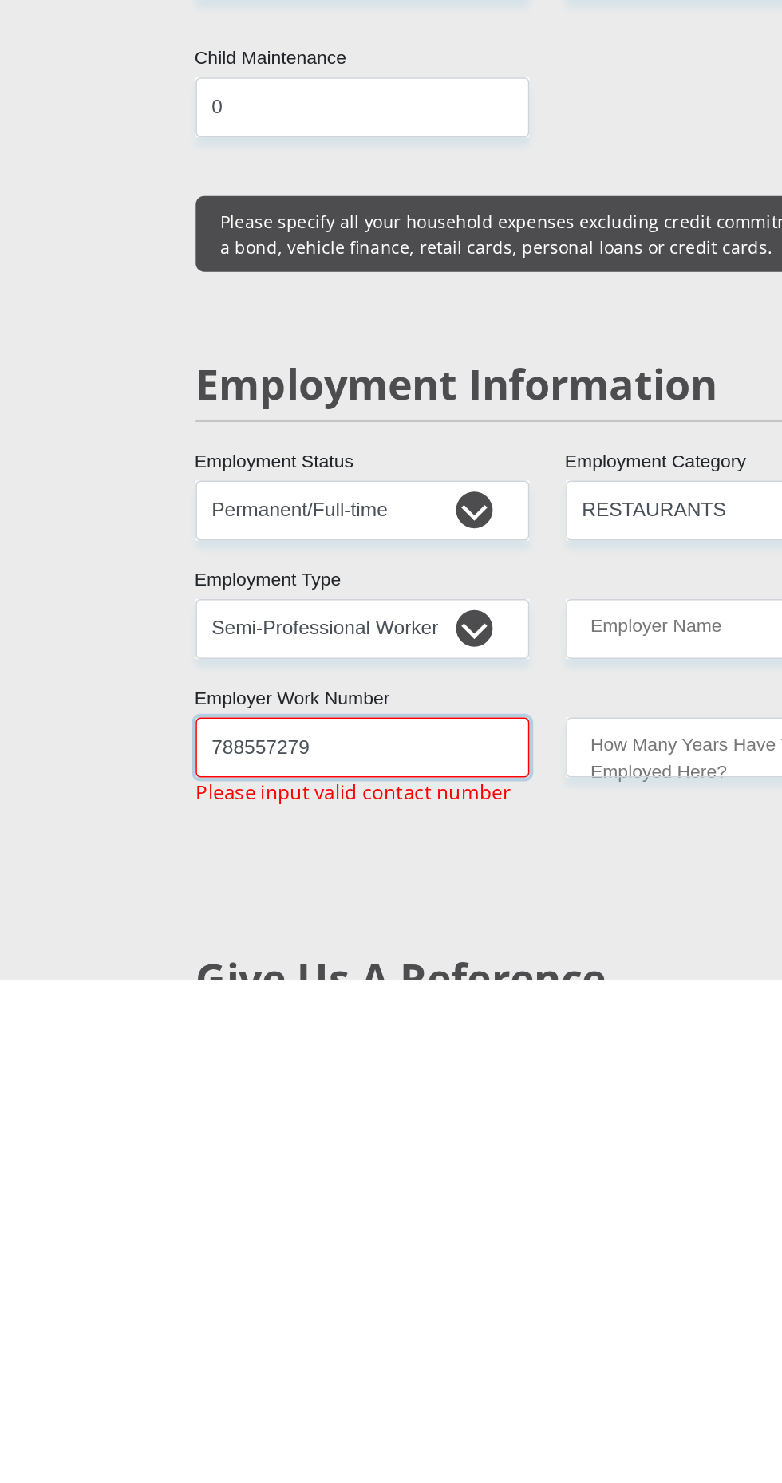
scroll to position [1645, 0]
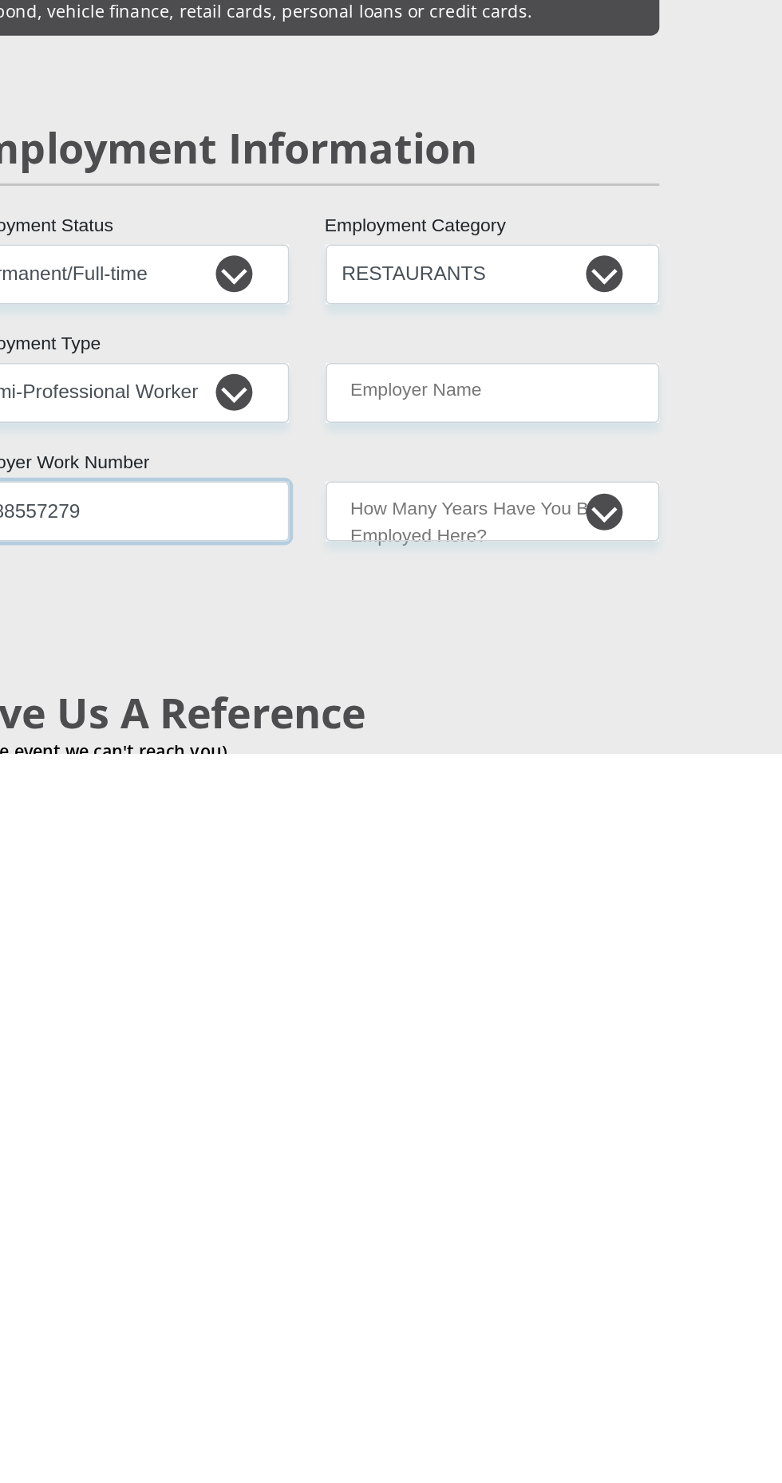
type input "0788557279"
click at [551, 1228] on input "Employer Name" at bounding box center [512, 1247] width 218 height 39
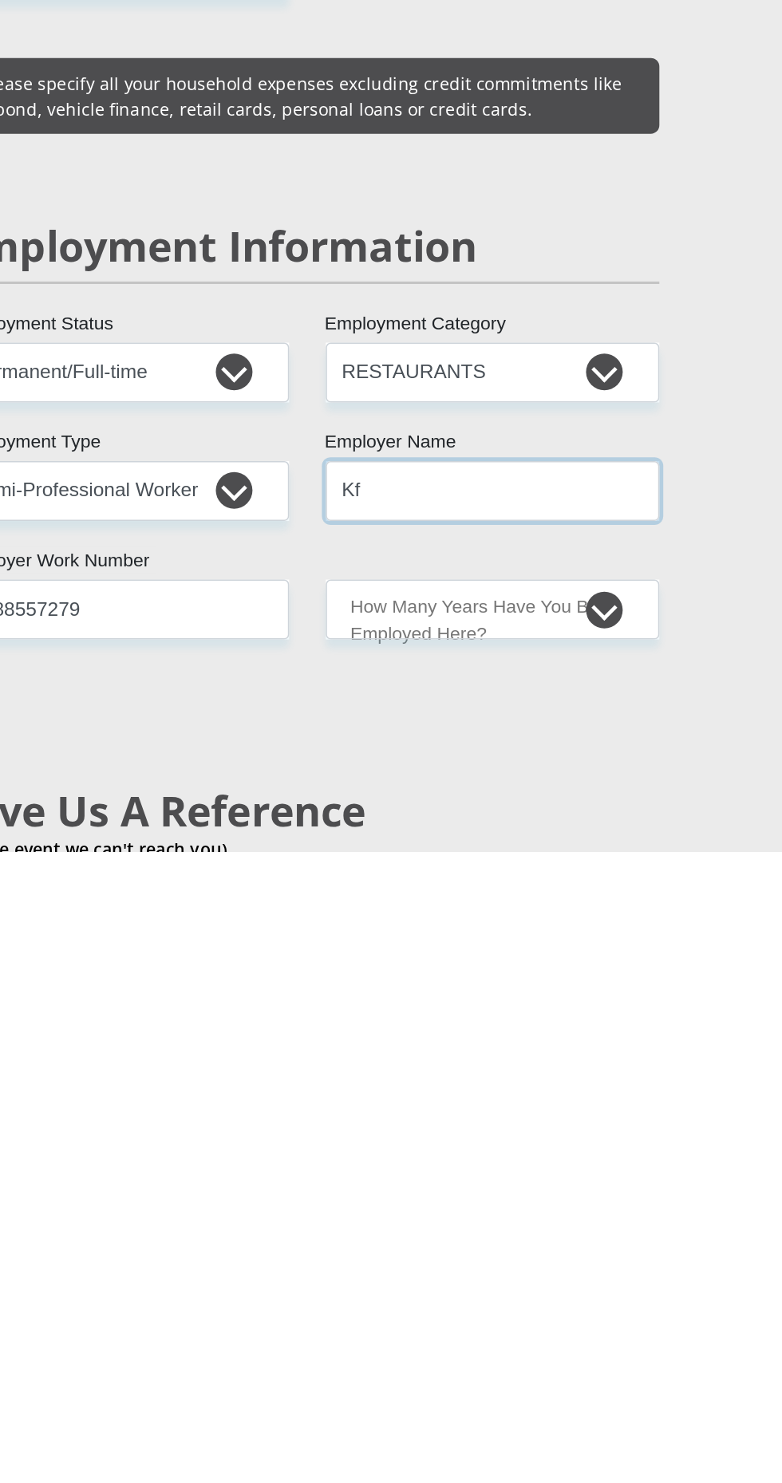
type input "K"
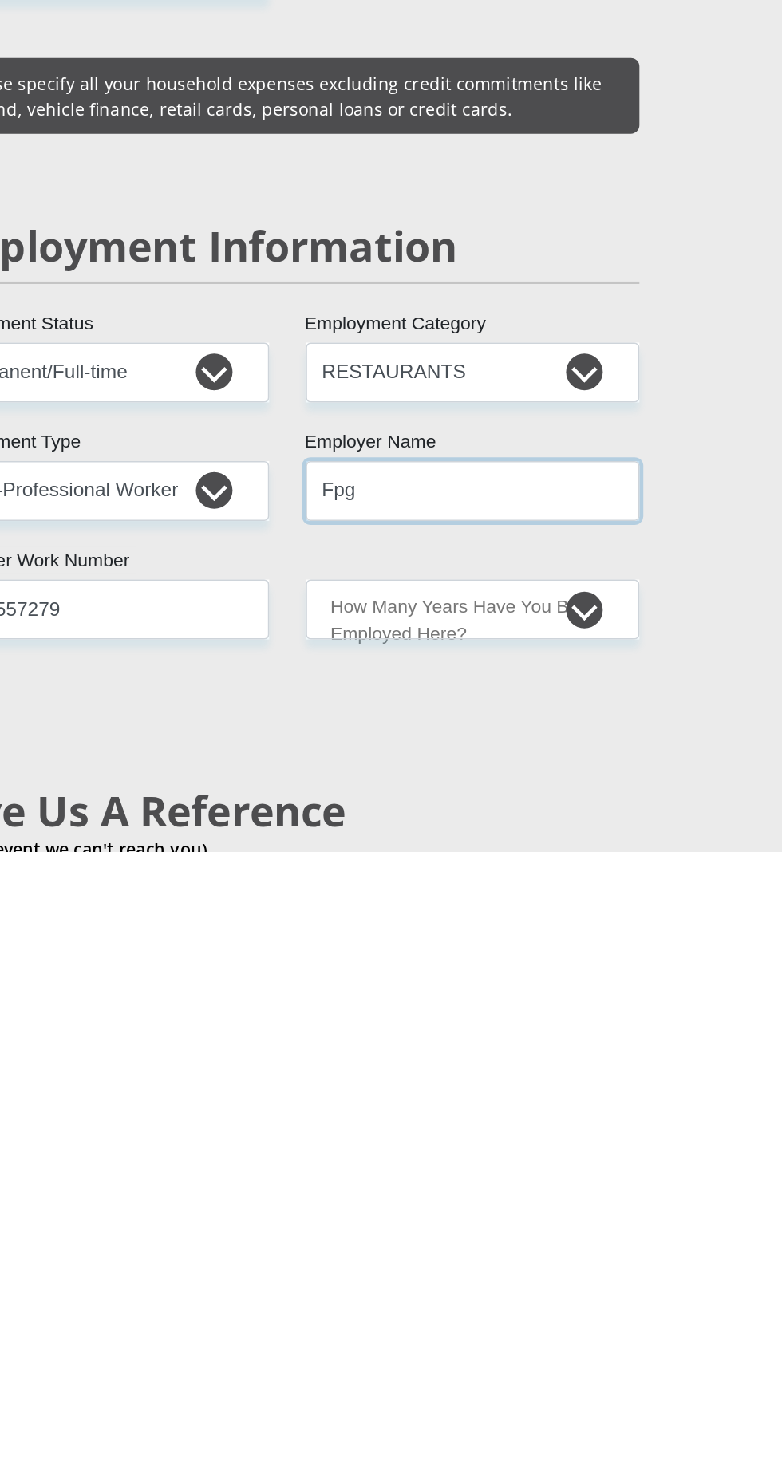
type input "Fpg"
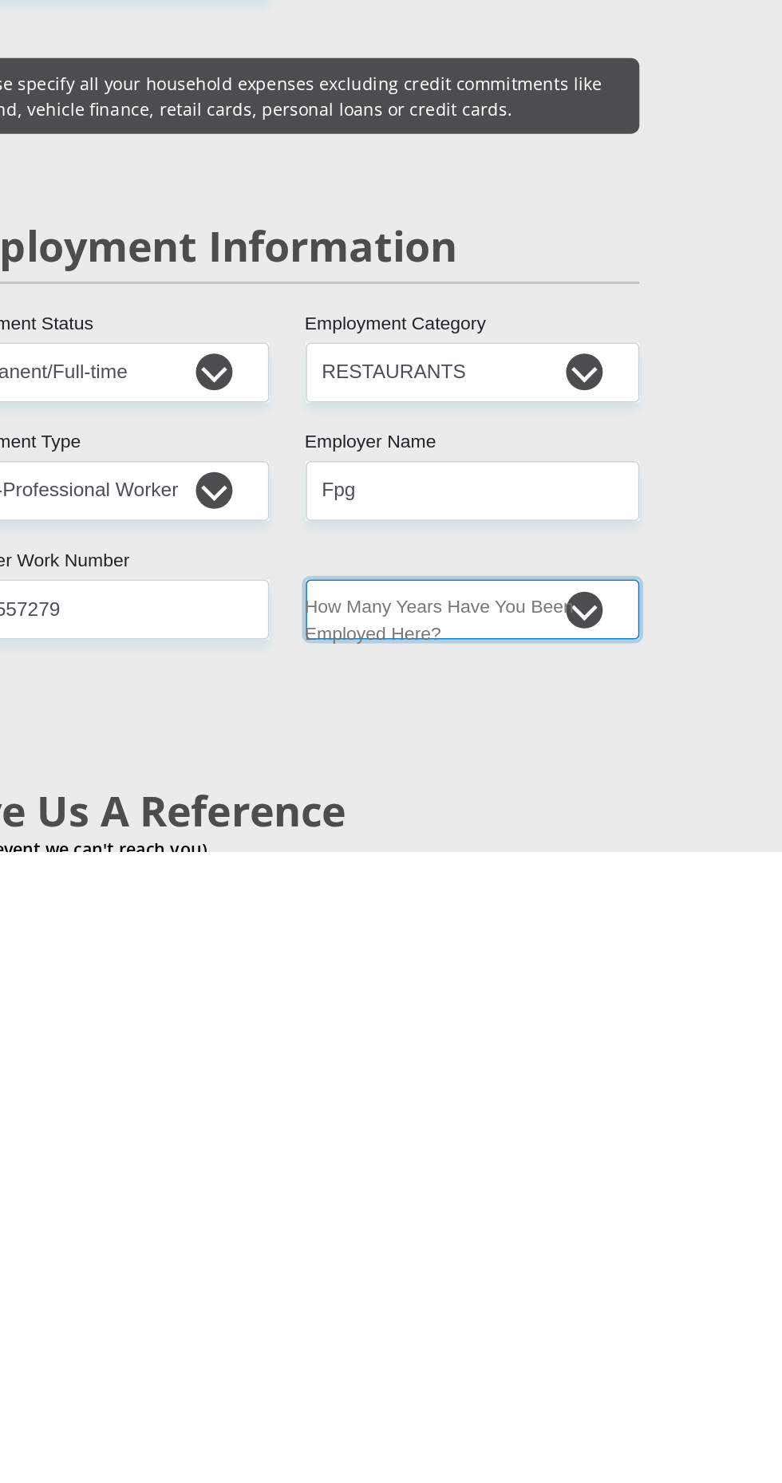
click at [585, 1305] on select "less than 1 year 1-3 years 3-5 years 5+ years" at bounding box center [512, 1324] width 218 height 39
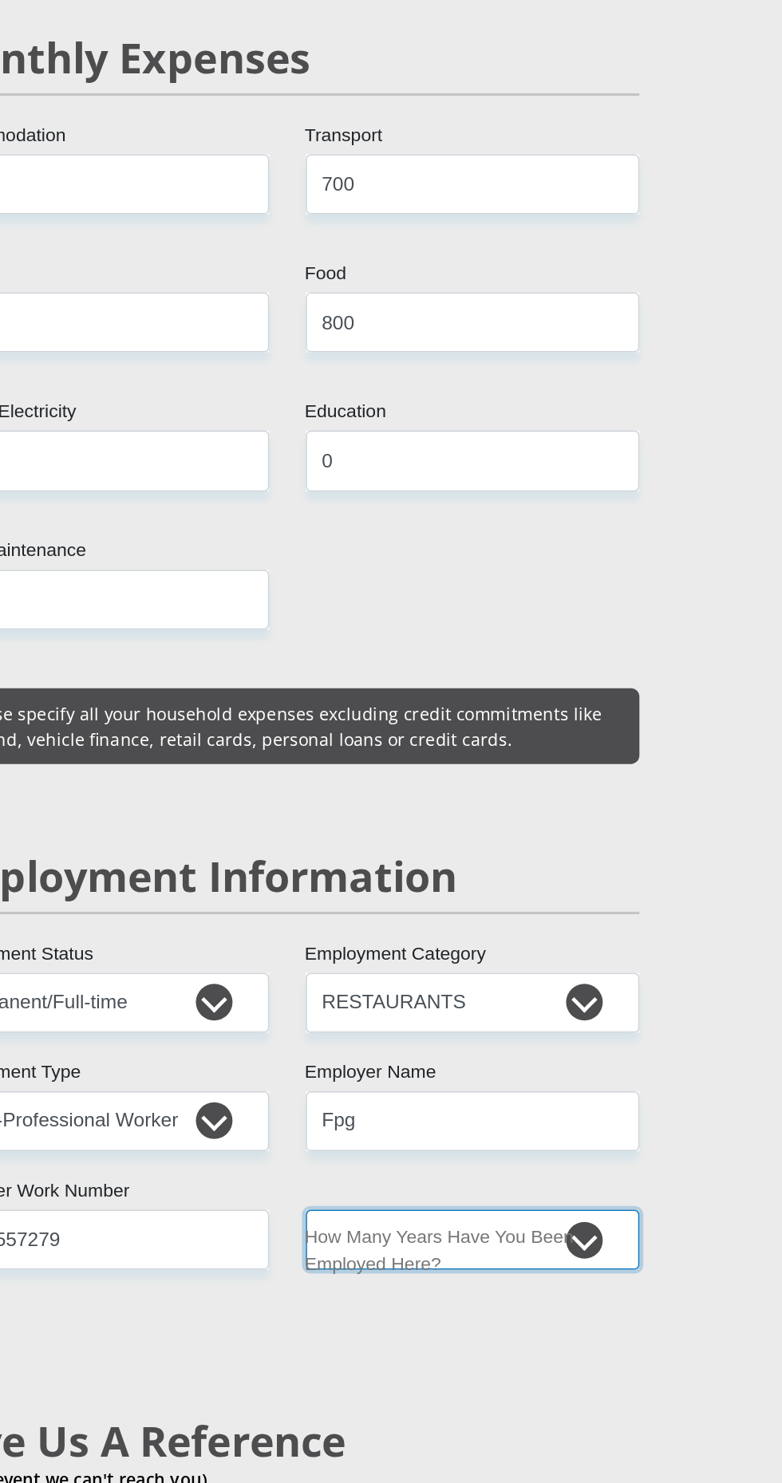
select select "6"
click at [403, 1304] on select "less than 1 year 1-3 years 3-5 years 5+ years" at bounding box center [512, 1323] width 218 height 39
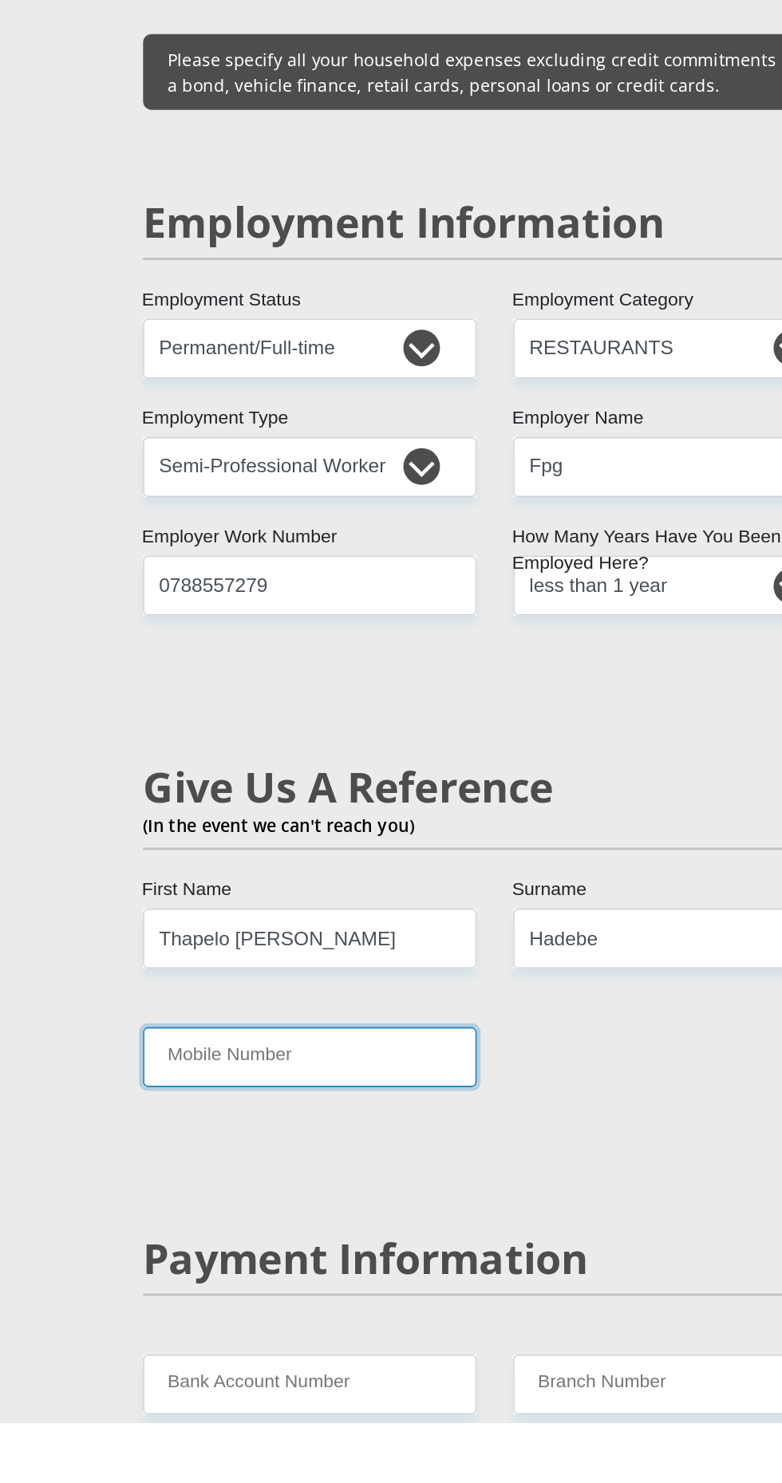
click at [337, 1224] on input "Mobile Number" at bounding box center [270, 1243] width 218 height 39
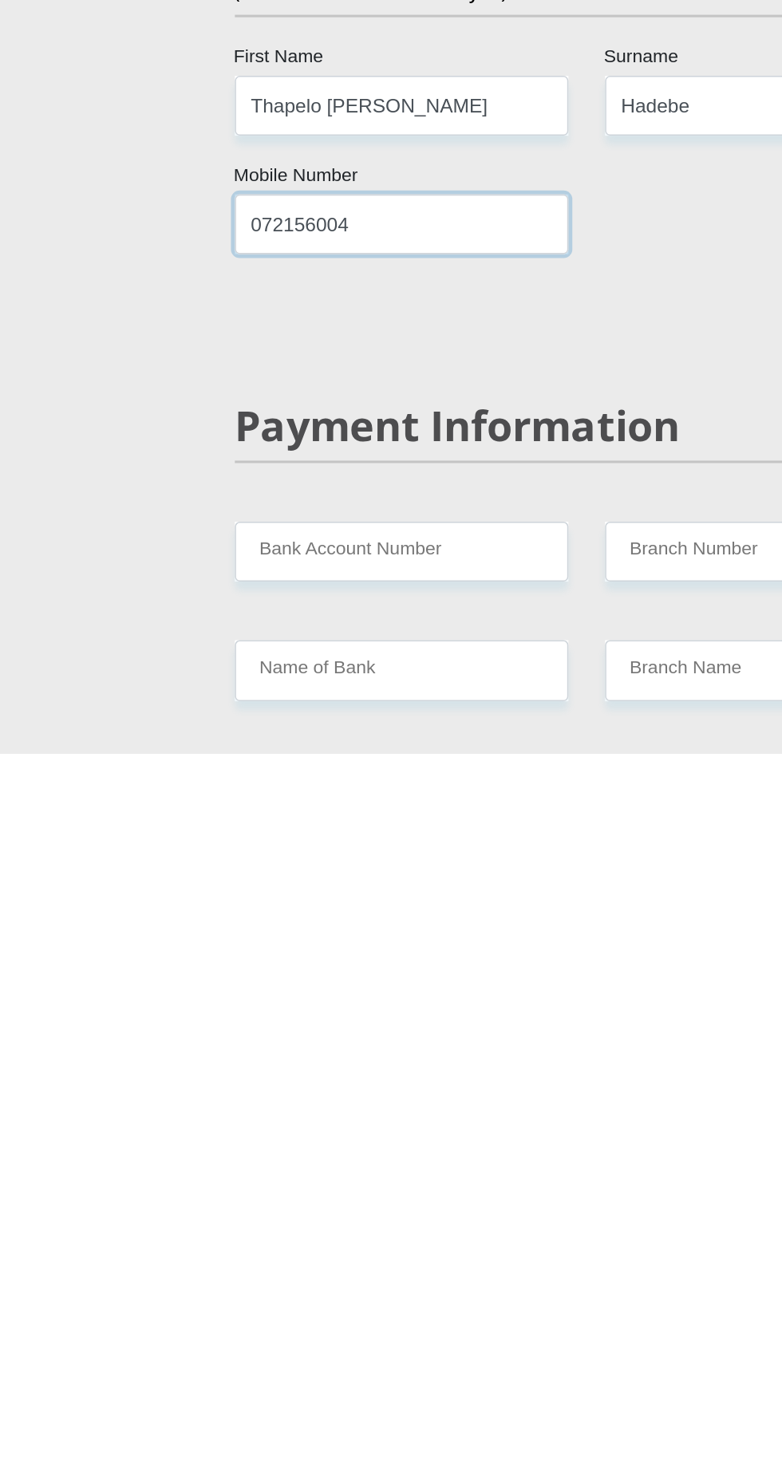
scroll to position [2174, 0]
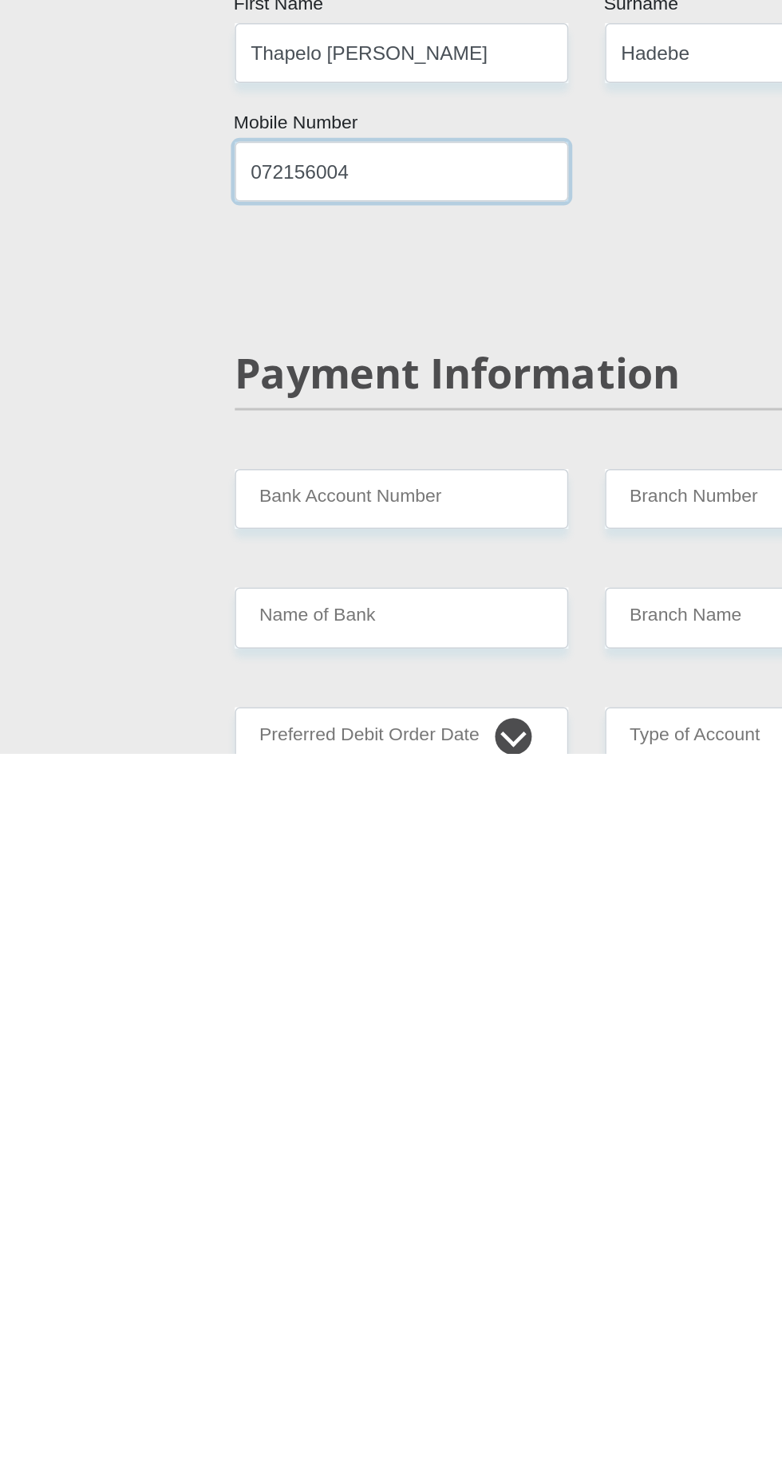
type input "072156004"
click at [299, 1297] on input "Bank Account Number" at bounding box center [270, 1316] width 218 height 39
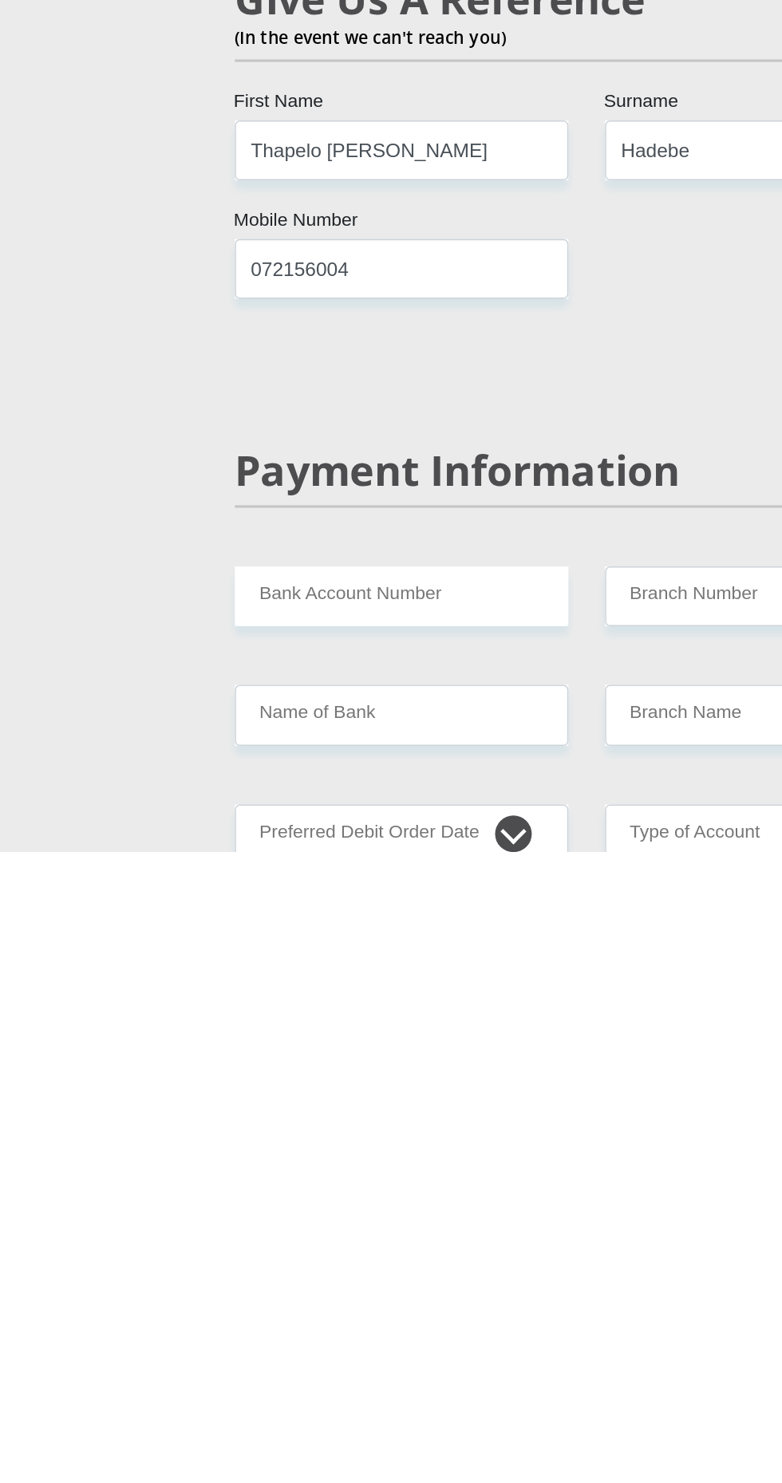
scroll to position [2175, 0]
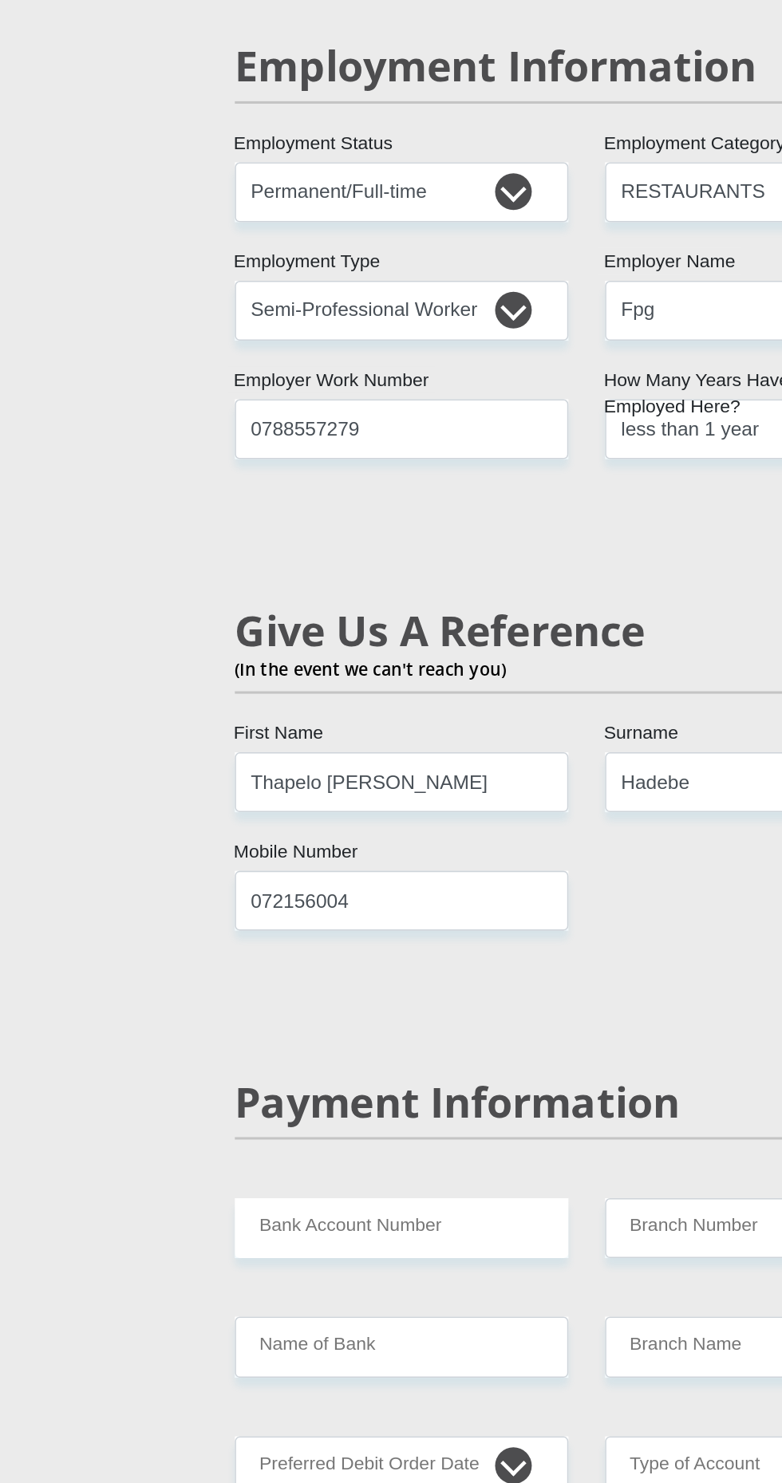
click at [50, 1106] on section "Personal Details Mr Ms Mrs Dr Other Title StephneThapelo First Name Hadebe Surn…" at bounding box center [391, 757] width 782 height 5581
click at [311, 1296] on input "Bank Account Number" at bounding box center [270, 1315] width 218 height 39
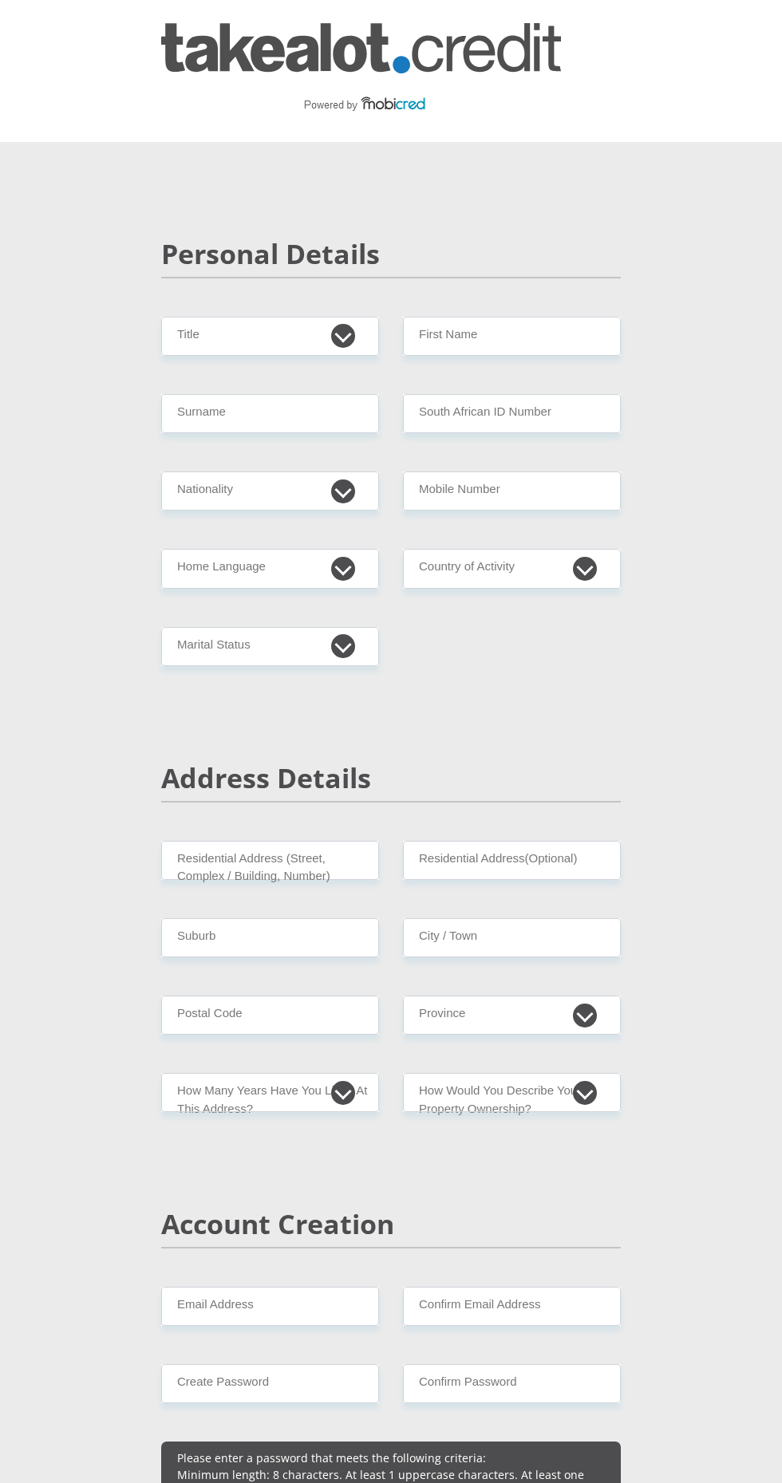
scroll to position [2175, 0]
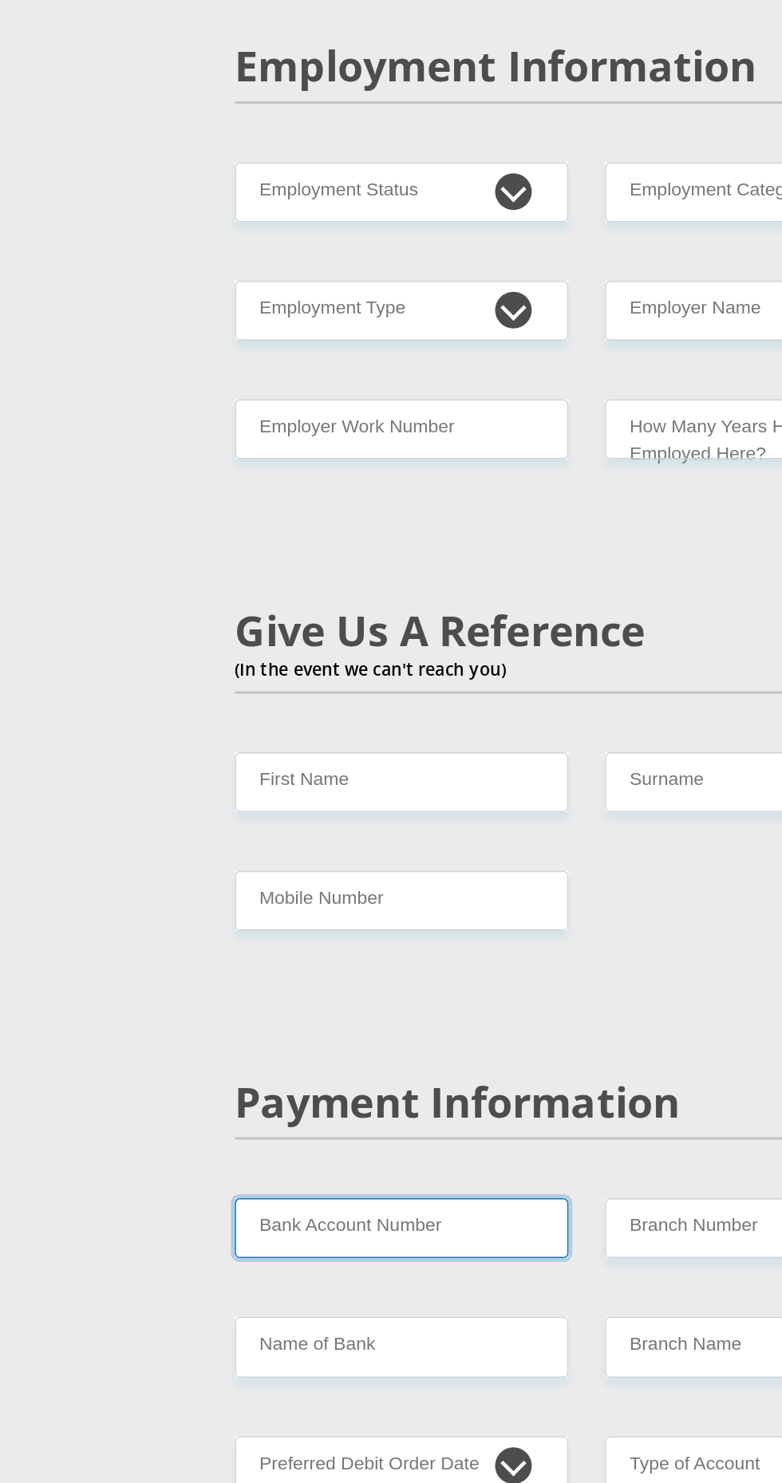
click at [288, 1296] on input "Bank Account Number" at bounding box center [270, 1315] width 218 height 39
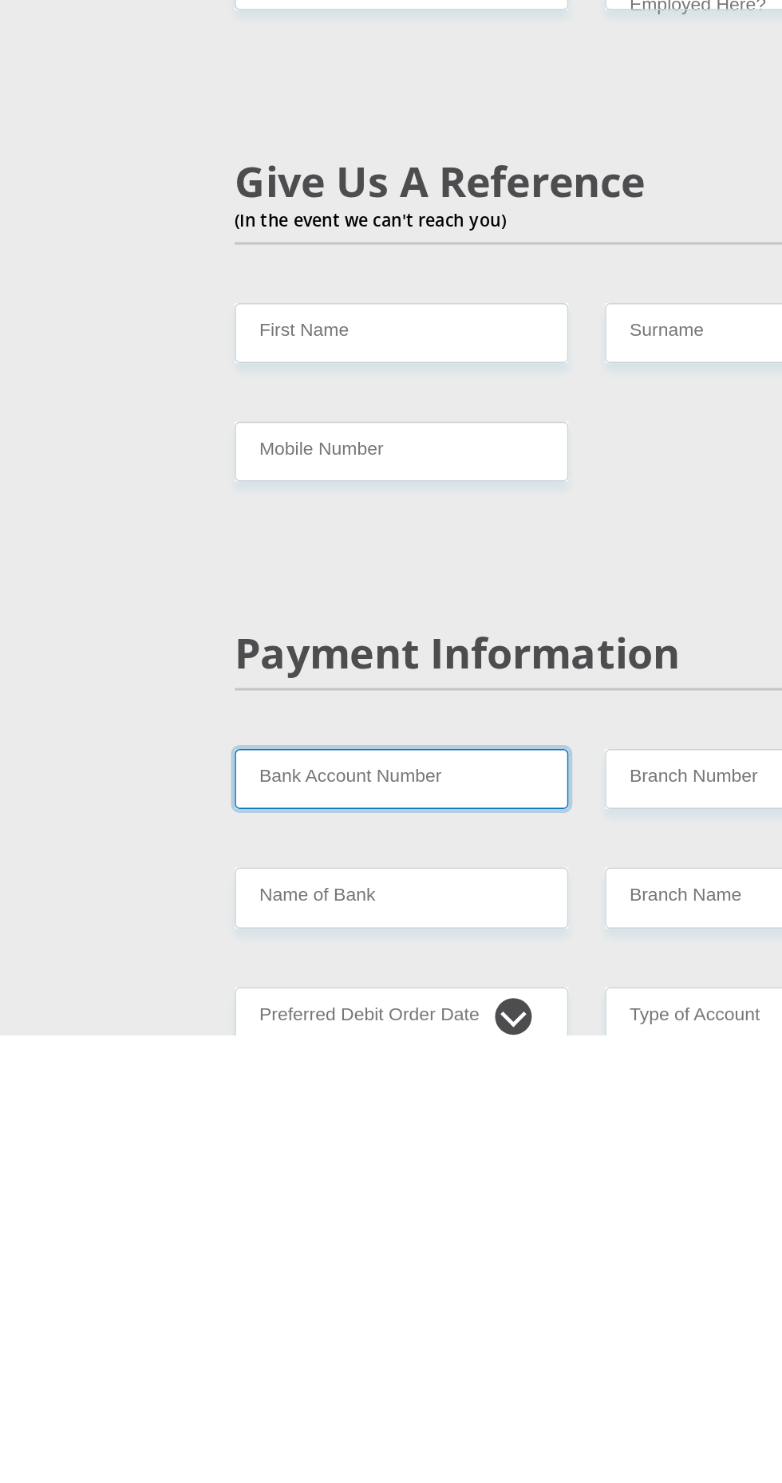
scroll to position [2235, 0]
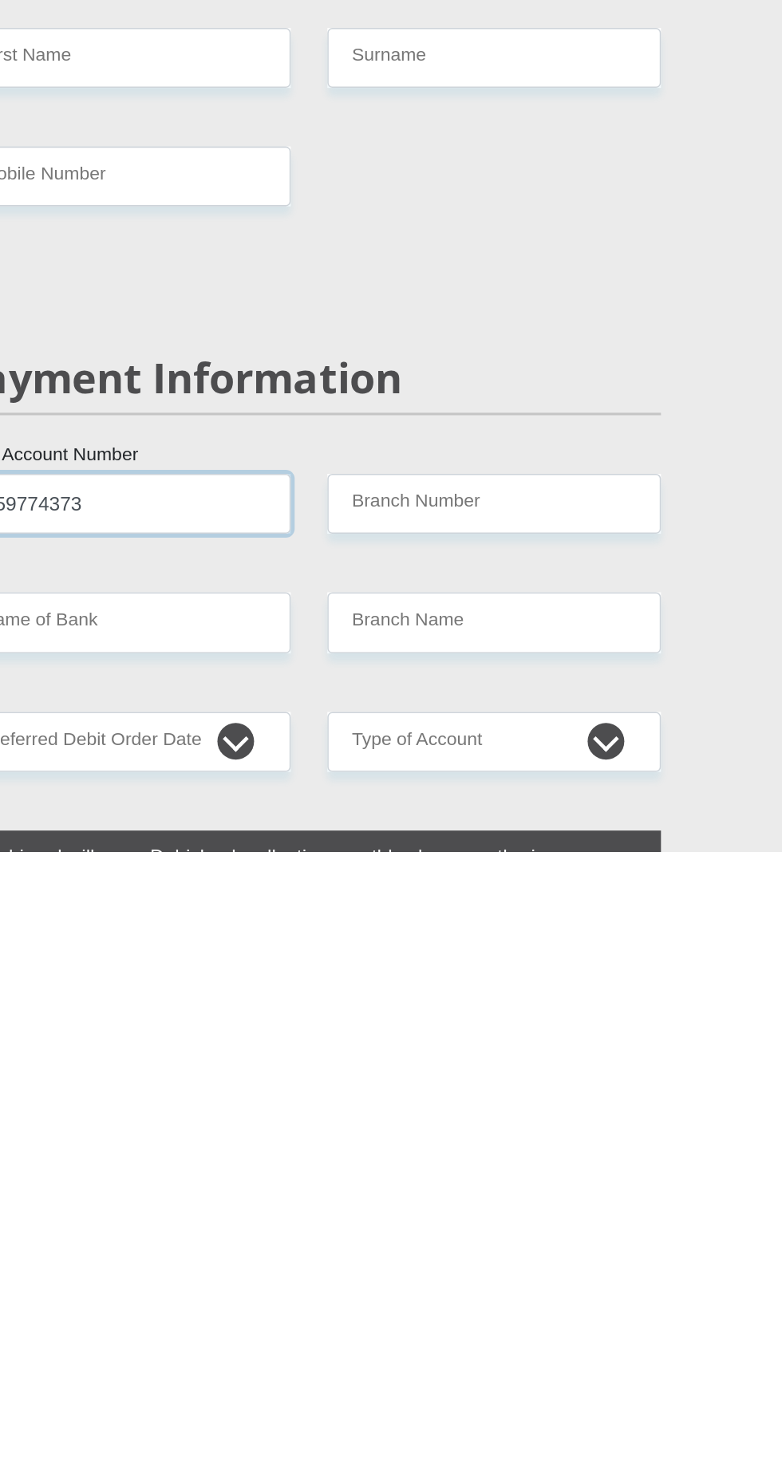
type input "1759774373"
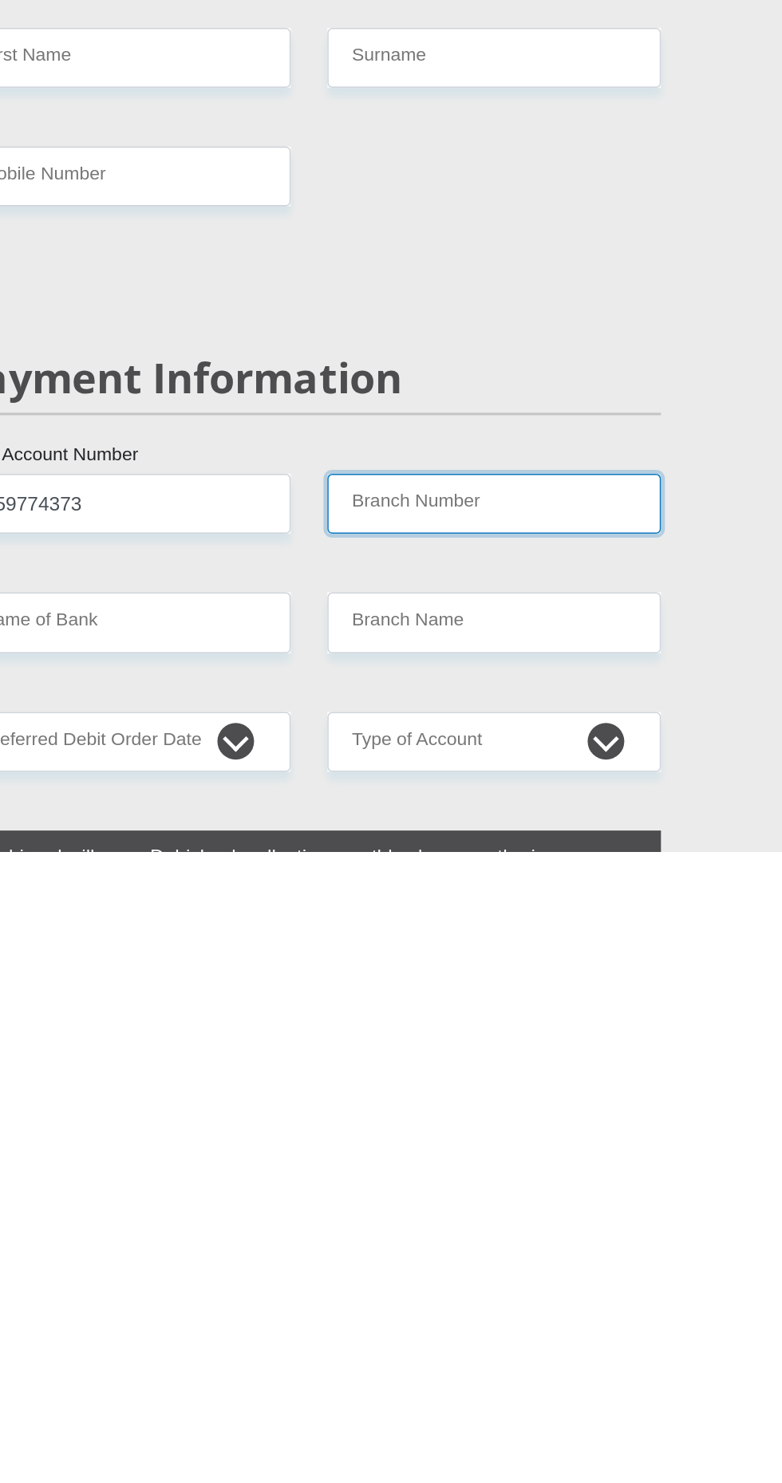
click at [519, 1236] on input "Branch Number" at bounding box center [512, 1255] width 218 height 39
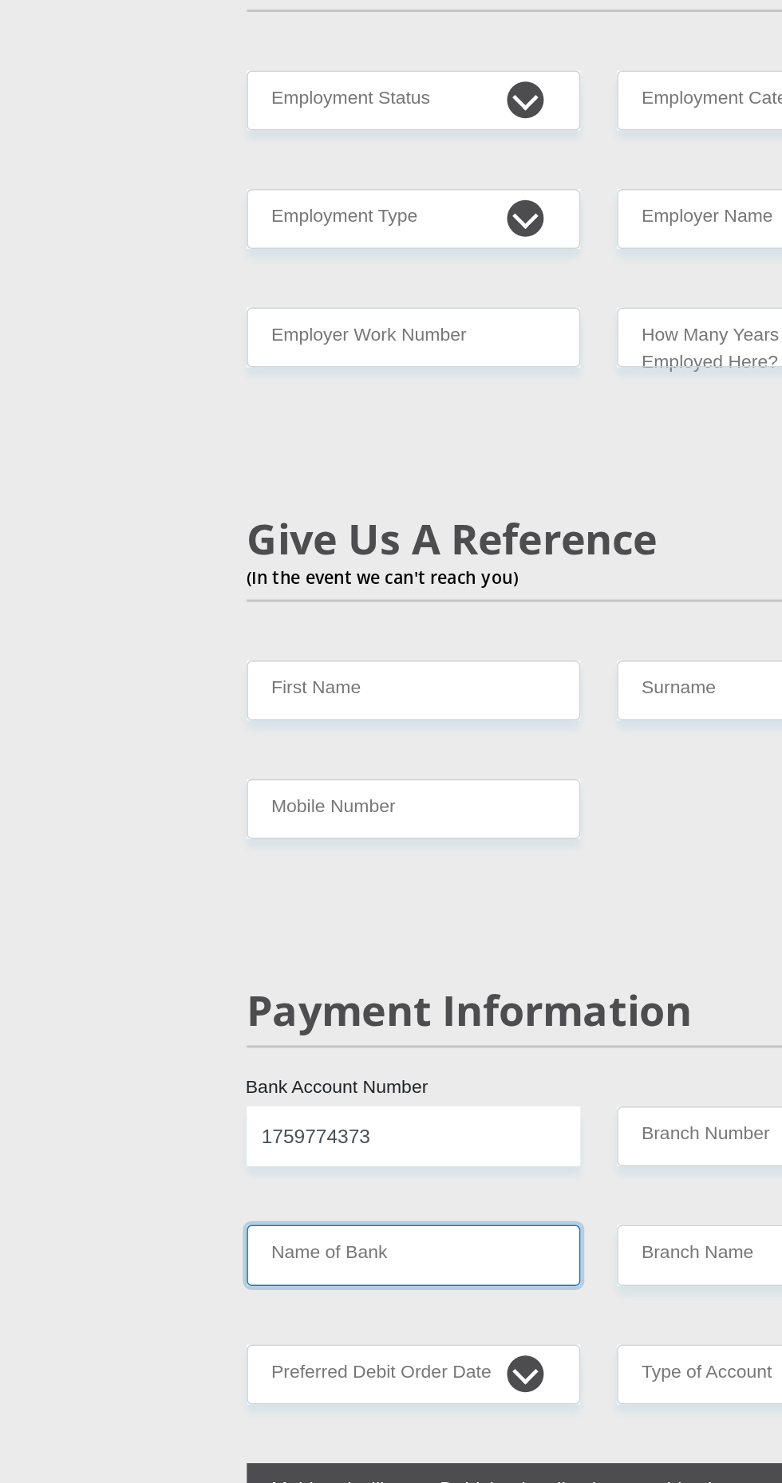
click at [290, 1314] on input "Name of Bank" at bounding box center [270, 1333] width 218 height 39
click at [267, 1314] on input "Name of Bank" at bounding box center [270, 1333] width 218 height 39
click at [295, 1314] on input "Name of Bank" at bounding box center [270, 1333] width 218 height 39
click at [271, 1314] on input "Name of Bank" at bounding box center [270, 1333] width 218 height 39
click at [326, 1314] on input "Name of Bank" at bounding box center [270, 1333] width 218 height 39
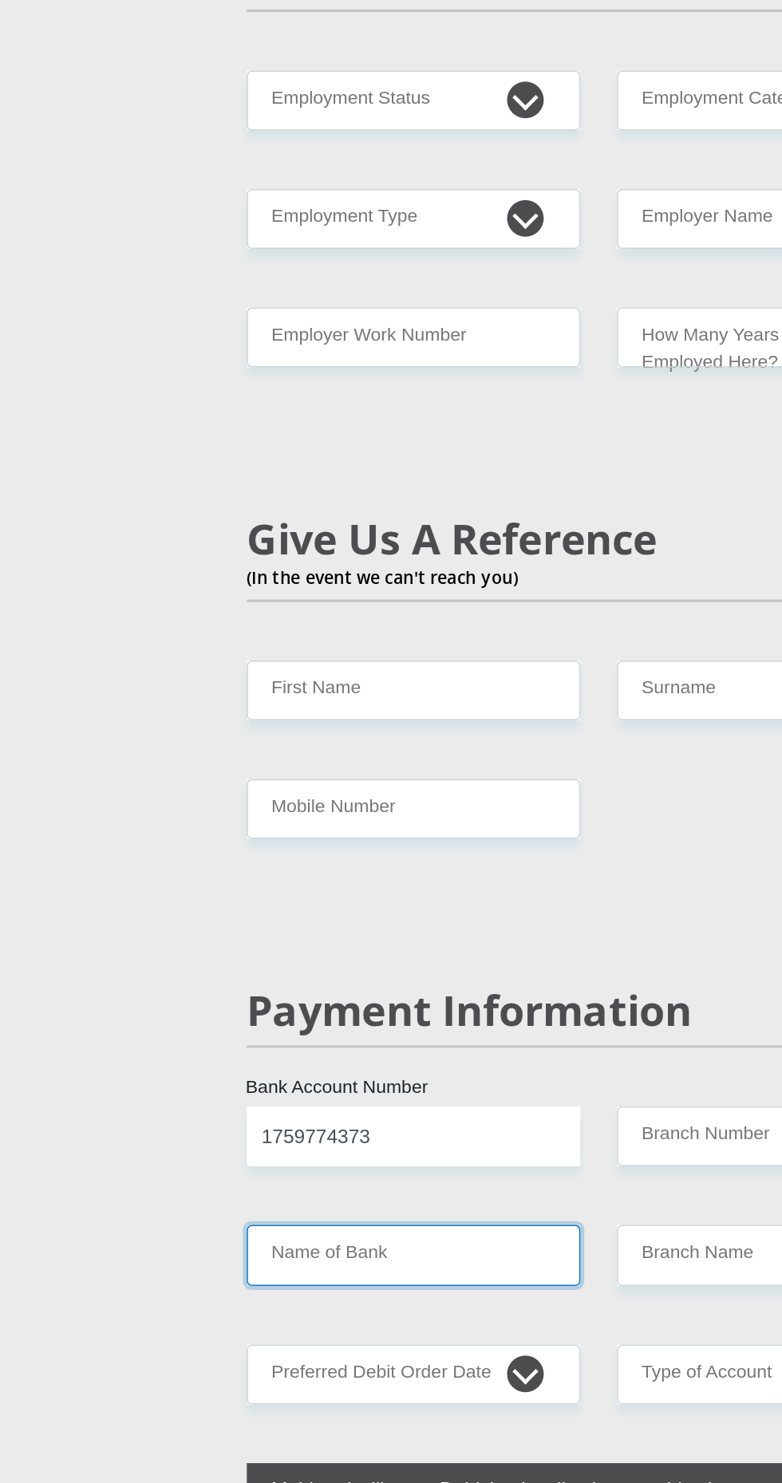
click at [295, 1314] on input "Name of Bank" at bounding box center [270, 1333] width 218 height 39
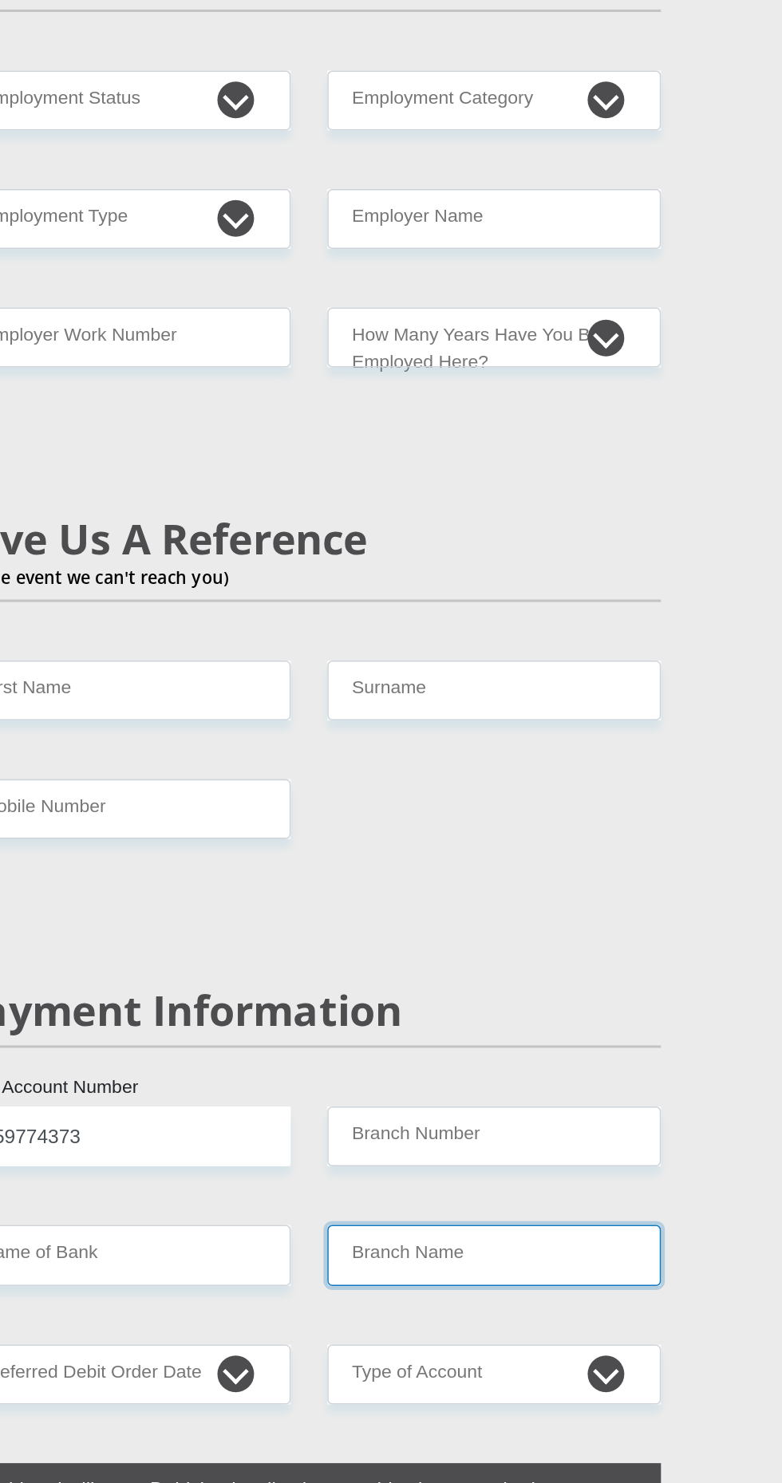
click at [526, 1314] on input "Branch Name" at bounding box center [512, 1333] width 218 height 39
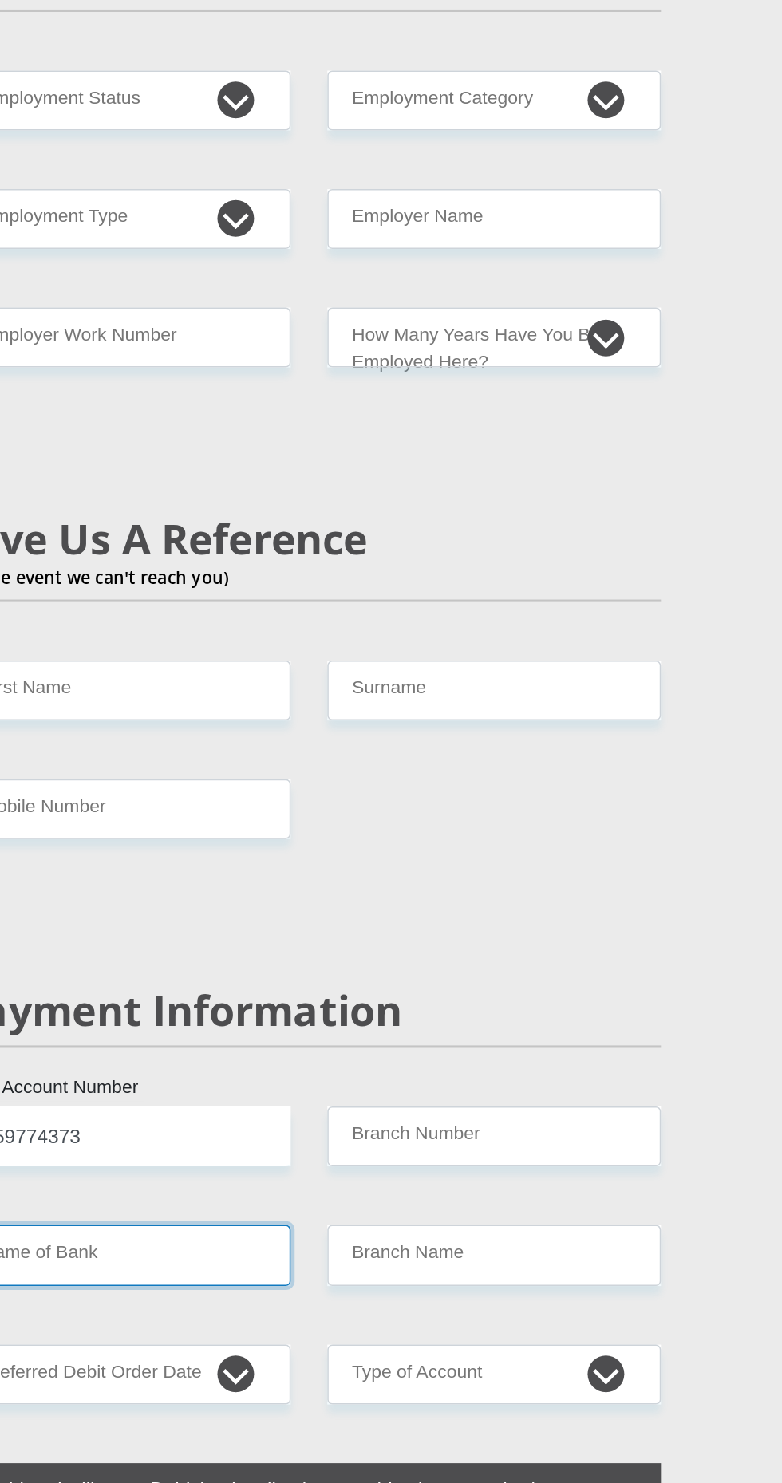
click at [302, 1314] on input "Name of Bank" at bounding box center [270, 1333] width 218 height 39
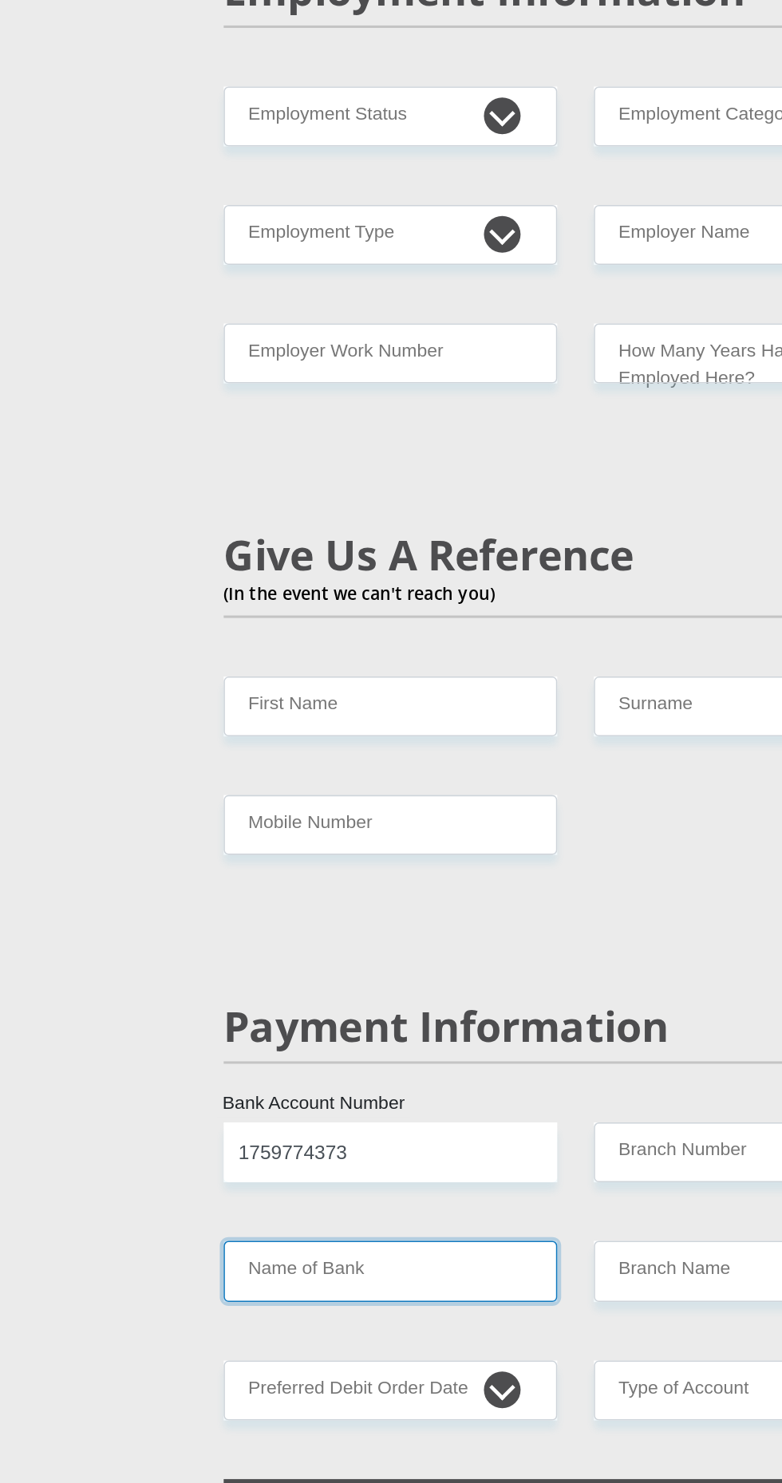
click at [306, 1314] on input "Name of Bank" at bounding box center [270, 1333] width 218 height 39
click at [311, 1314] on input "Name of Bank" at bounding box center [270, 1333] width 218 height 39
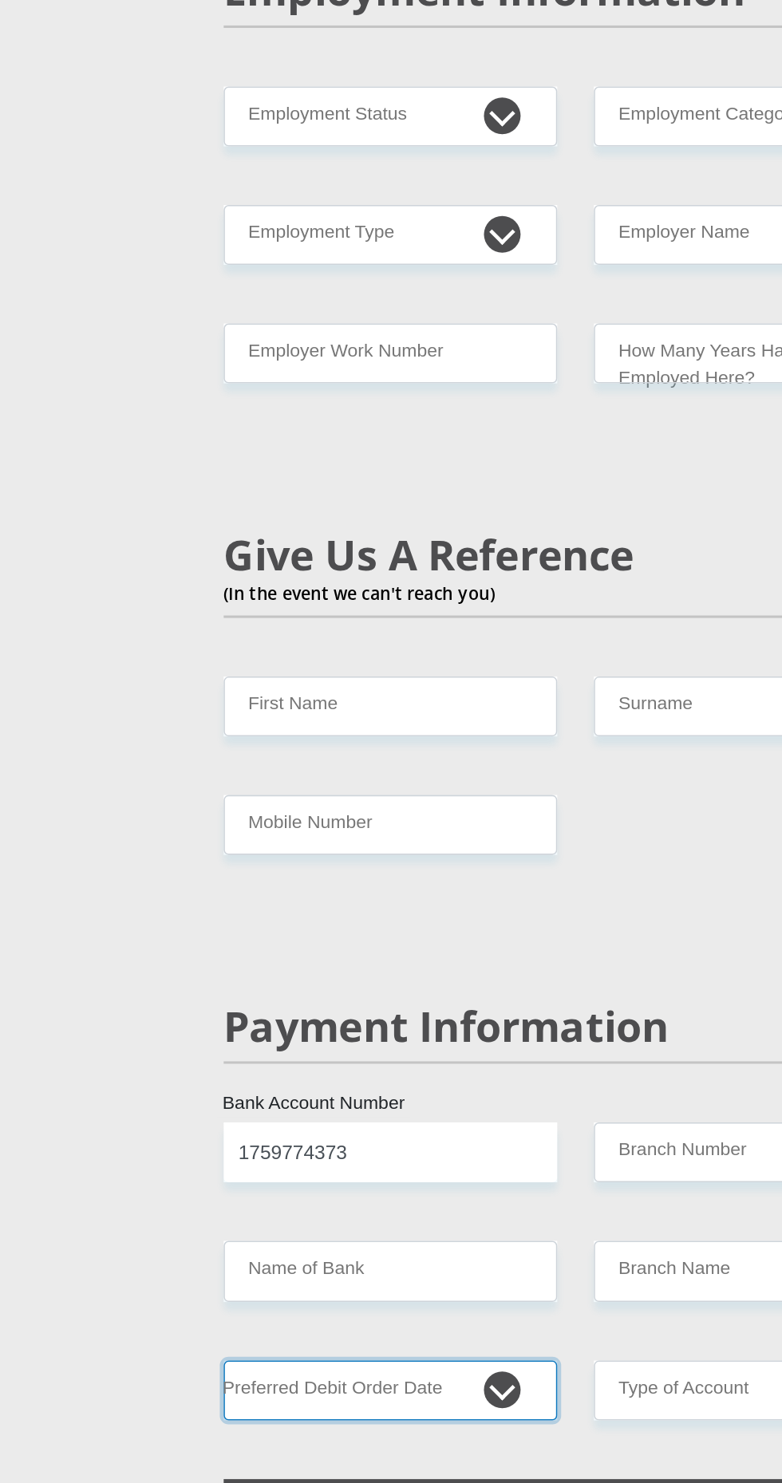
click at [335, 1392] on select "1st 2nd 3rd 4th 5th 7th 18th 19th 20th 21st 22nd 23rd 24th 25th 26th 27th 28th …" at bounding box center [270, 1411] width 218 height 39
select select "26"
click at [161, 1392] on select "1st 2nd 3rd 4th 5th 7th 18th 19th 20th 21st 22nd 23rd 24th 25th 26th 27th 28th …" at bounding box center [270, 1411] width 218 height 39
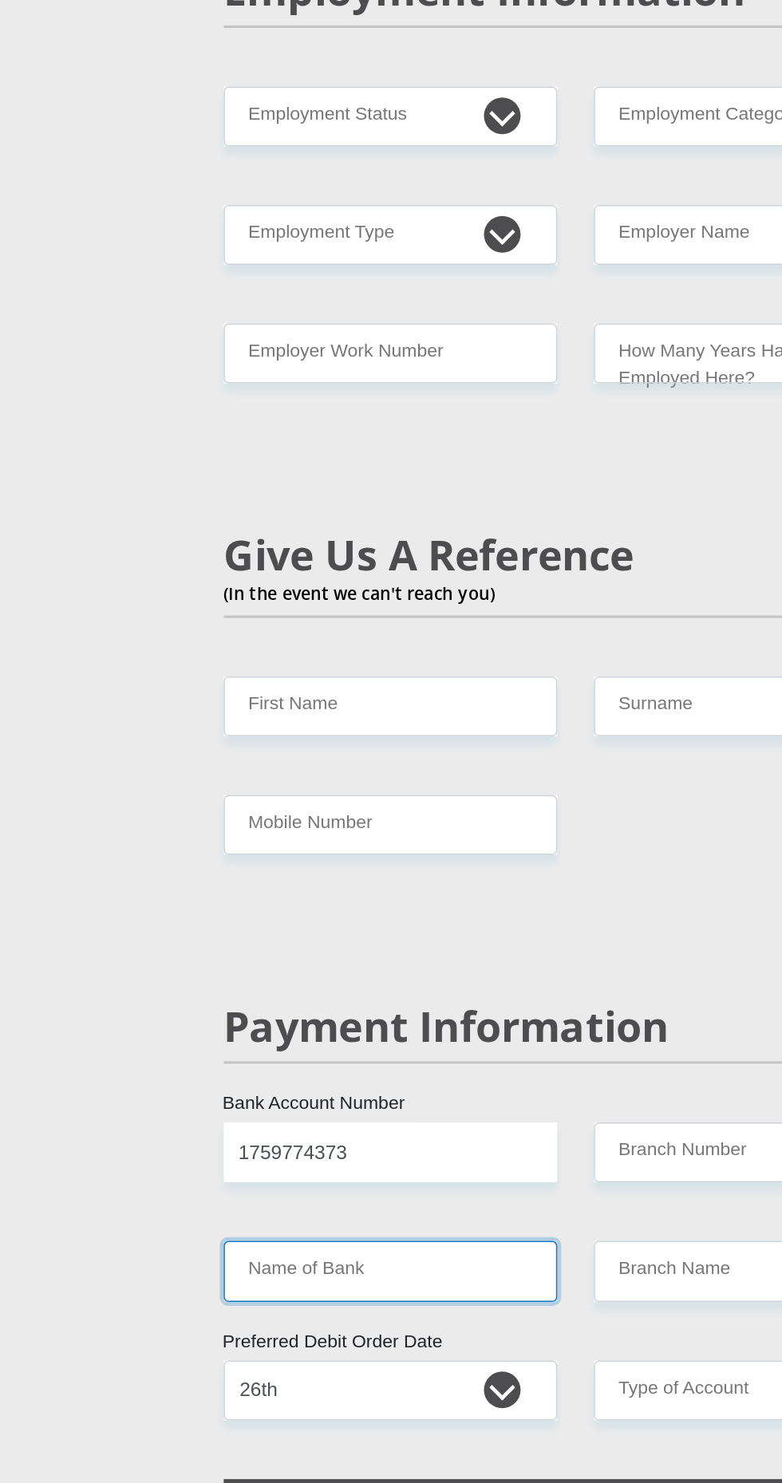
click at [317, 1314] on input "Name of Bank" at bounding box center [270, 1333] width 218 height 39
click at [268, 1314] on input "Name of Bank" at bounding box center [270, 1333] width 218 height 39
click at [270, 1314] on input "Name of Bank" at bounding box center [270, 1333] width 218 height 39
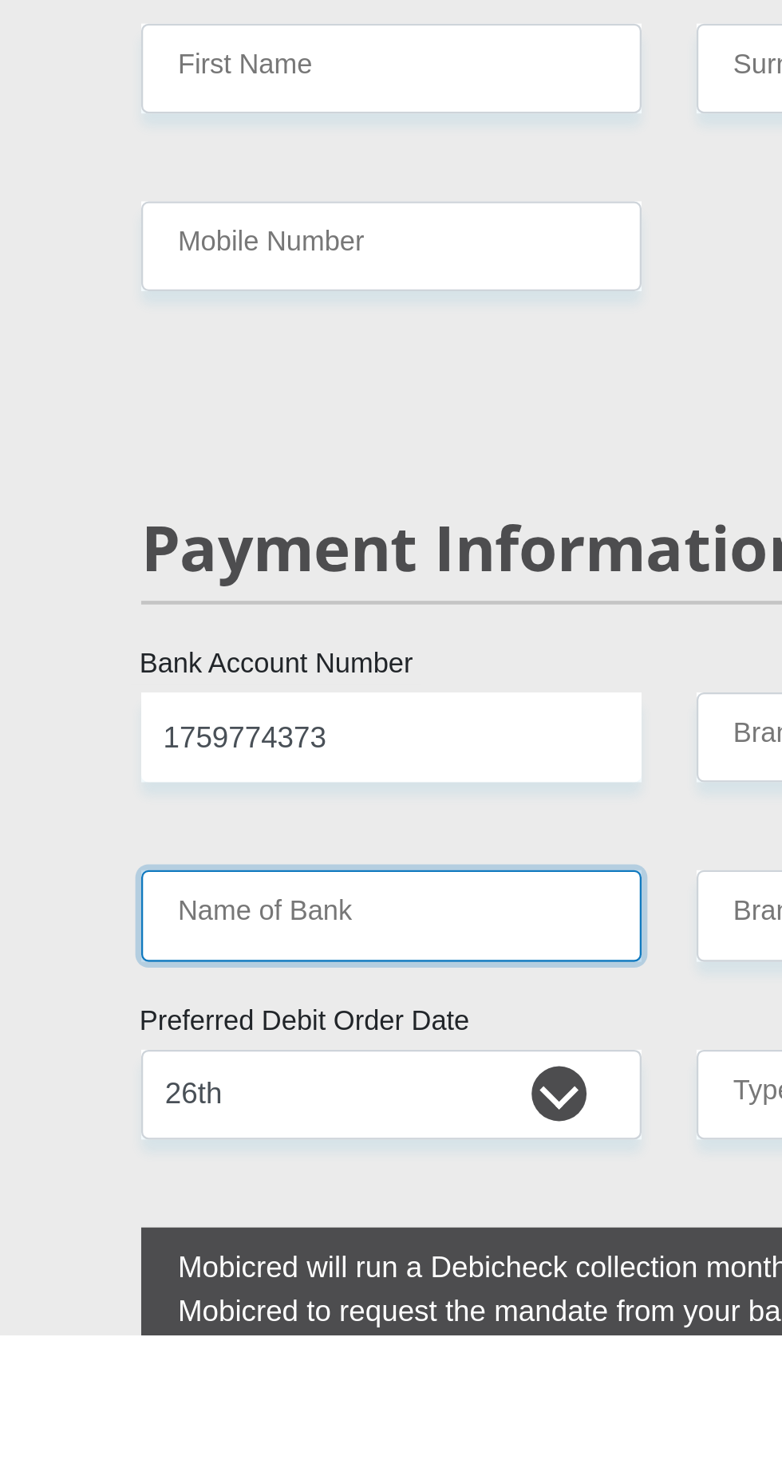
click at [318, 1280] on input "Name of Bank" at bounding box center [270, 1299] width 218 height 39
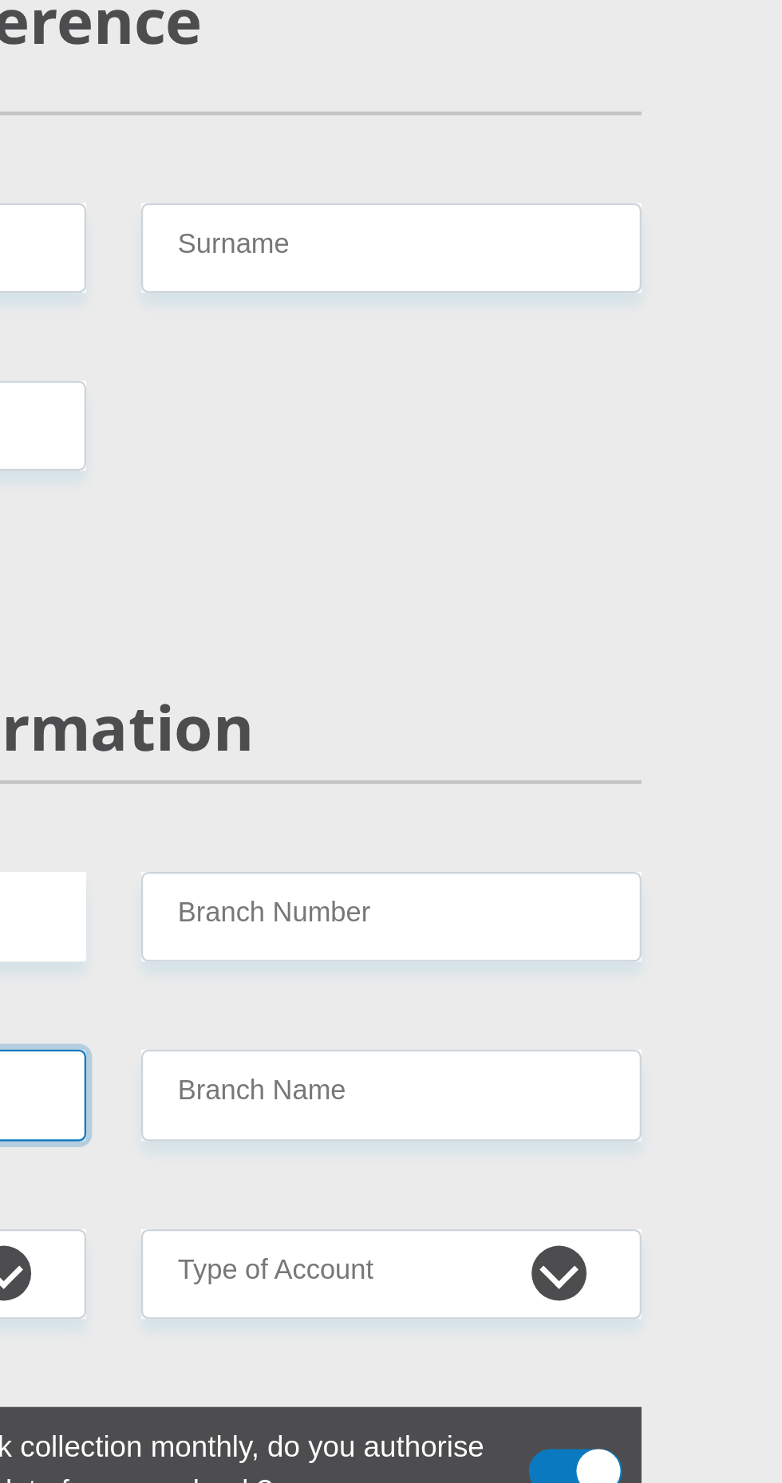
scroll to position [2637, 0]
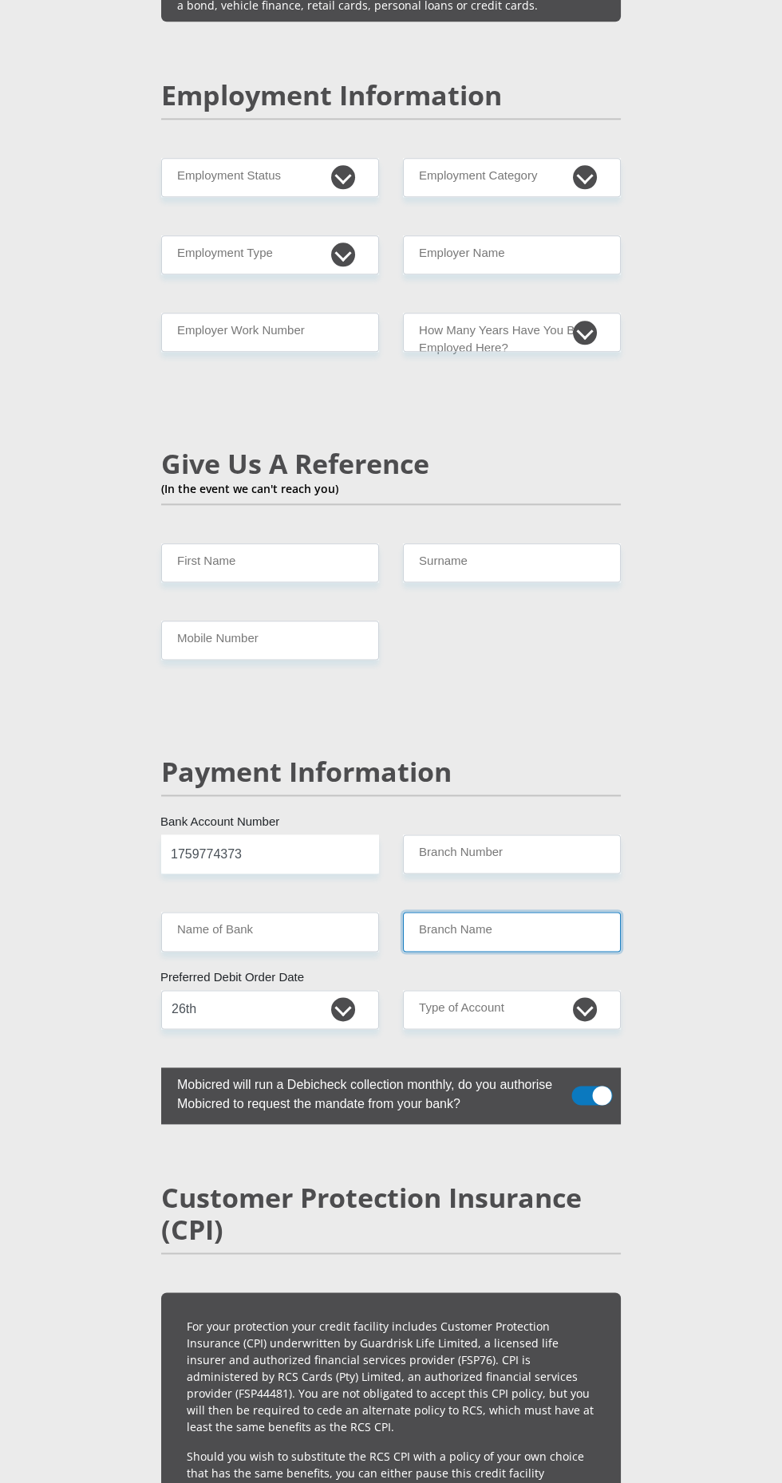
click at [572, 912] on input "Branch Name" at bounding box center [512, 931] width 218 height 39
click at [561, 912] on input "Branch Name" at bounding box center [512, 931] width 218 height 39
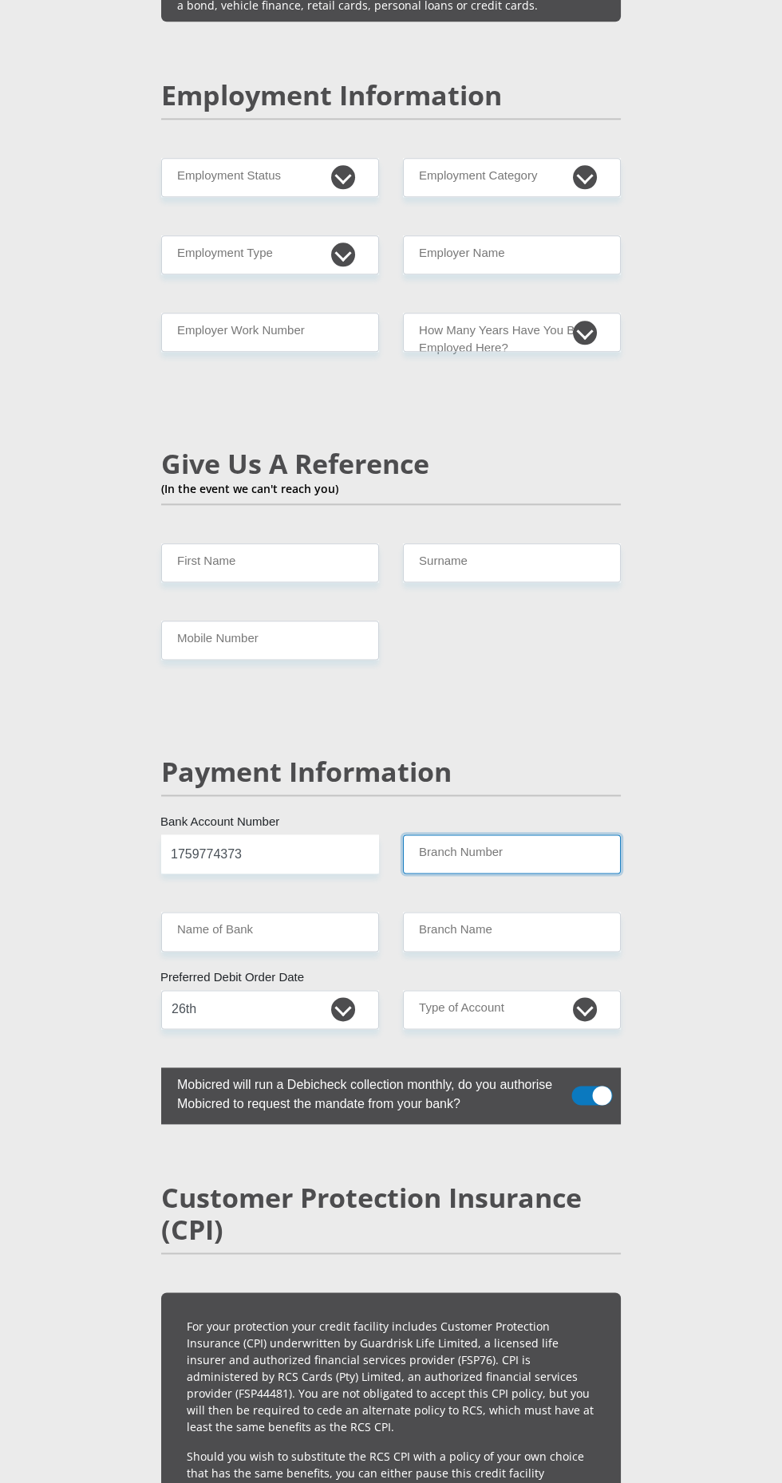
click at [522, 834] on input "Branch Number" at bounding box center [512, 853] width 218 height 39
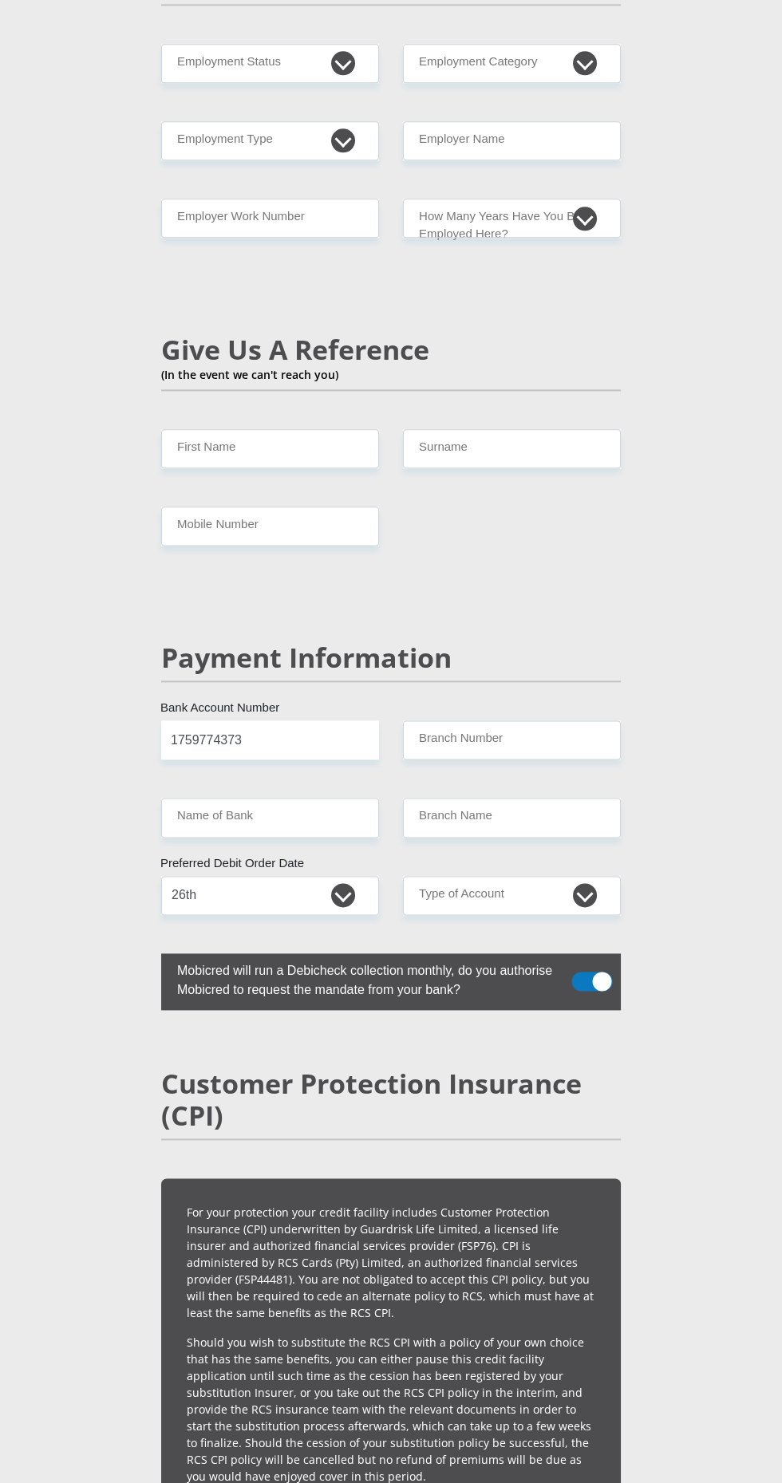
click at [551, 732] on div "Mr Ms Mrs Dr [PERSON_NAME] Title First Name Surname South African ID Number Ple…" at bounding box center [390, 121] width 483 height 5112
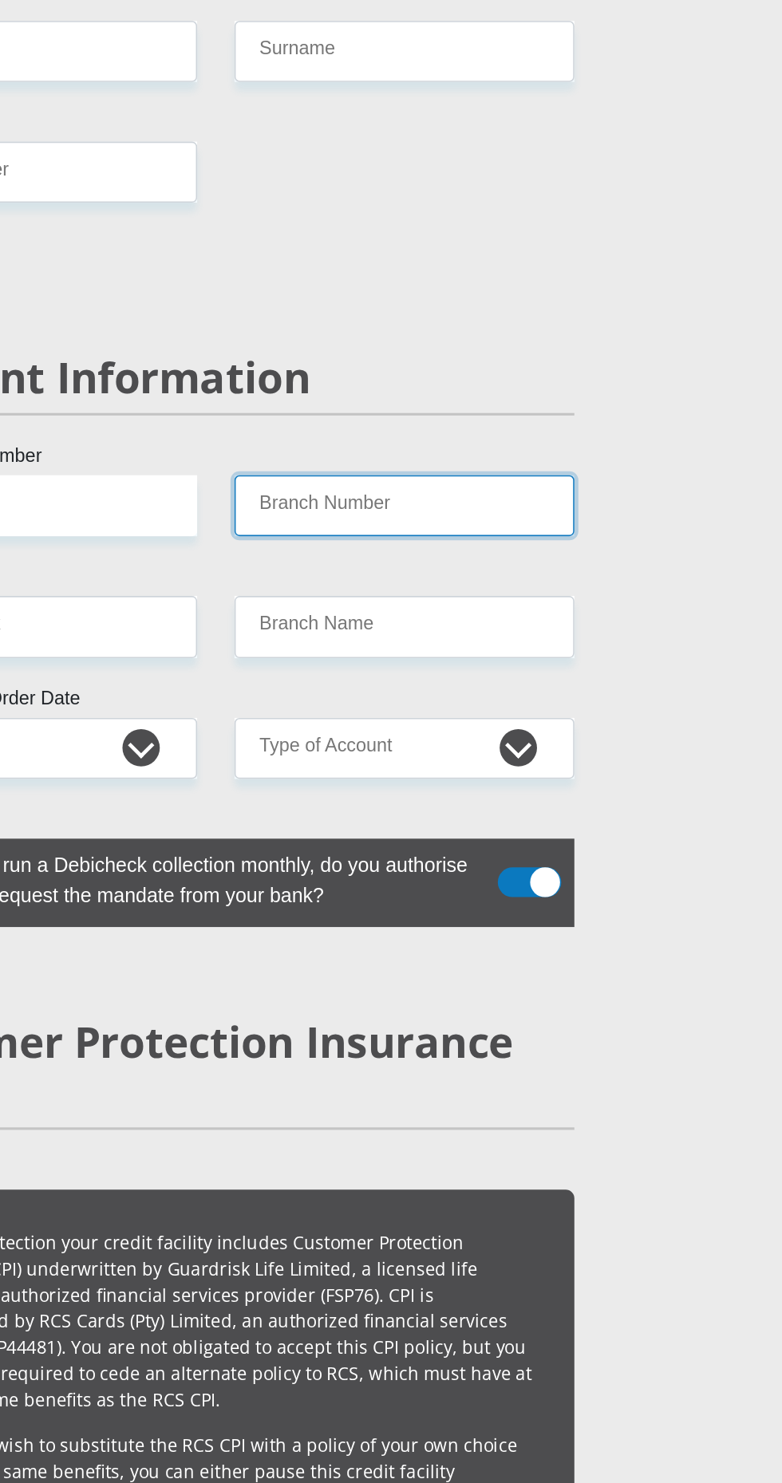
click at [578, 720] on input "Branch Number" at bounding box center [512, 739] width 218 height 39
click at [588, 720] on input "Branch Number" at bounding box center [512, 739] width 218 height 39
type input "7100"
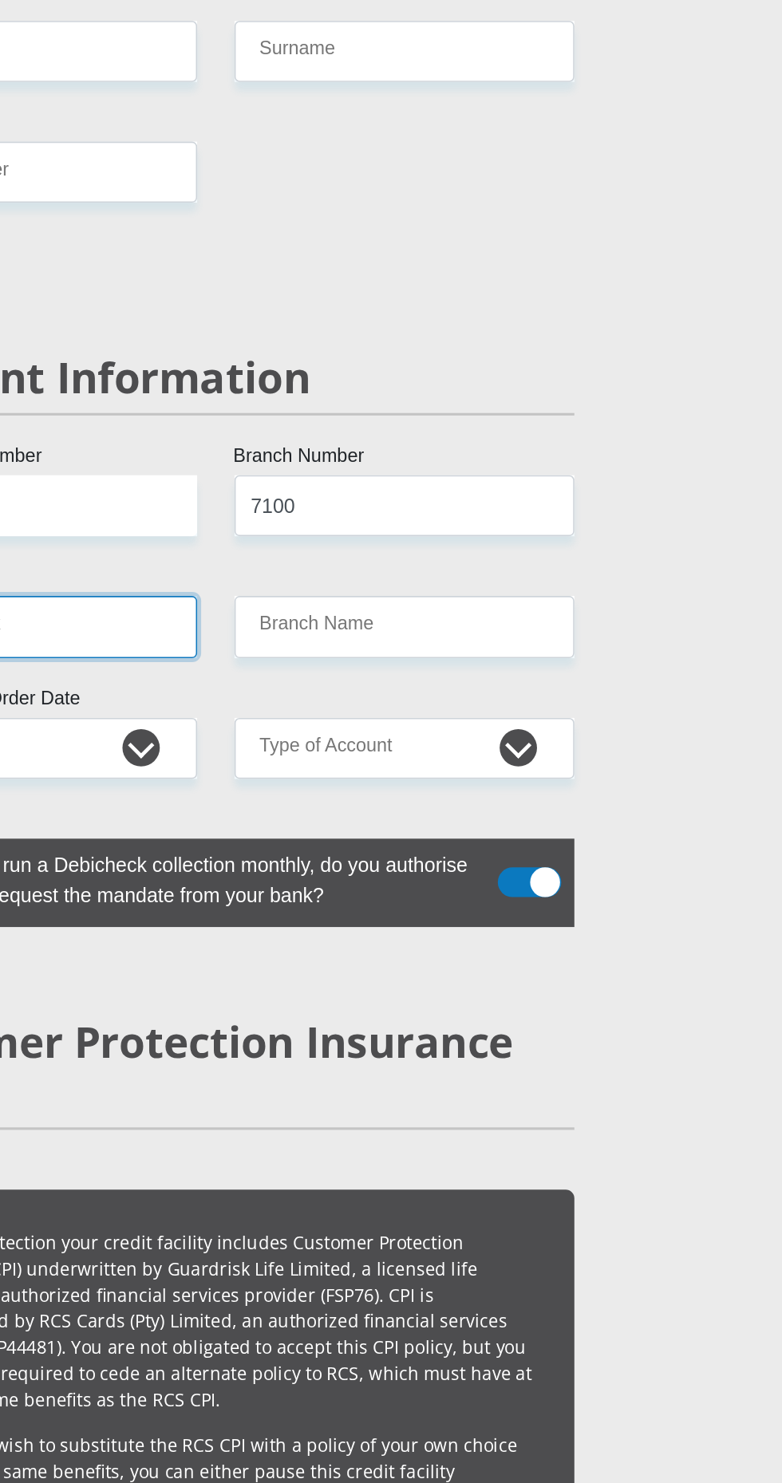
click at [337, 797] on input "Name of Bank" at bounding box center [270, 816] width 218 height 39
click at [339, 797] on input "Name of Bank" at bounding box center [270, 816] width 218 height 39
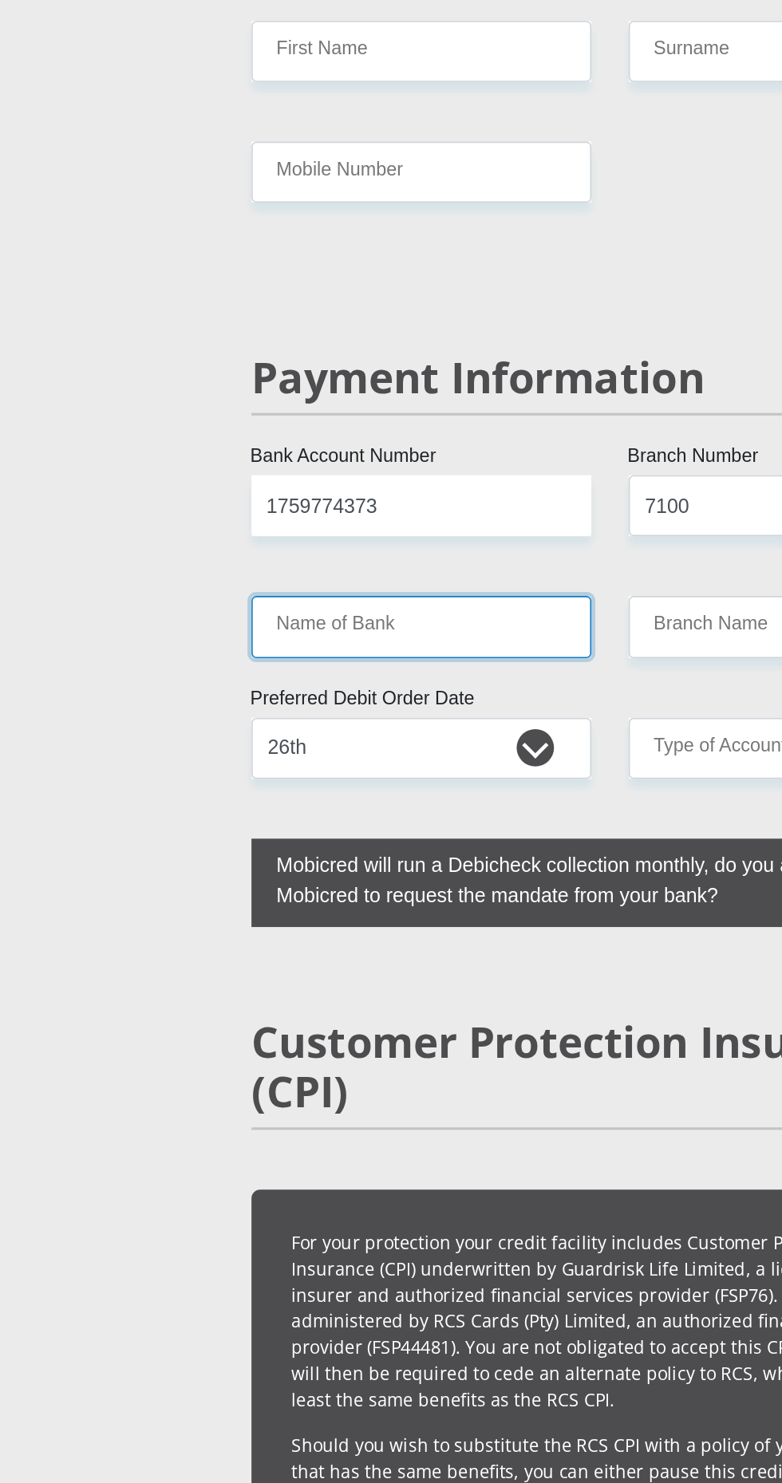
click at [312, 797] on input "Name of Bank" at bounding box center [270, 816] width 218 height 39
click at [259, 797] on input "Name of Bank" at bounding box center [270, 816] width 218 height 39
click at [282, 797] on input "Name of Bank" at bounding box center [270, 816] width 218 height 39
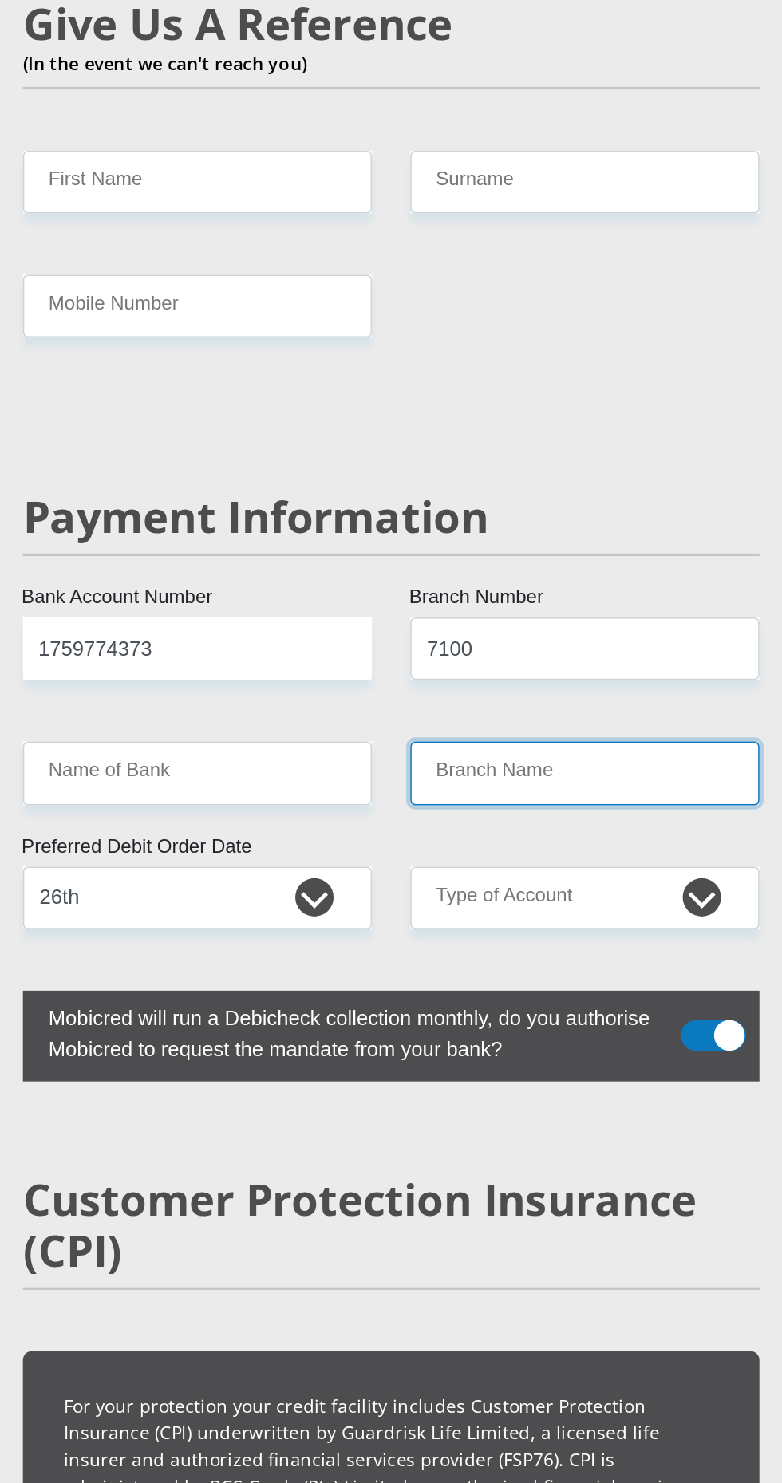
click at [491, 797] on input "Branch Name" at bounding box center [512, 816] width 218 height 39
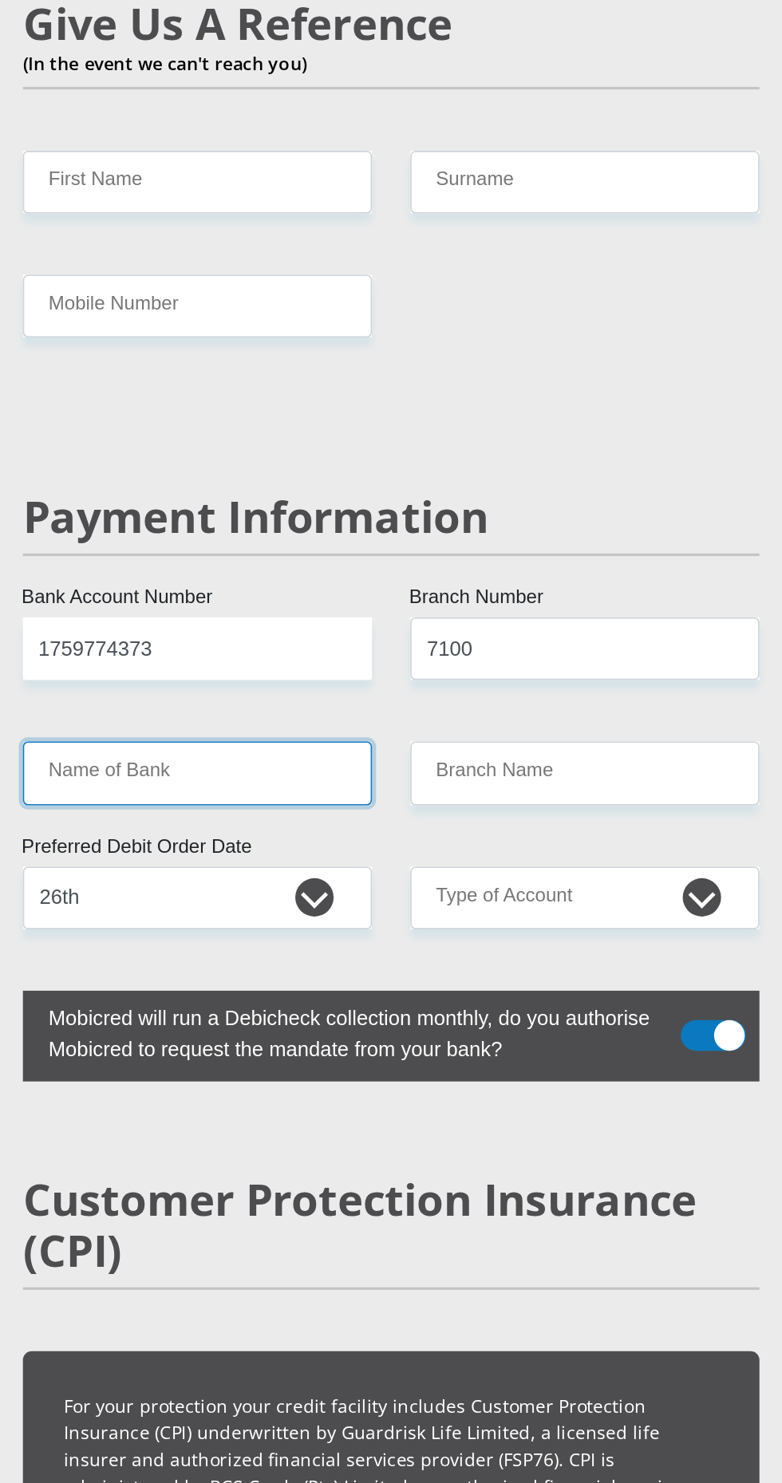
click at [303, 797] on input "Name of Bank" at bounding box center [270, 816] width 218 height 39
click at [357, 797] on input "Name of Bank" at bounding box center [270, 816] width 218 height 39
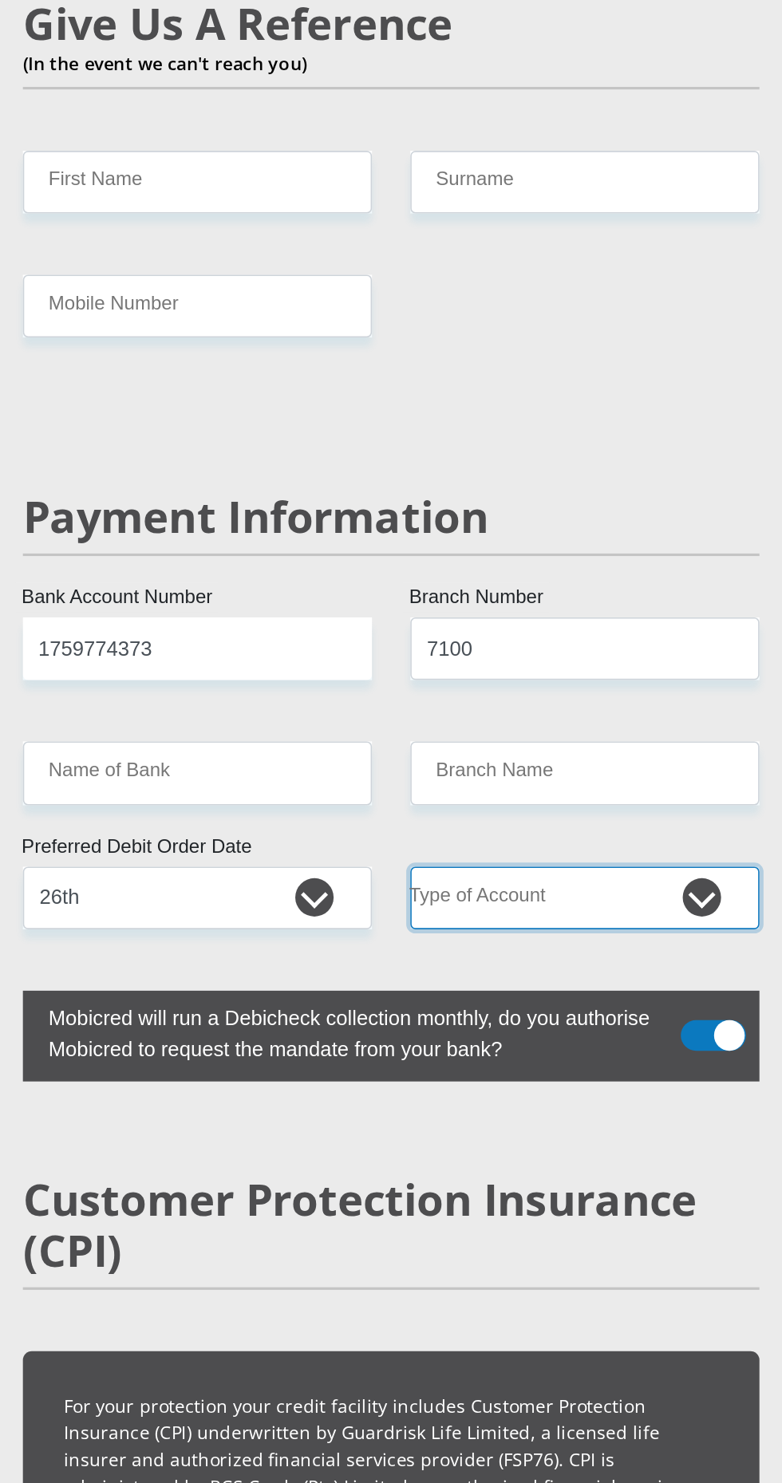
click at [591, 875] on select "Cheque Savings" at bounding box center [512, 894] width 218 height 39
select select "SAV"
click at [403, 875] on select "Cheque Savings" at bounding box center [512, 894] width 218 height 39
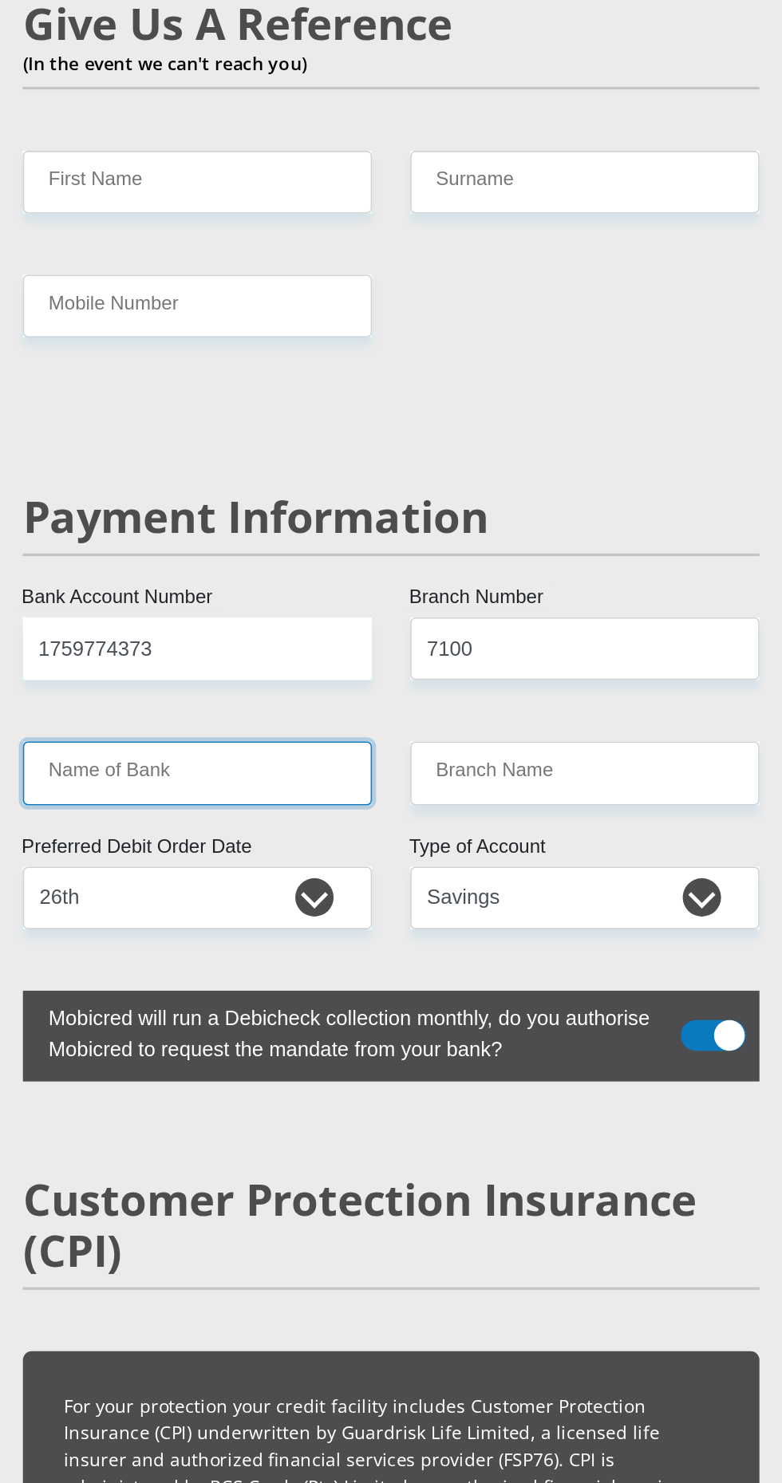
click at [336, 797] on input "Name of Bank" at bounding box center [270, 816] width 218 height 39
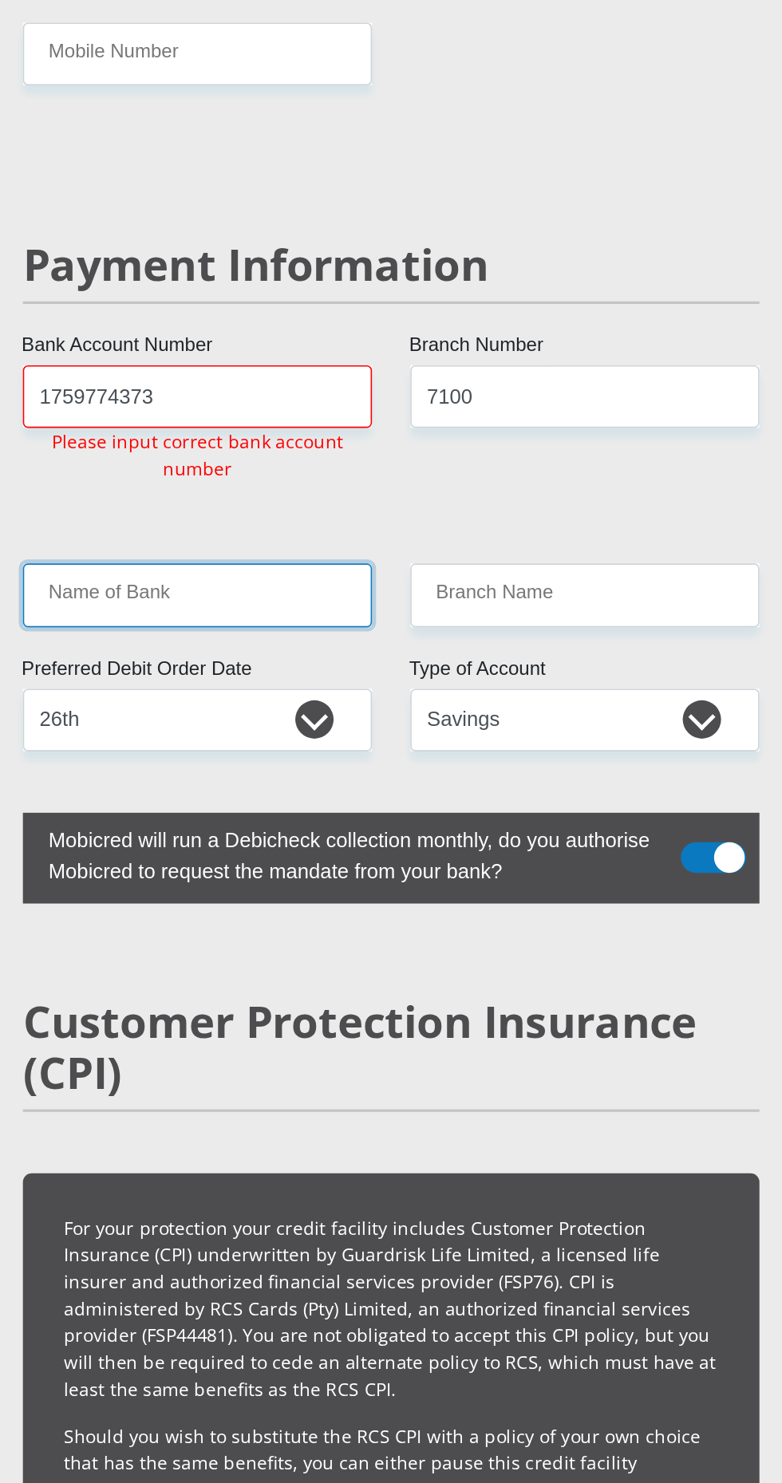
scroll to position [3220, 0]
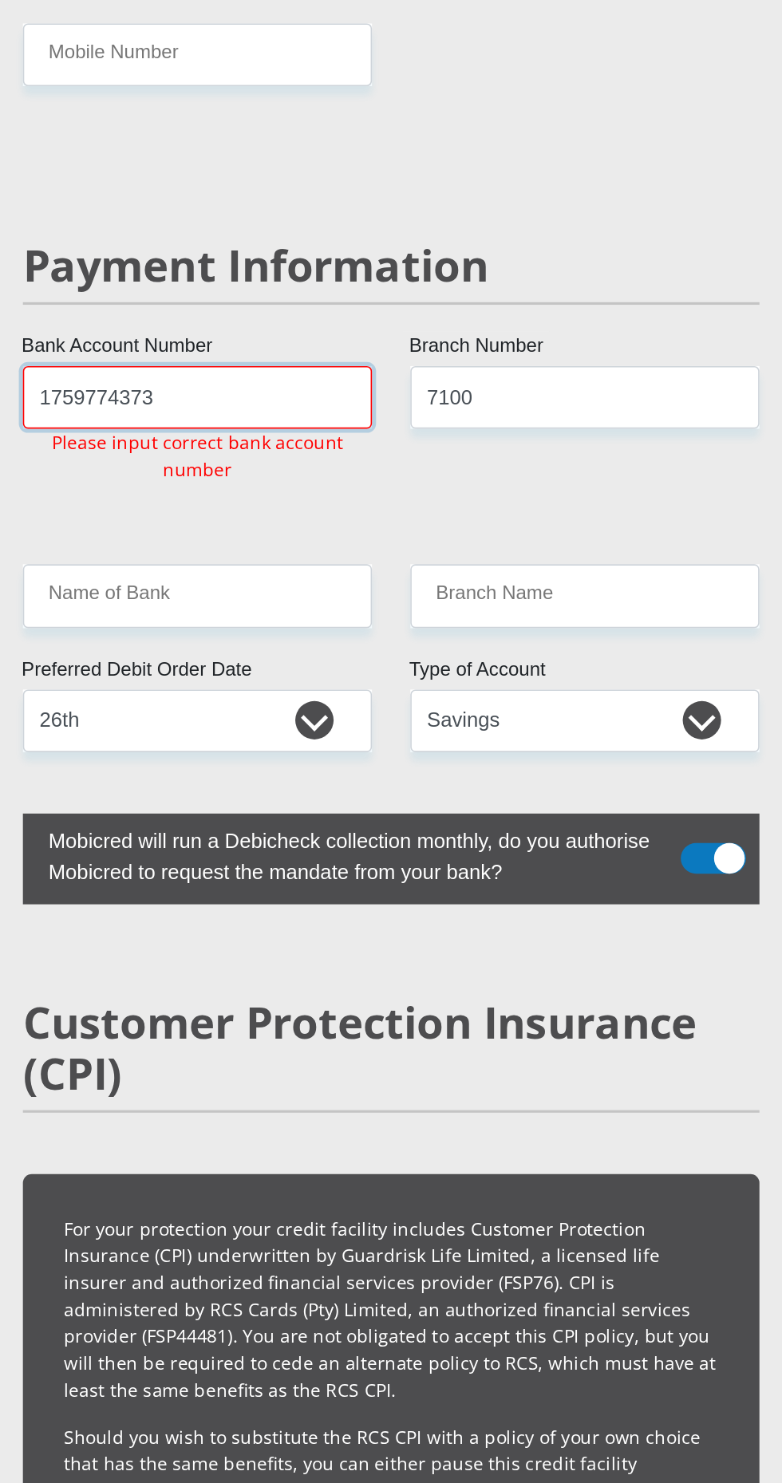
click at [294, 251] on input "1759774373" at bounding box center [270, 270] width 218 height 39
type input "1"
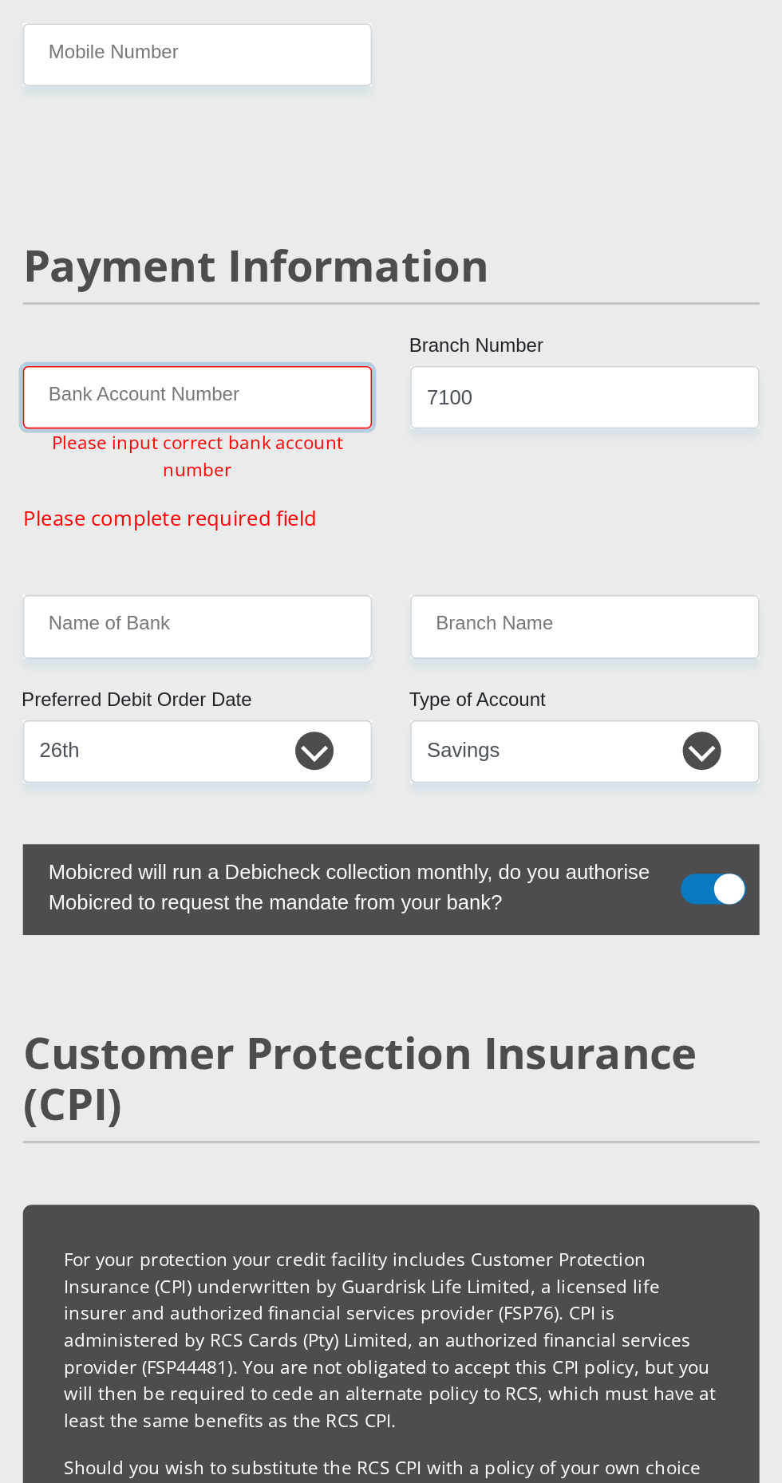
type input "1759774373"
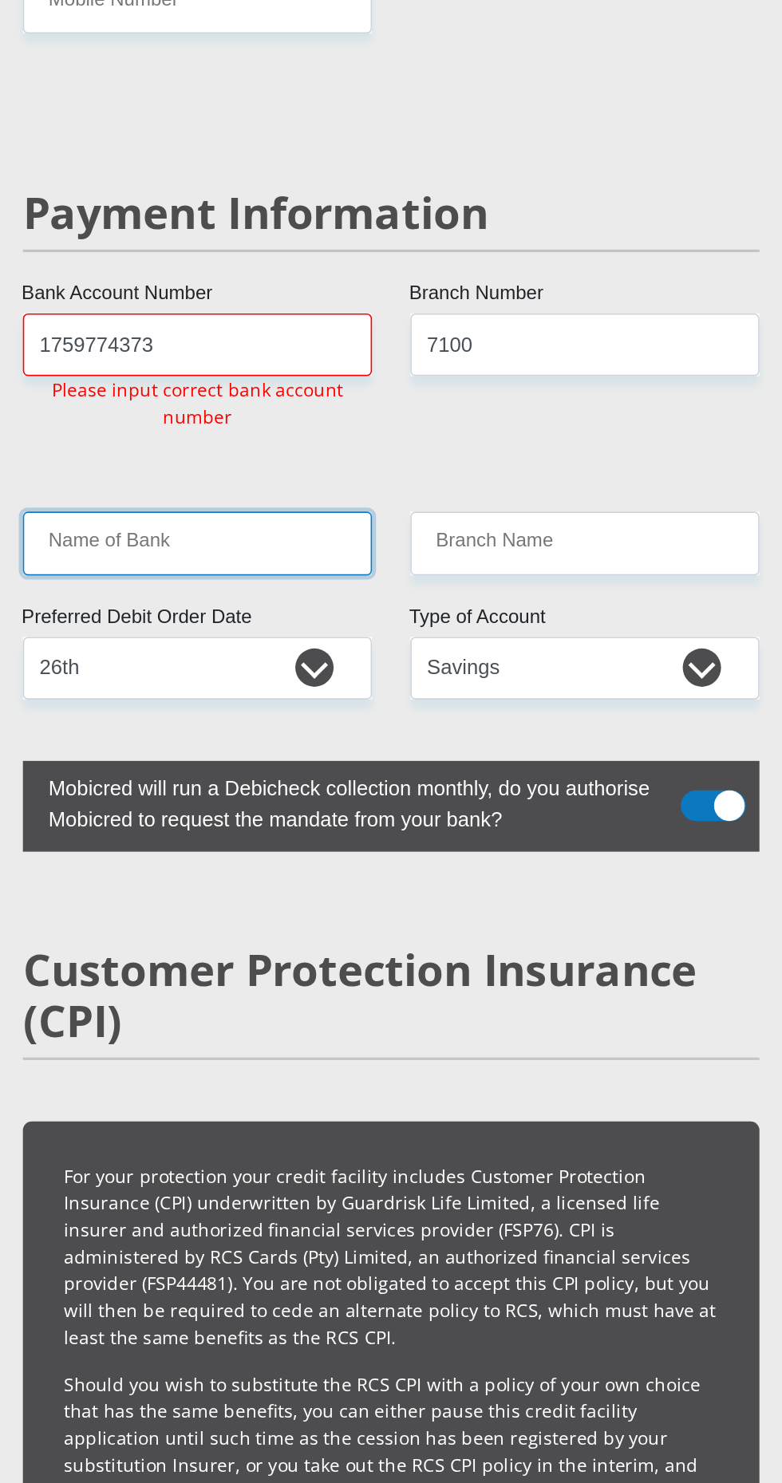
click at [332, 375] on input "Name of Bank" at bounding box center [270, 394] width 218 height 39
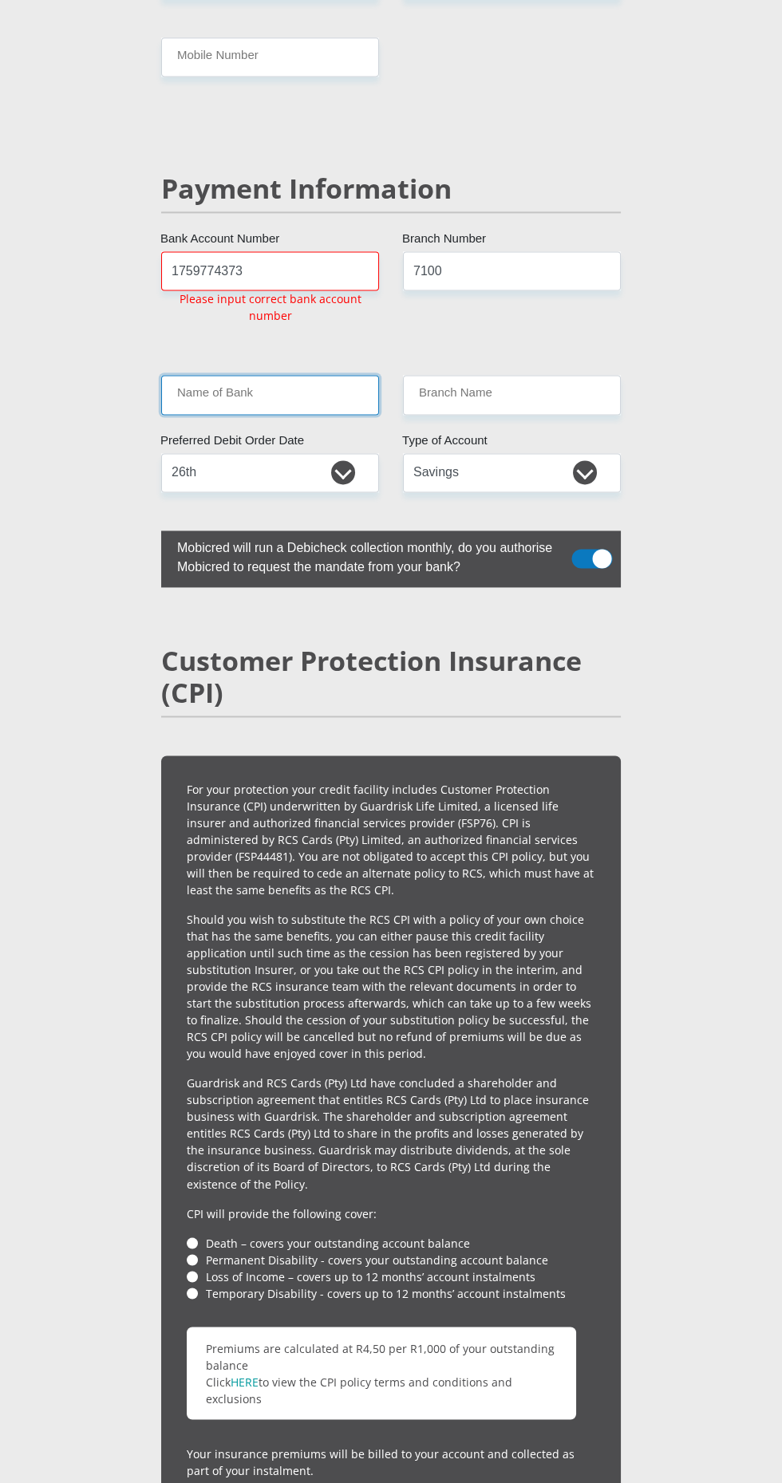
click at [331, 375] on input "Name of Bank" at bounding box center [270, 394] width 218 height 39
click at [541, 375] on input "Branch Name" at bounding box center [512, 394] width 218 height 39
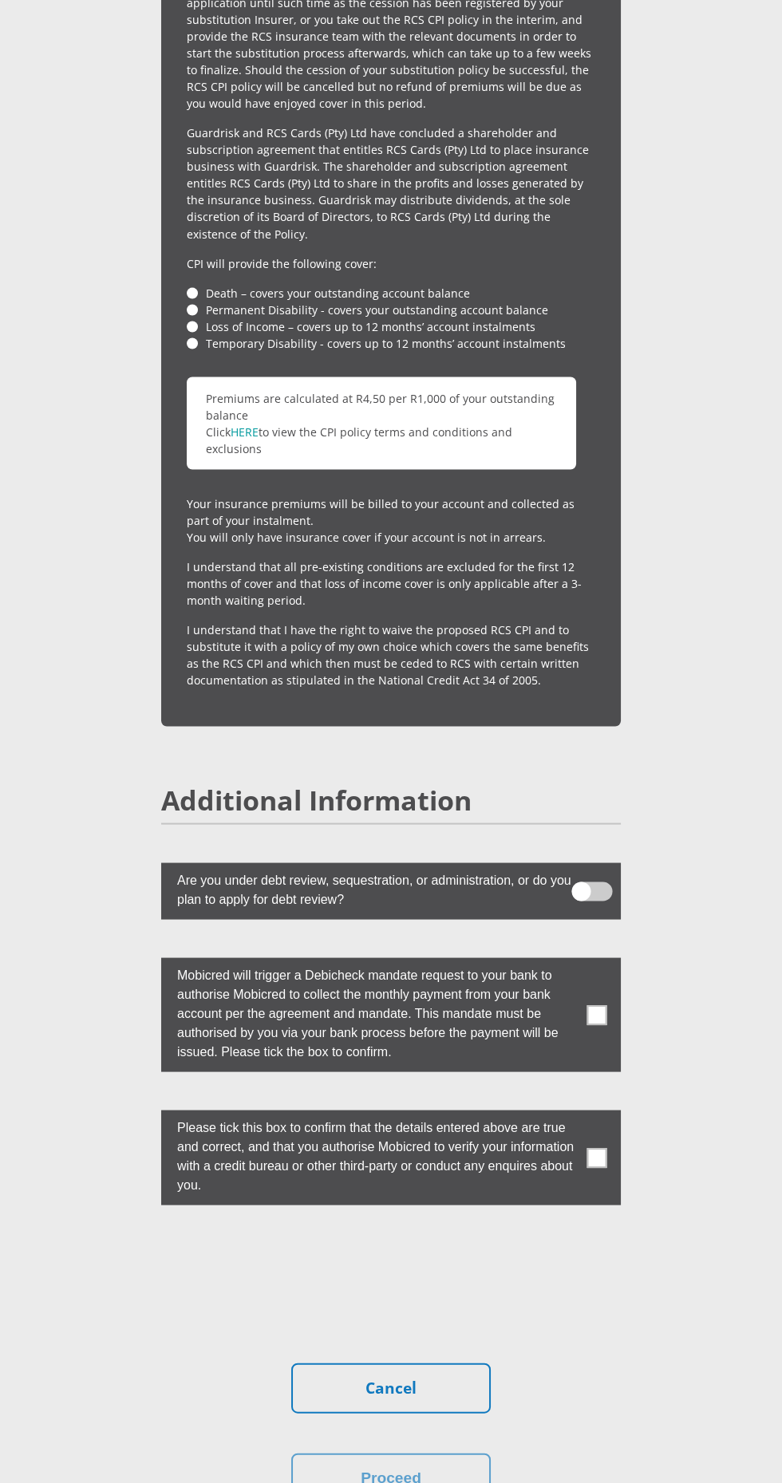
scroll to position [4224, 0]
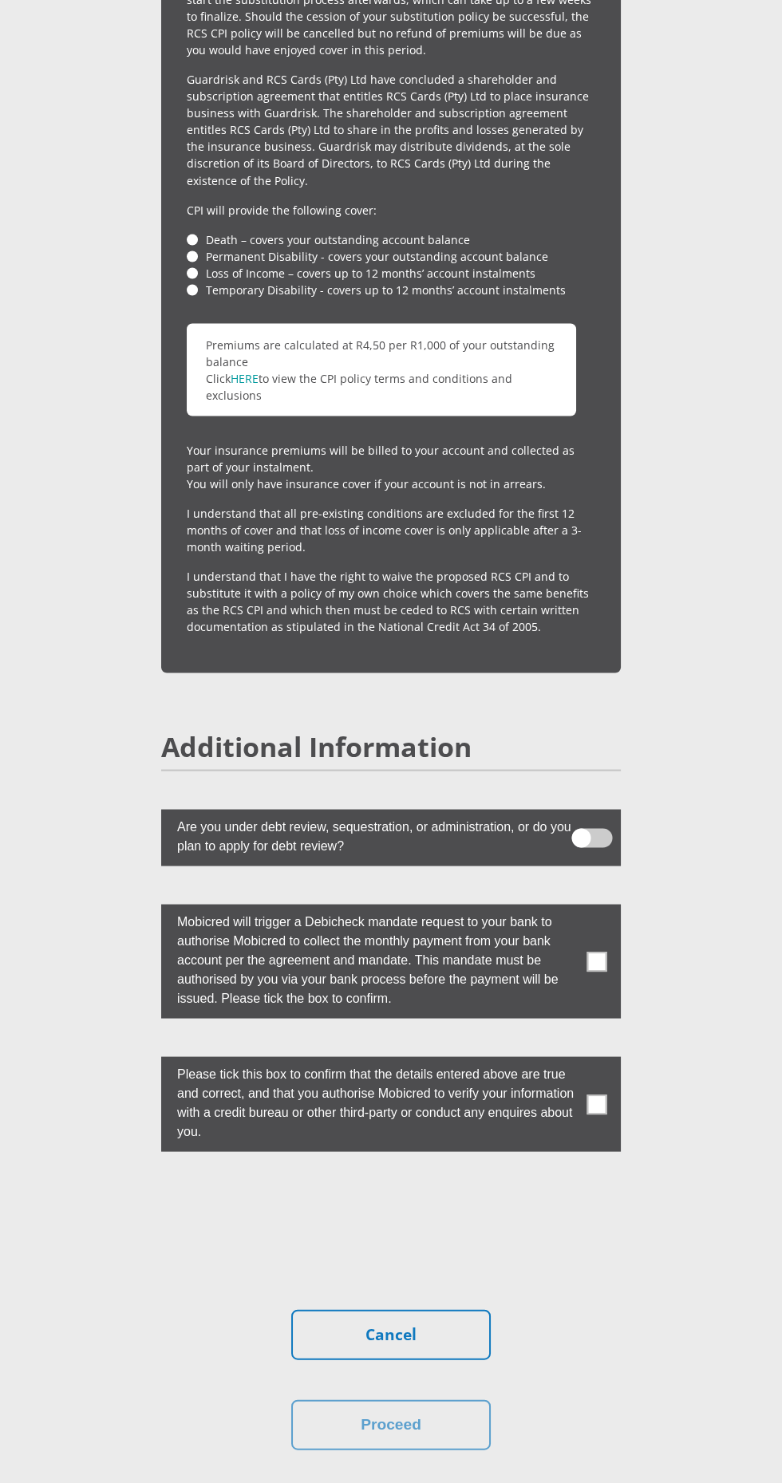
click at [597, 809] on label at bounding box center [390, 837] width 459 height 57
click at [597, 822] on input "checkbox" at bounding box center [597, 822] width 0 height 0
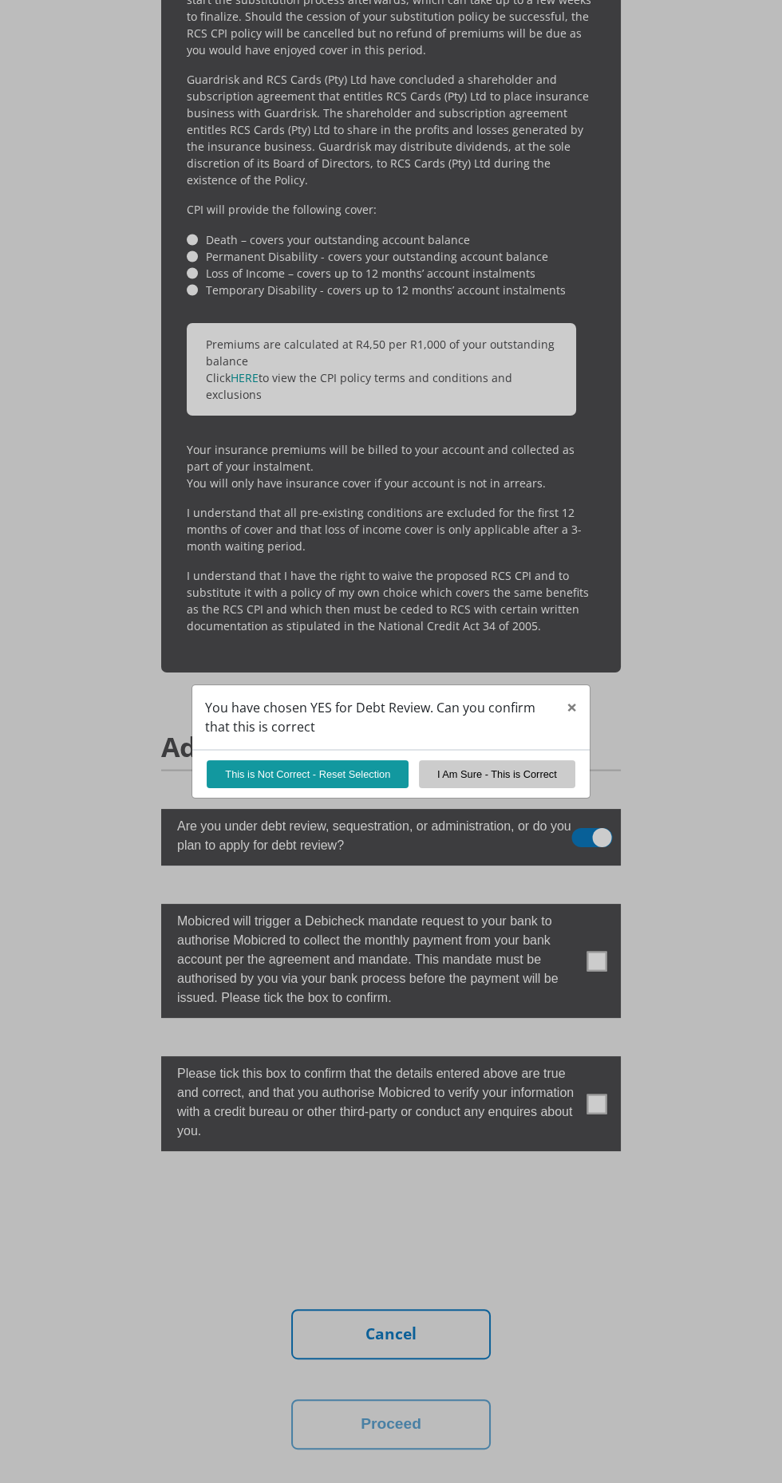
click at [688, 708] on div "You have chosen YES for Debt Review. Can you confirm that this is correct × Thi…" at bounding box center [391, 741] width 782 height 1483
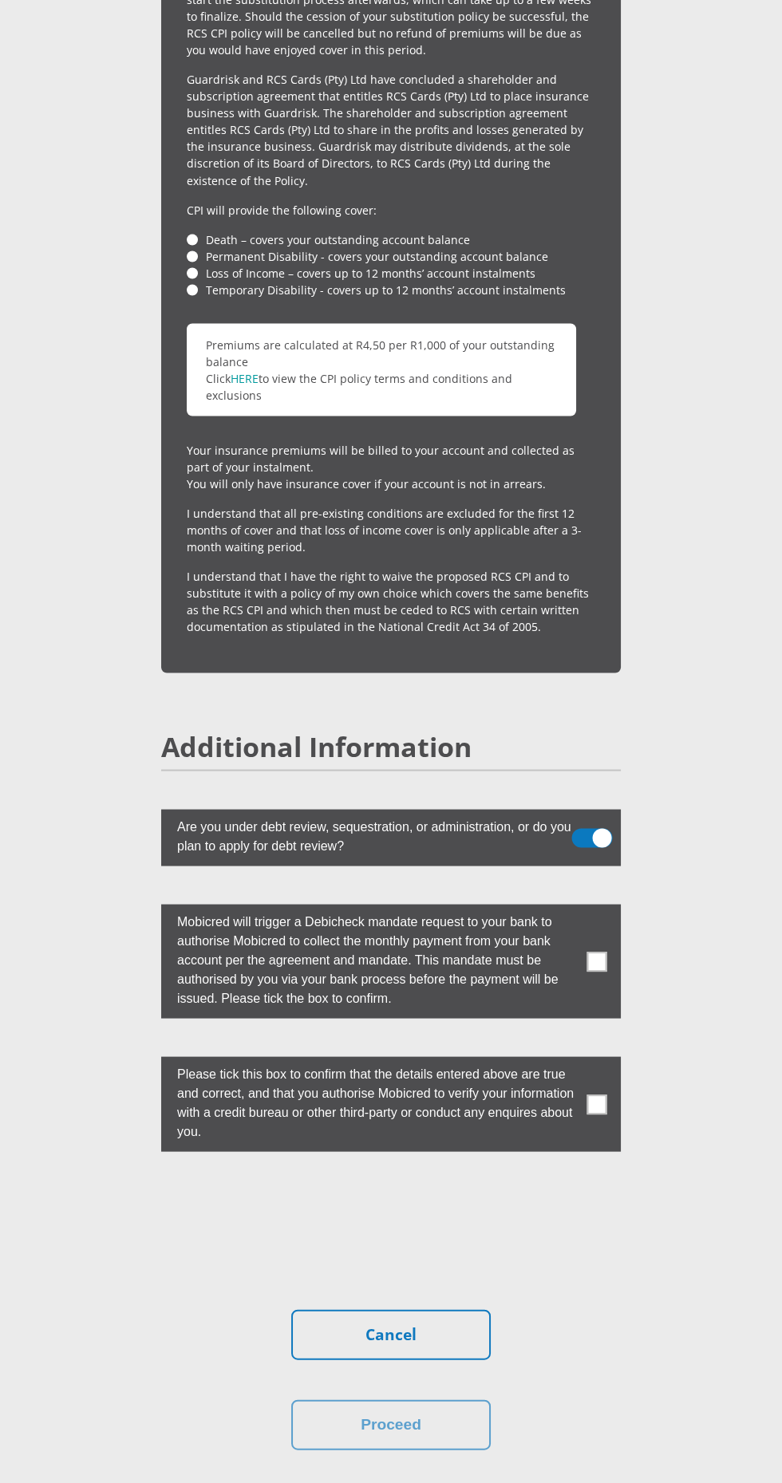
click at [588, 951] on span at bounding box center [597, 961] width 20 height 20
click at [582, 908] on input "checkbox" at bounding box center [582, 908] width 0 height 0
click at [604, 1094] on span at bounding box center [597, 1104] width 20 height 20
click at [582, 1060] on input "checkbox" at bounding box center [582, 1060] width 0 height 0
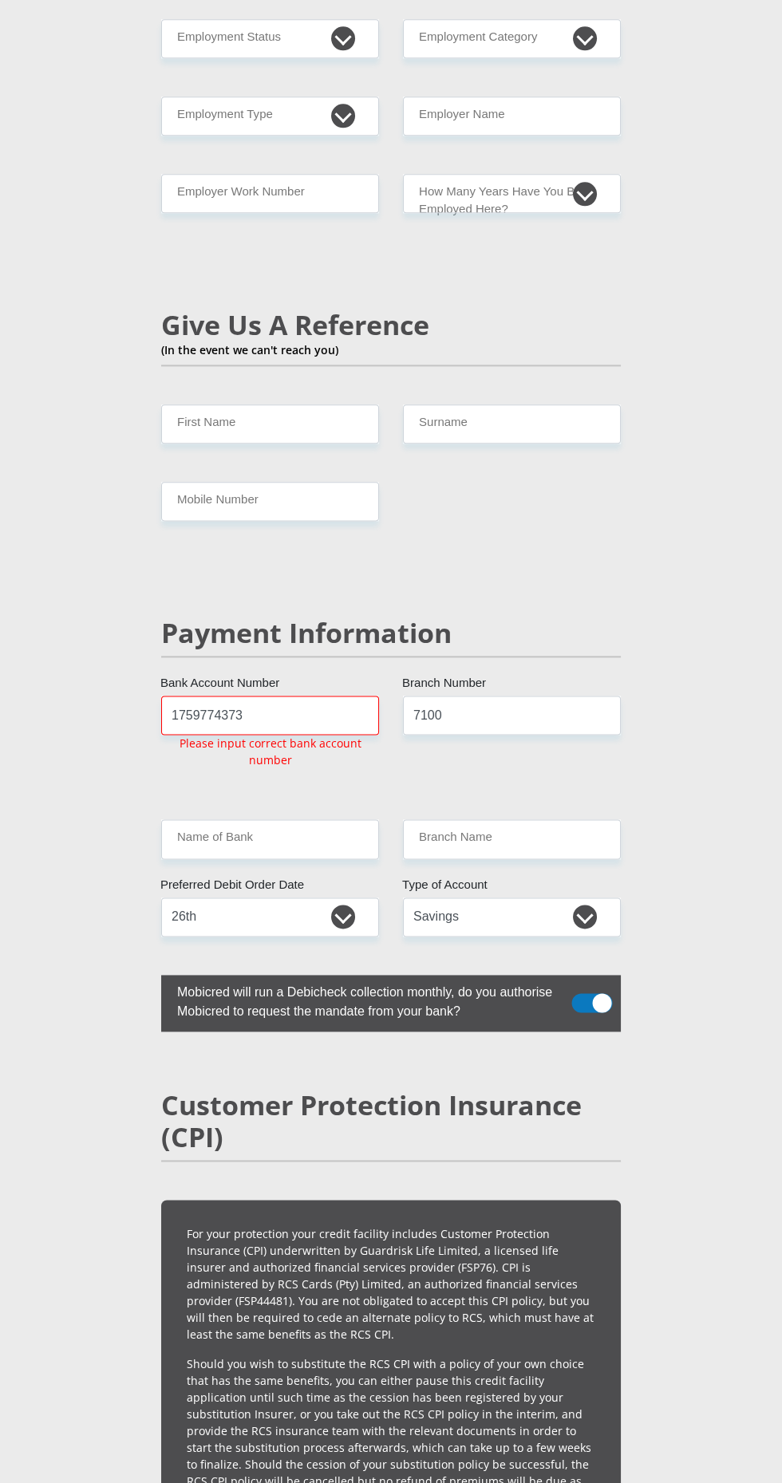
scroll to position [2703, 0]
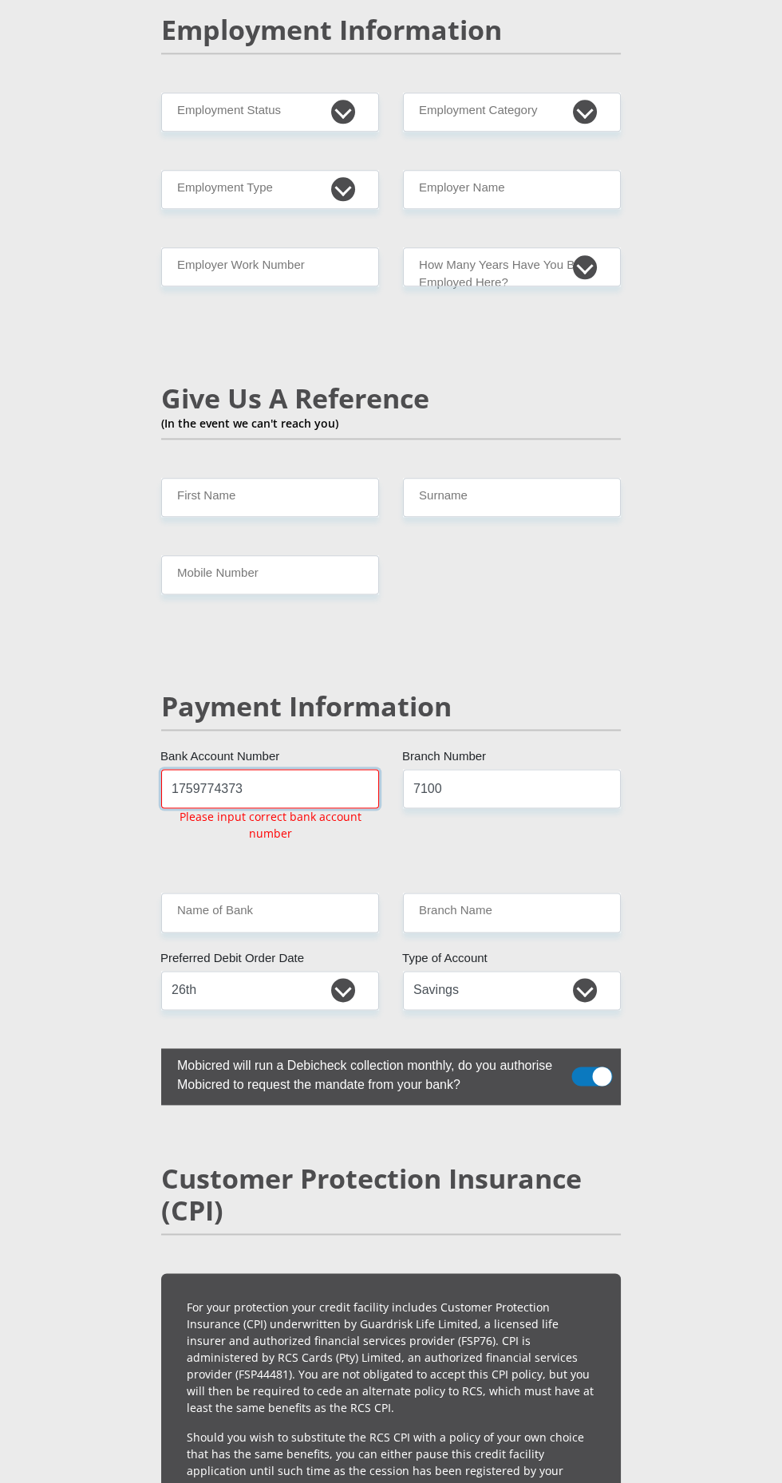
click at [320, 769] on input "1759774373" at bounding box center [270, 788] width 218 height 39
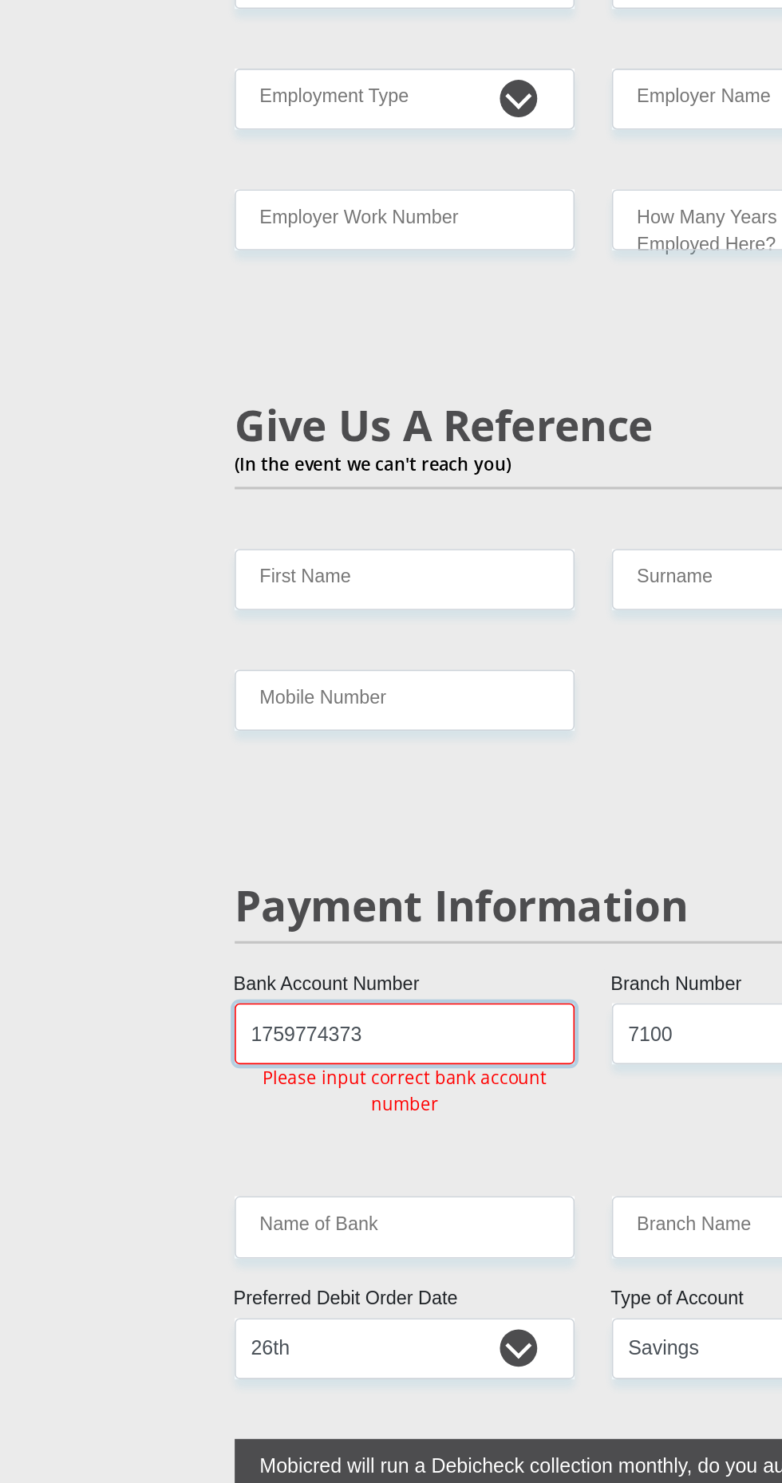
scroll to position [2805, 0]
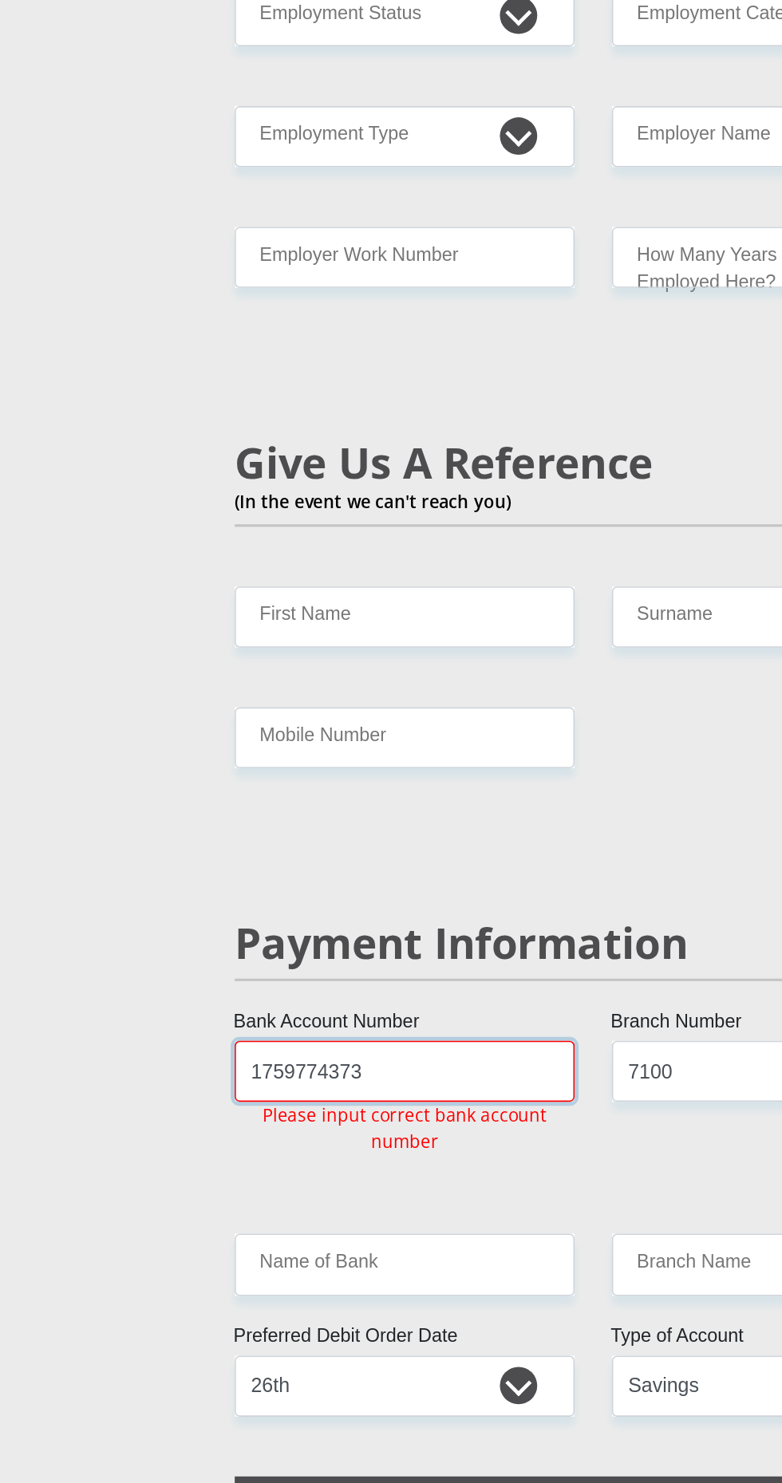
click at [292, 667] on input "1759774373" at bounding box center [270, 686] width 218 height 39
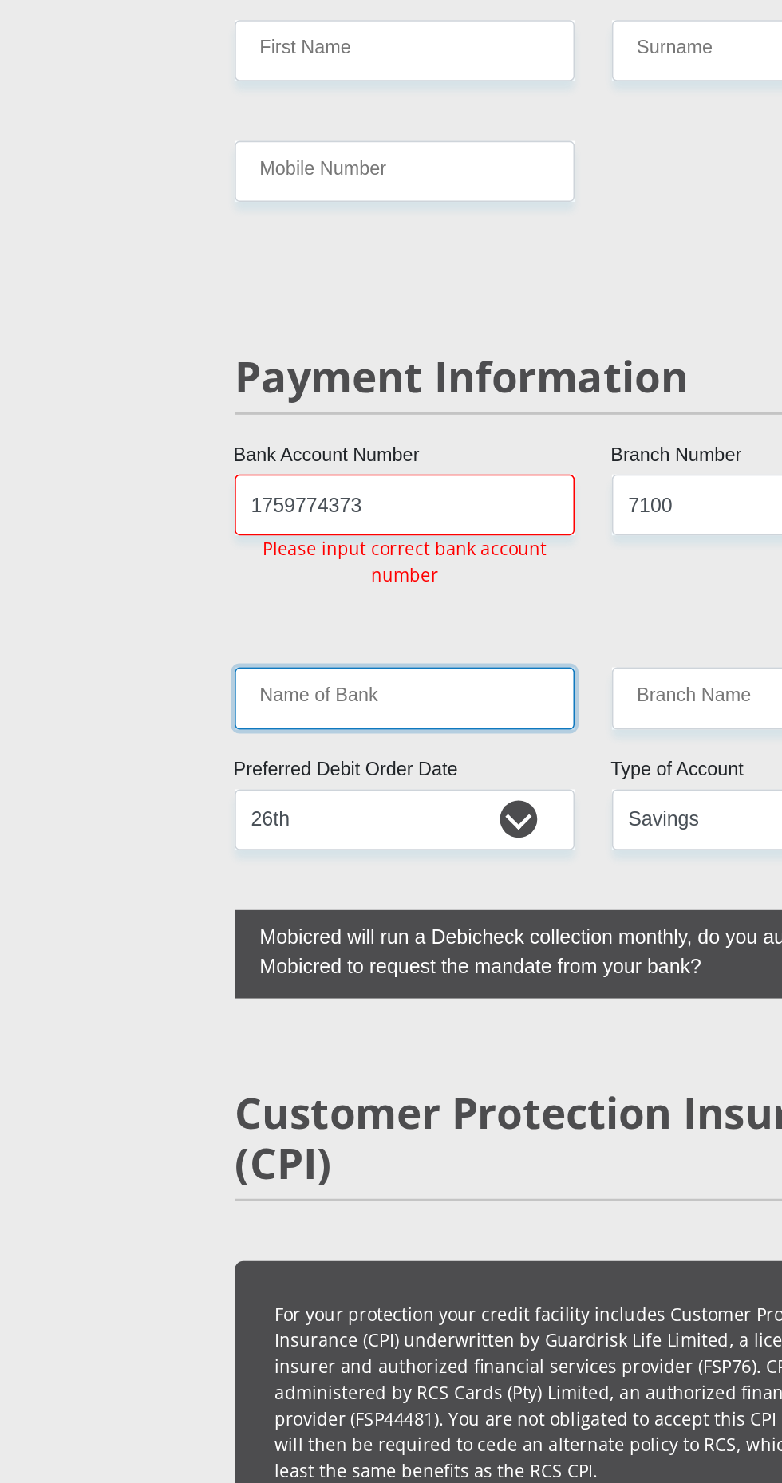
click at [320, 777] on div "Mr Ms Mrs Dr [PERSON_NAME] Title First Name Surname South African ID Number Ple…" at bounding box center [390, 91] width 483 height 5159
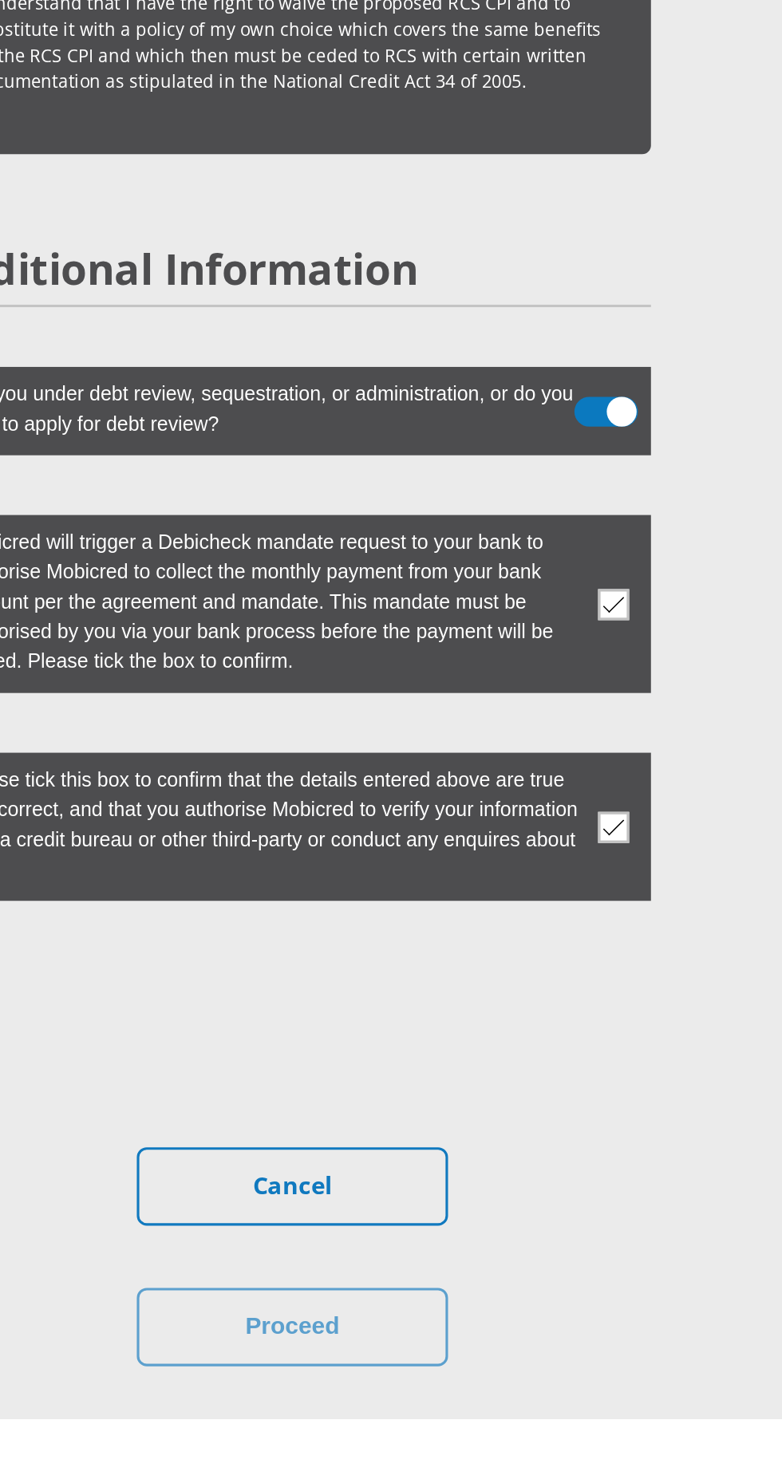
scroll to position [4224, 0]
